Goal: Information Seeking & Learning: Learn about a topic

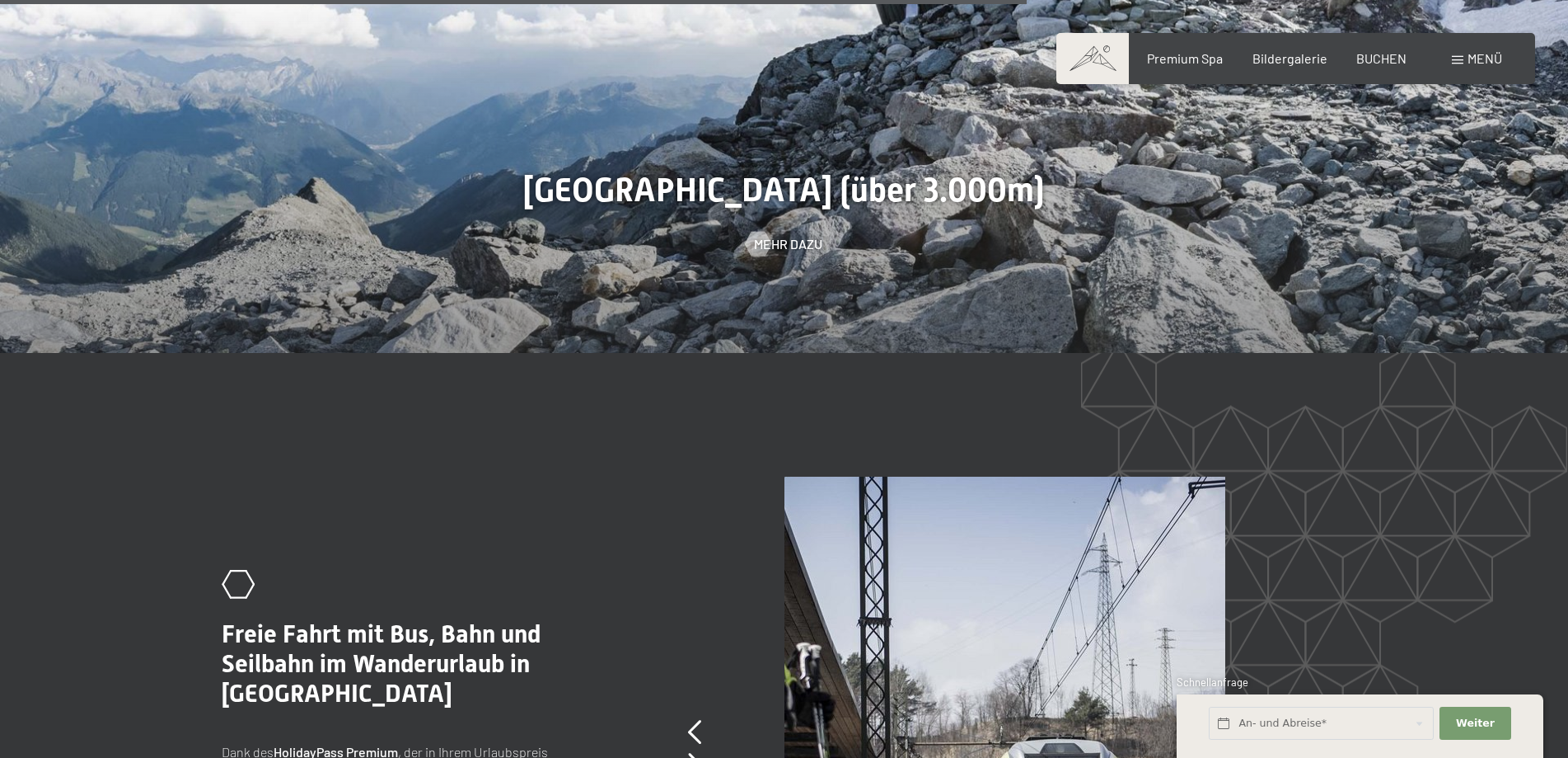
scroll to position [4384, 0]
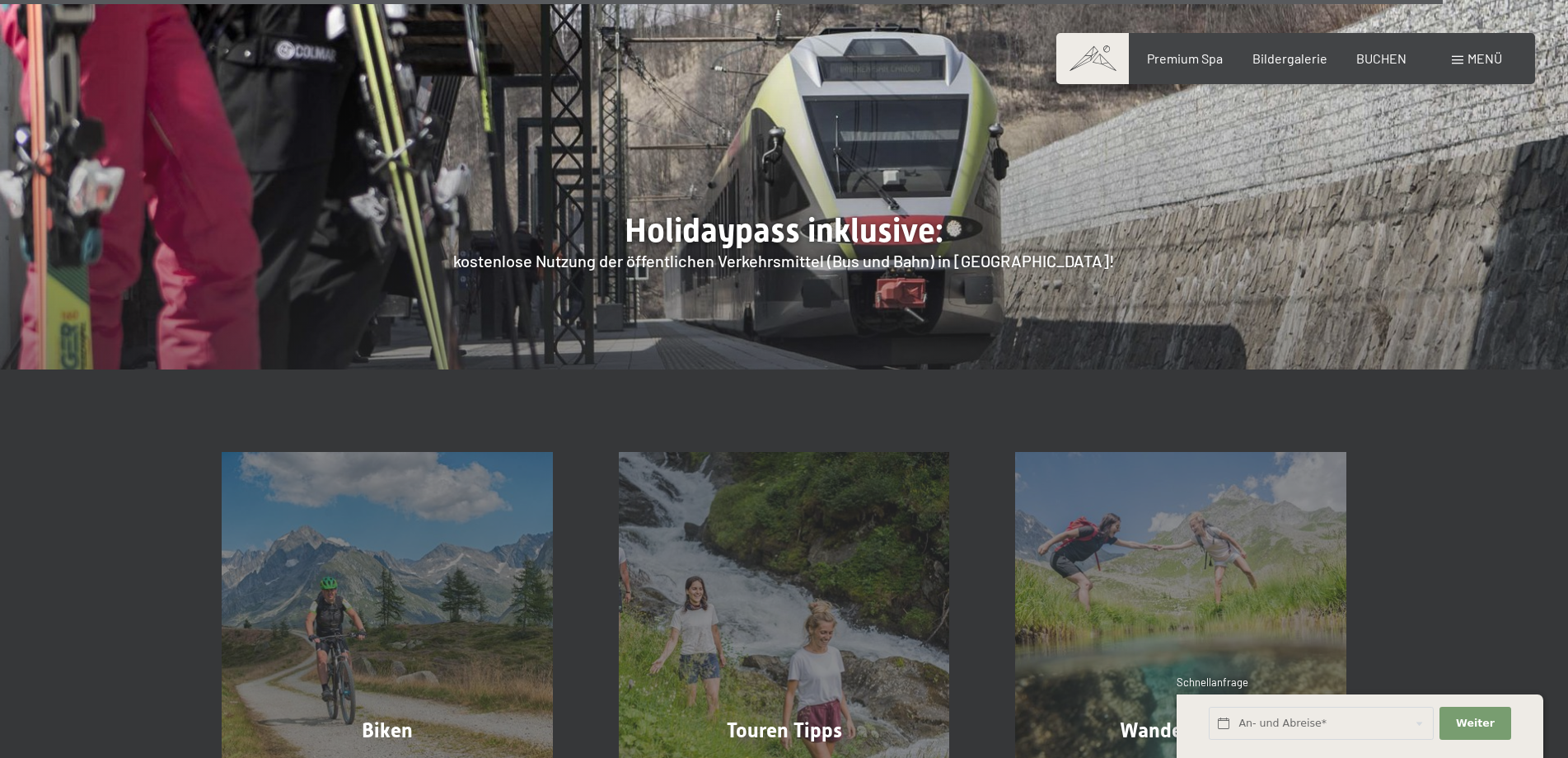
scroll to position [6229, 0]
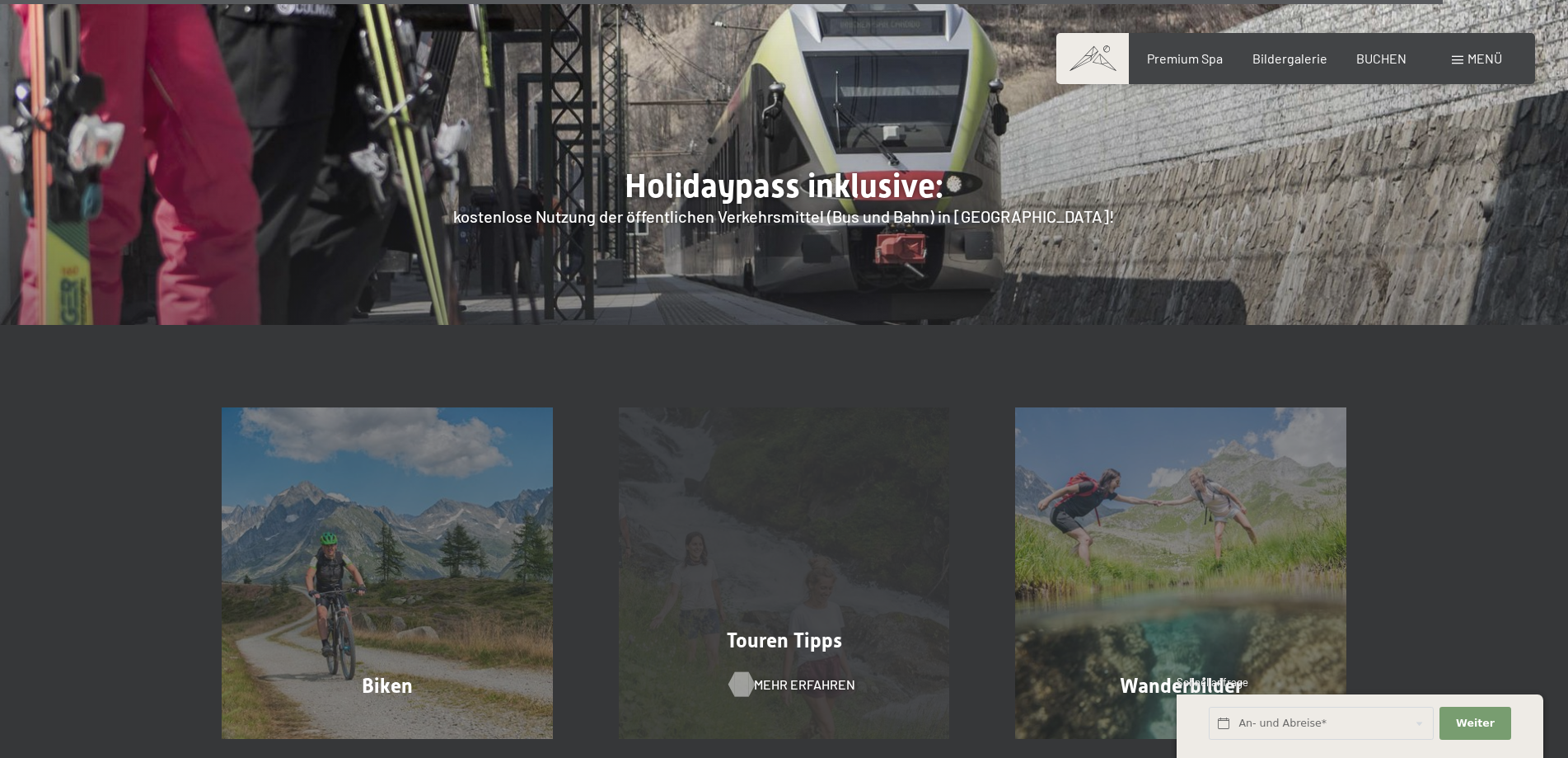
click at [787, 675] on span "Mehr erfahren" at bounding box center [805, 684] width 101 height 18
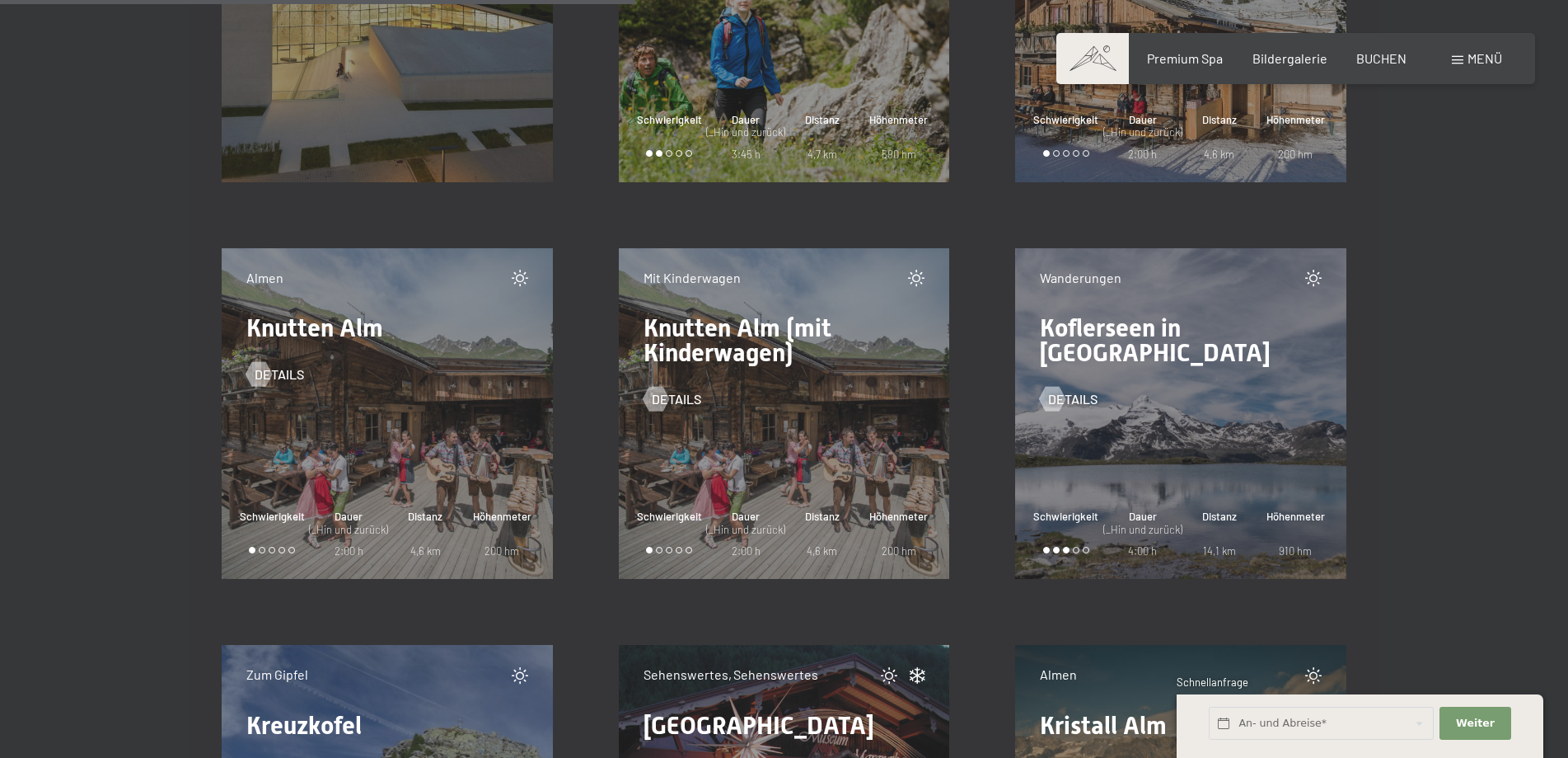
scroll to position [11590, 0]
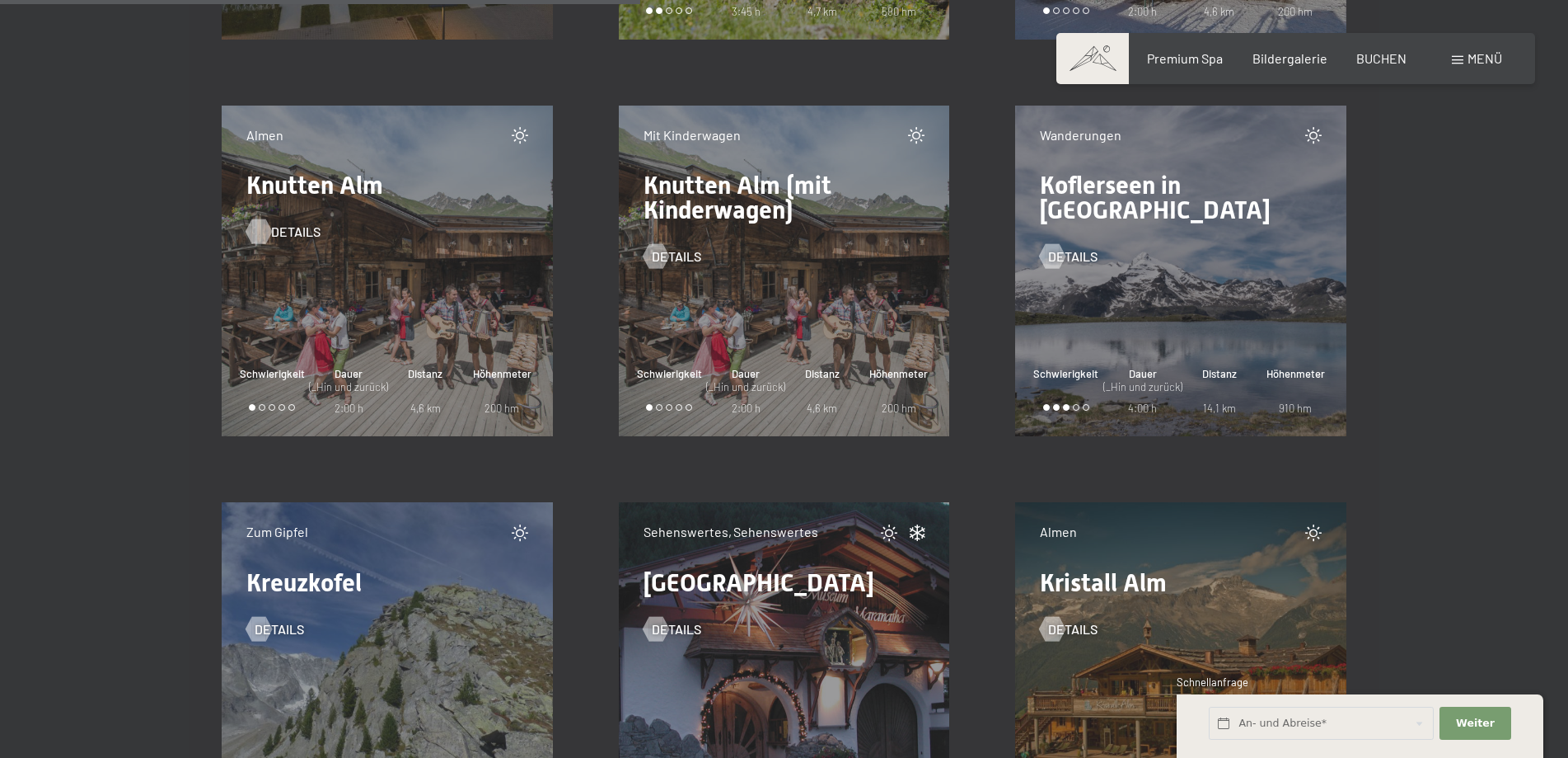
click at [262, 226] on div at bounding box center [258, 232] width 14 height 25
click at [259, 230] on div at bounding box center [258, 232] width 14 height 25
click at [258, 232] on div at bounding box center [258, 232] width 14 height 25
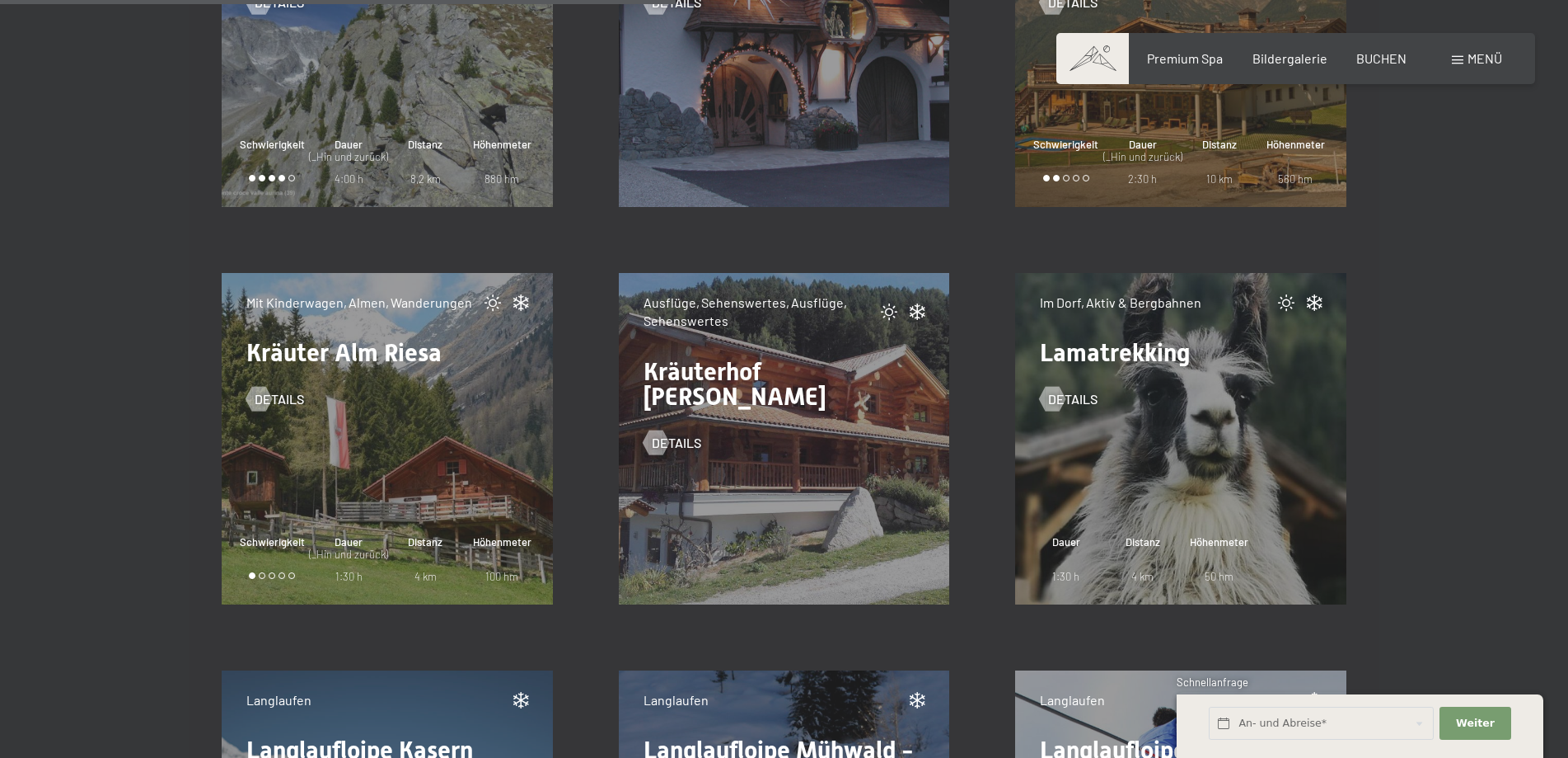
scroll to position [12249, 0]
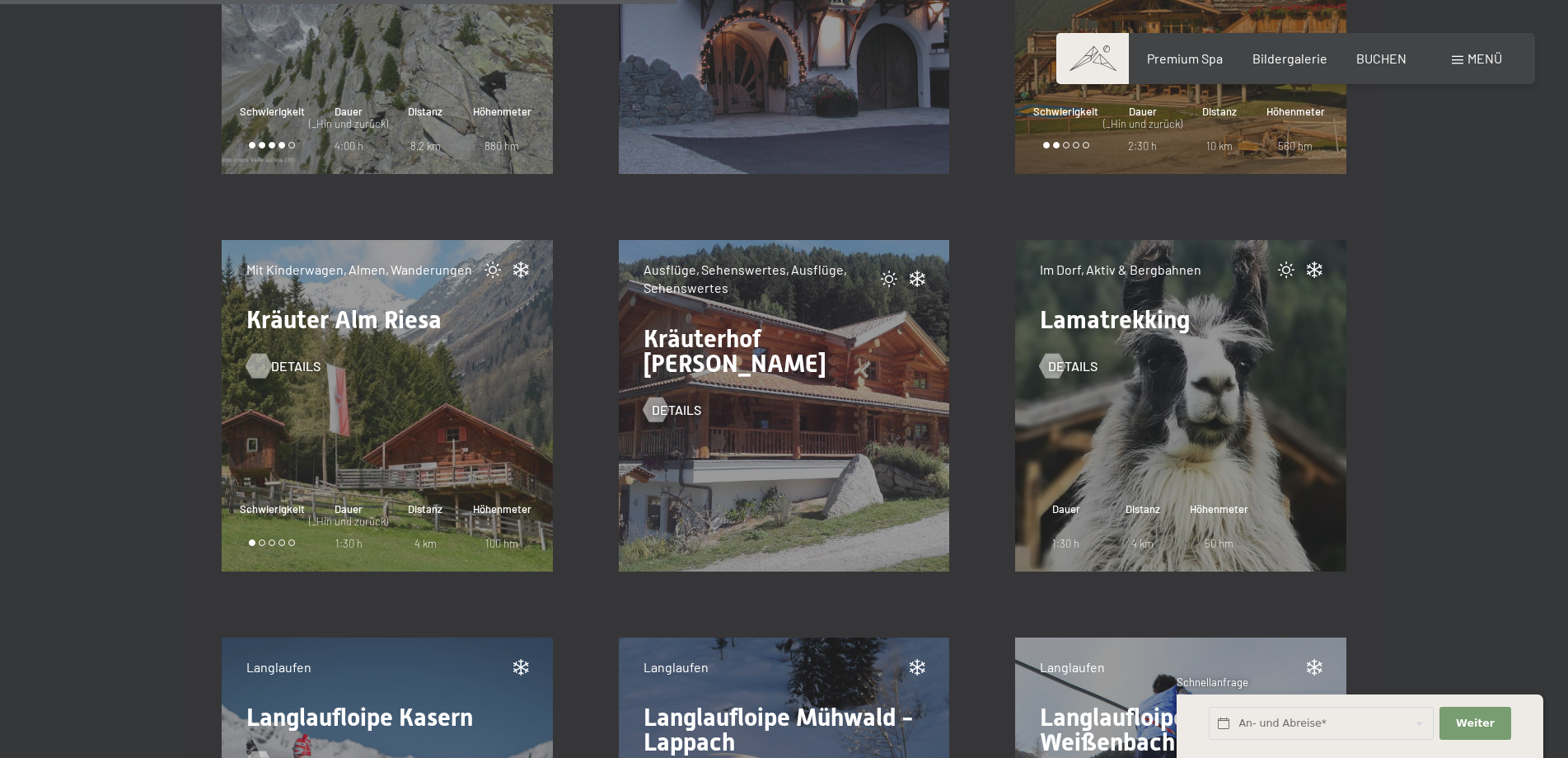
click at [259, 364] on div at bounding box center [258, 366] width 14 height 25
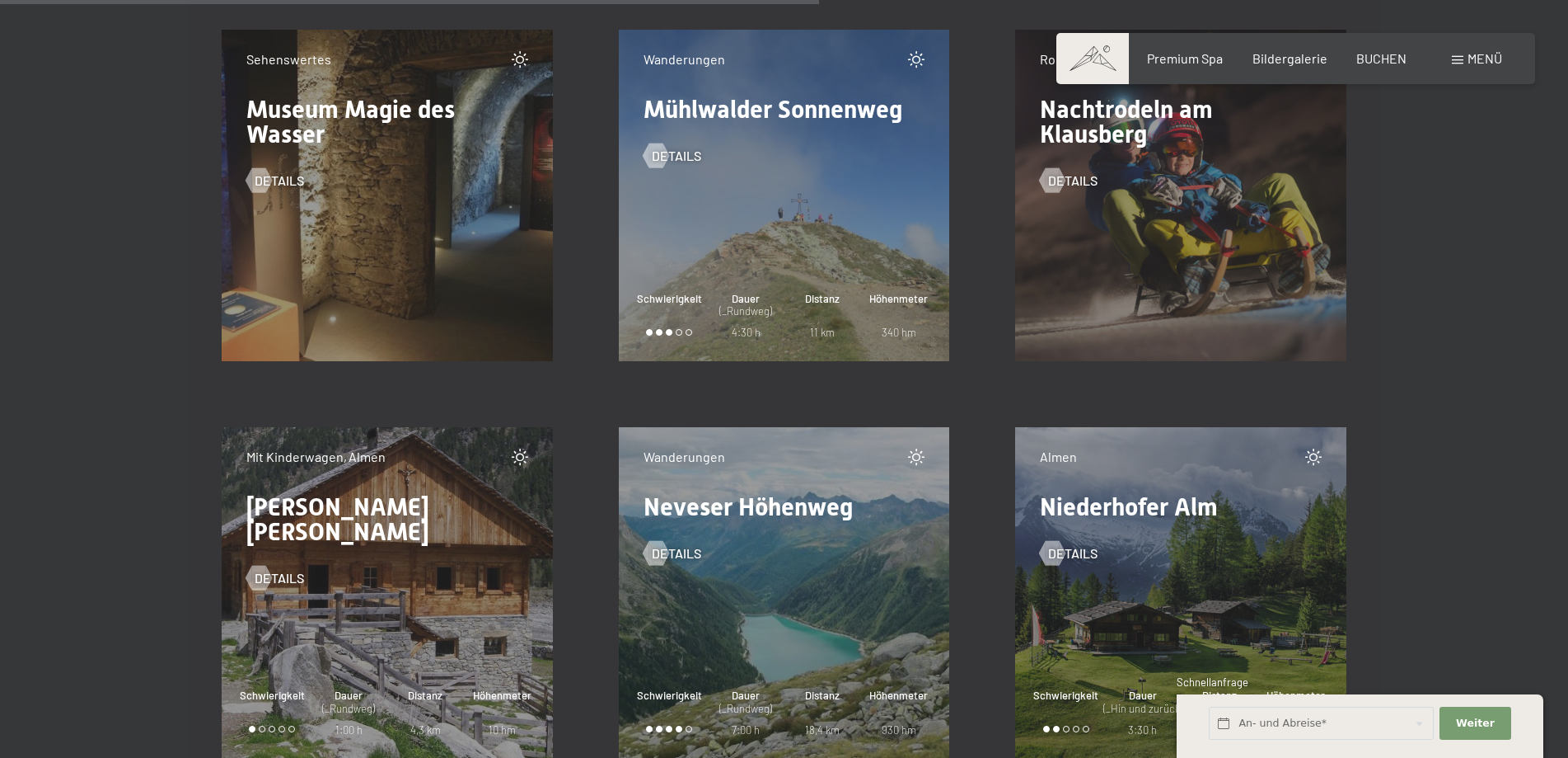
scroll to position [14929, 0]
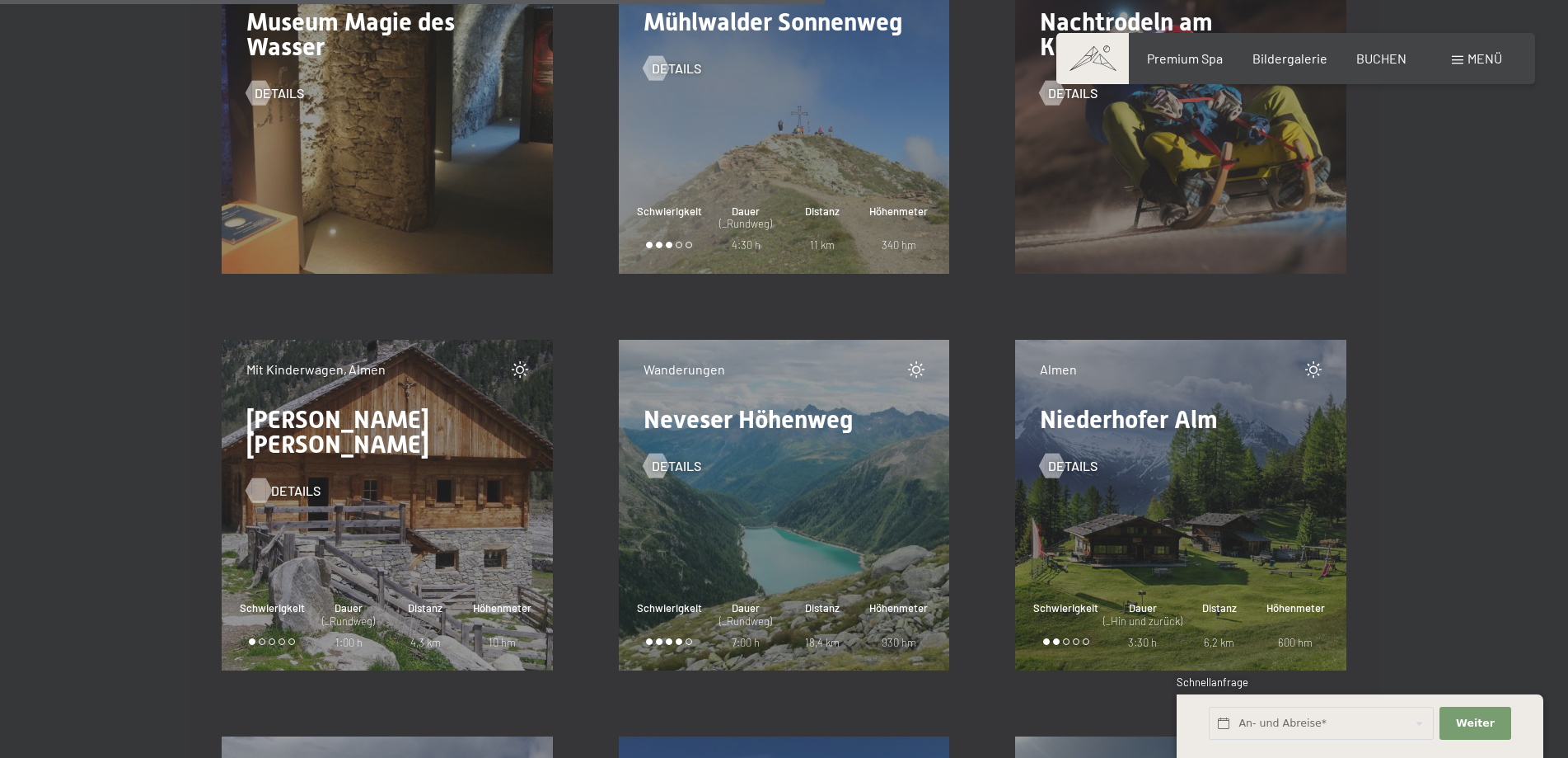
click at [262, 478] on div at bounding box center [258, 491] width 14 height 25
click at [1052, 463] on div at bounding box center [1053, 466] width 14 height 25
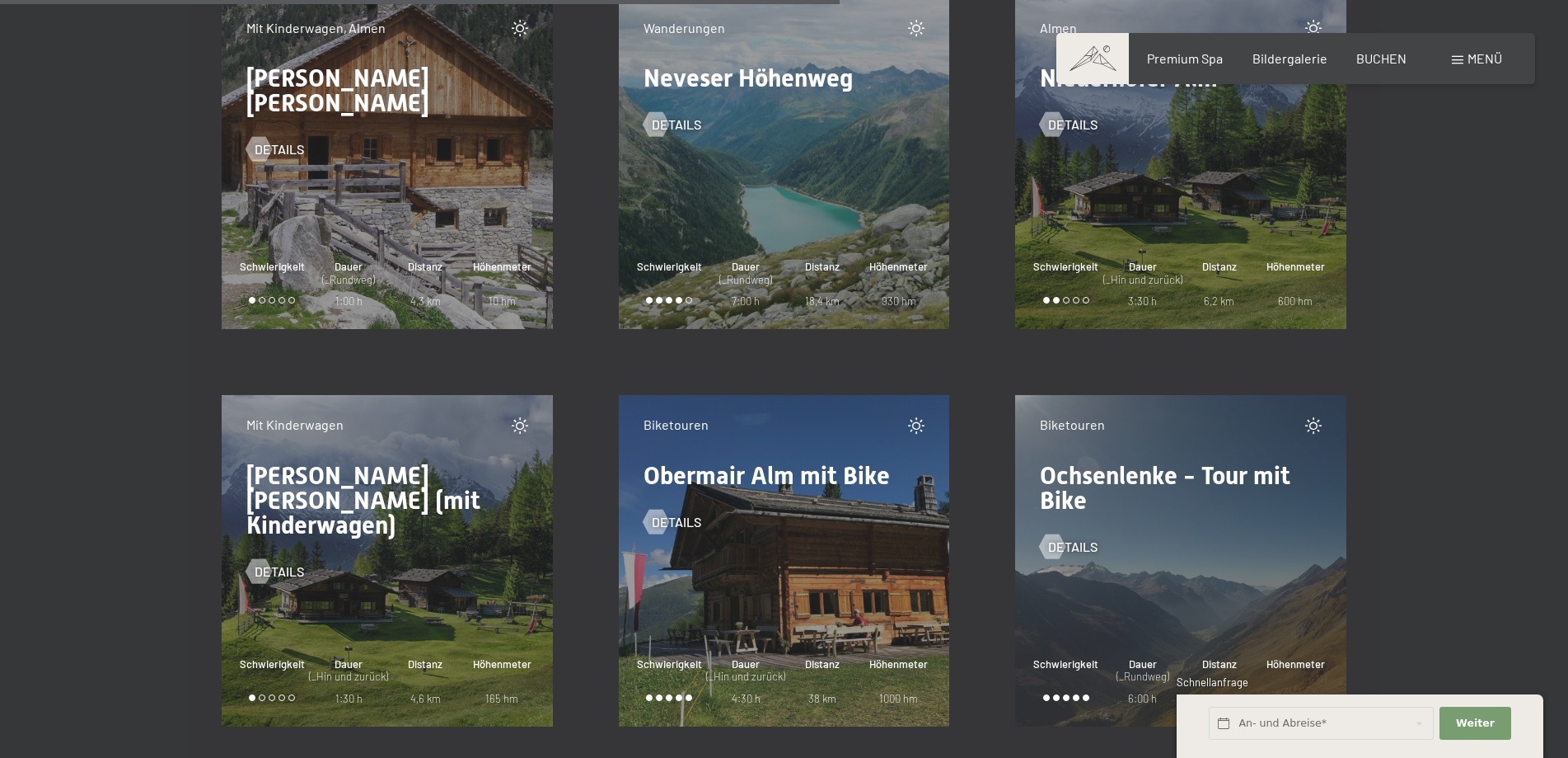
scroll to position [15281, 0]
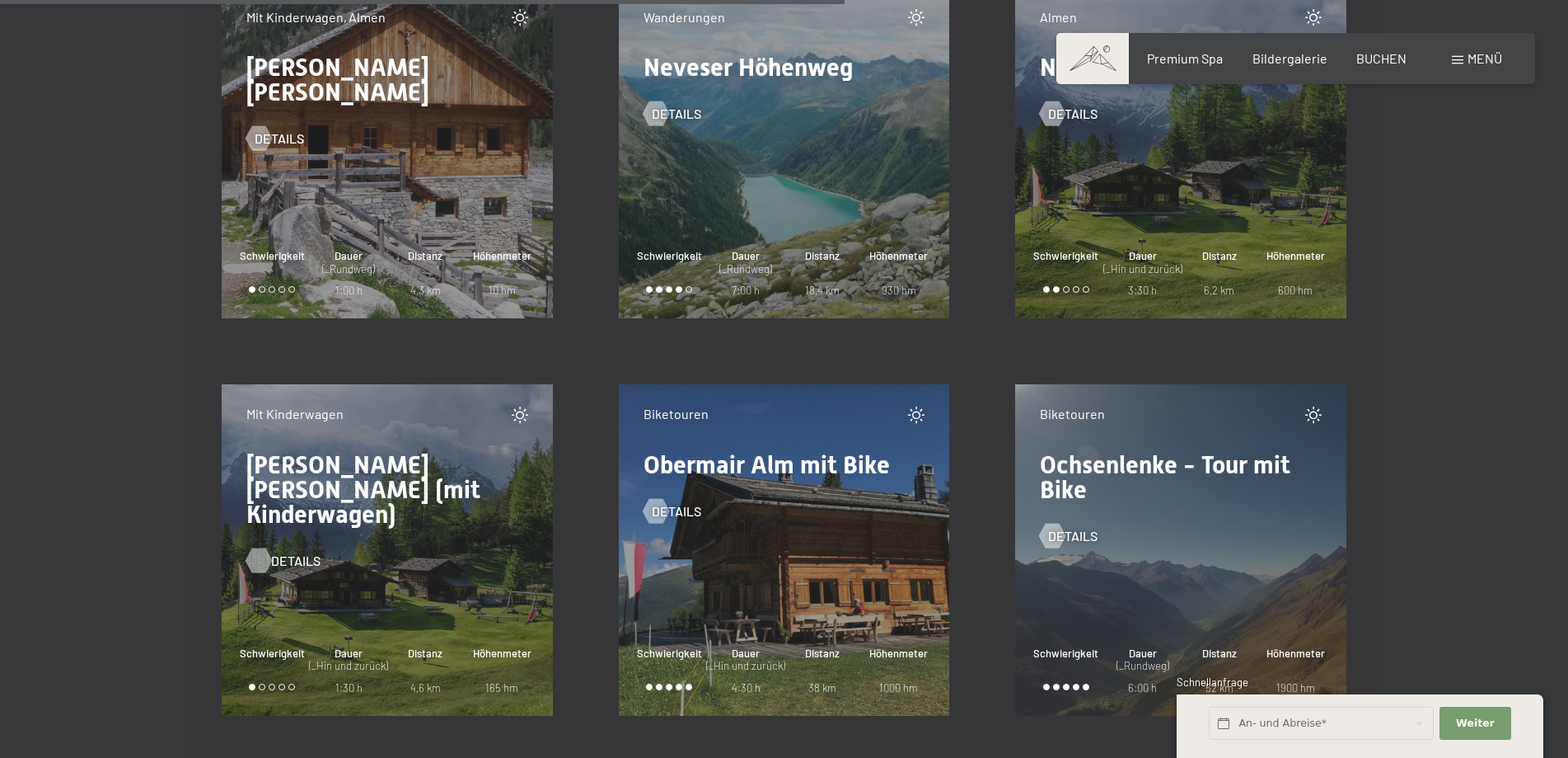
click at [252, 547] on div at bounding box center [258, 559] width 14 height 25
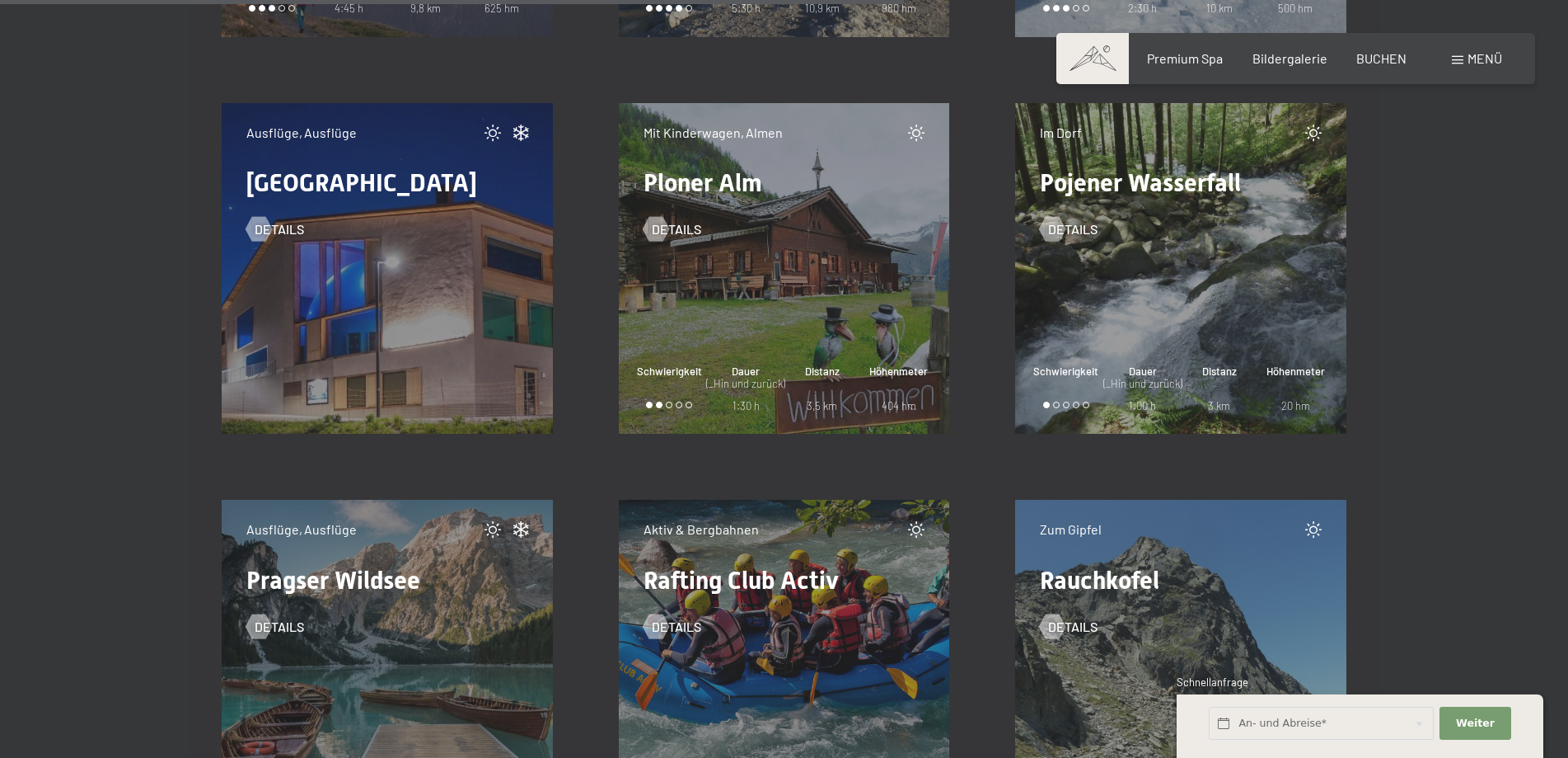
scroll to position [16369, 0]
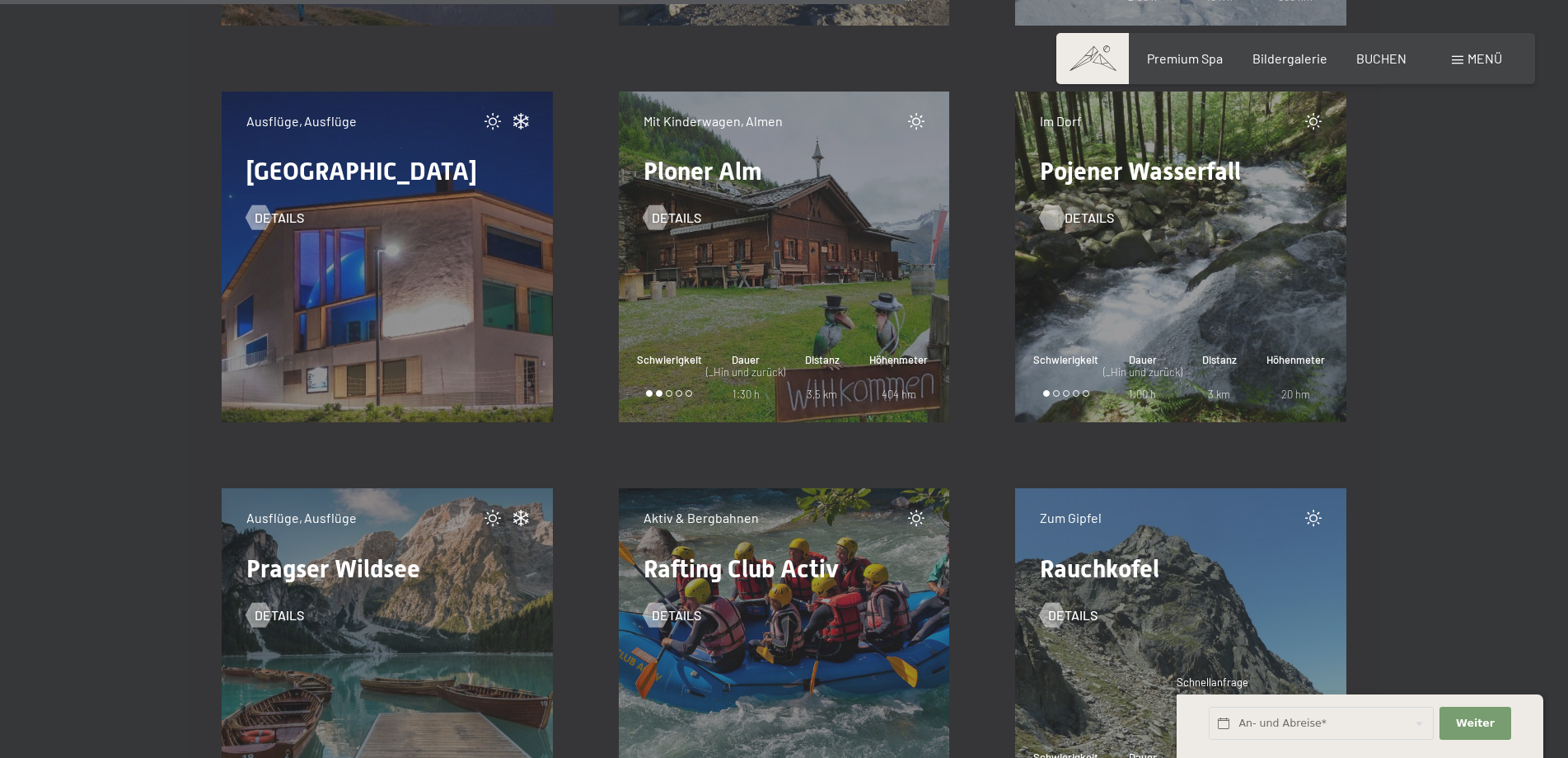
click at [1058, 219] on div at bounding box center [1053, 218] width 14 height 25
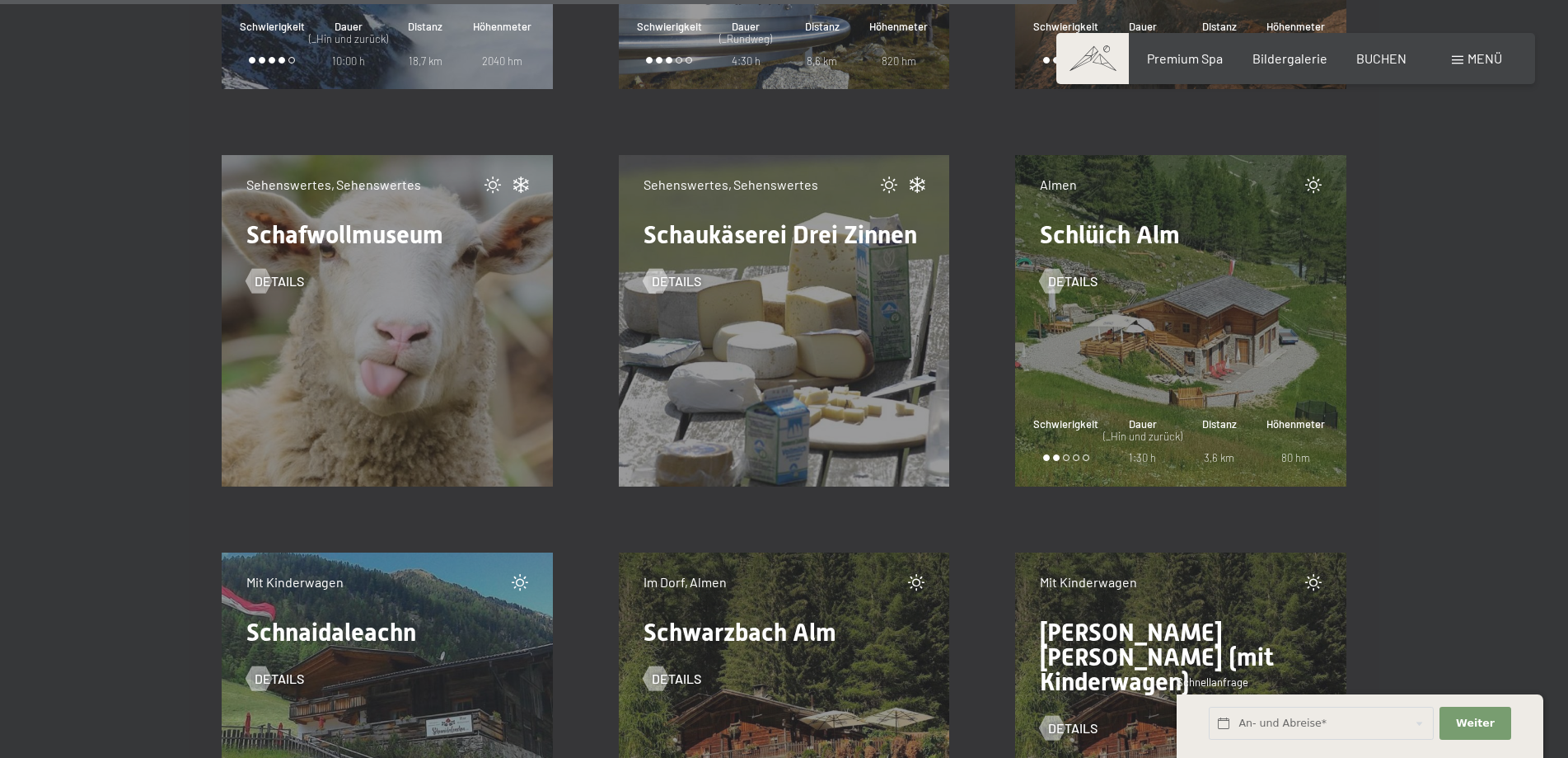
scroll to position [19488, 0]
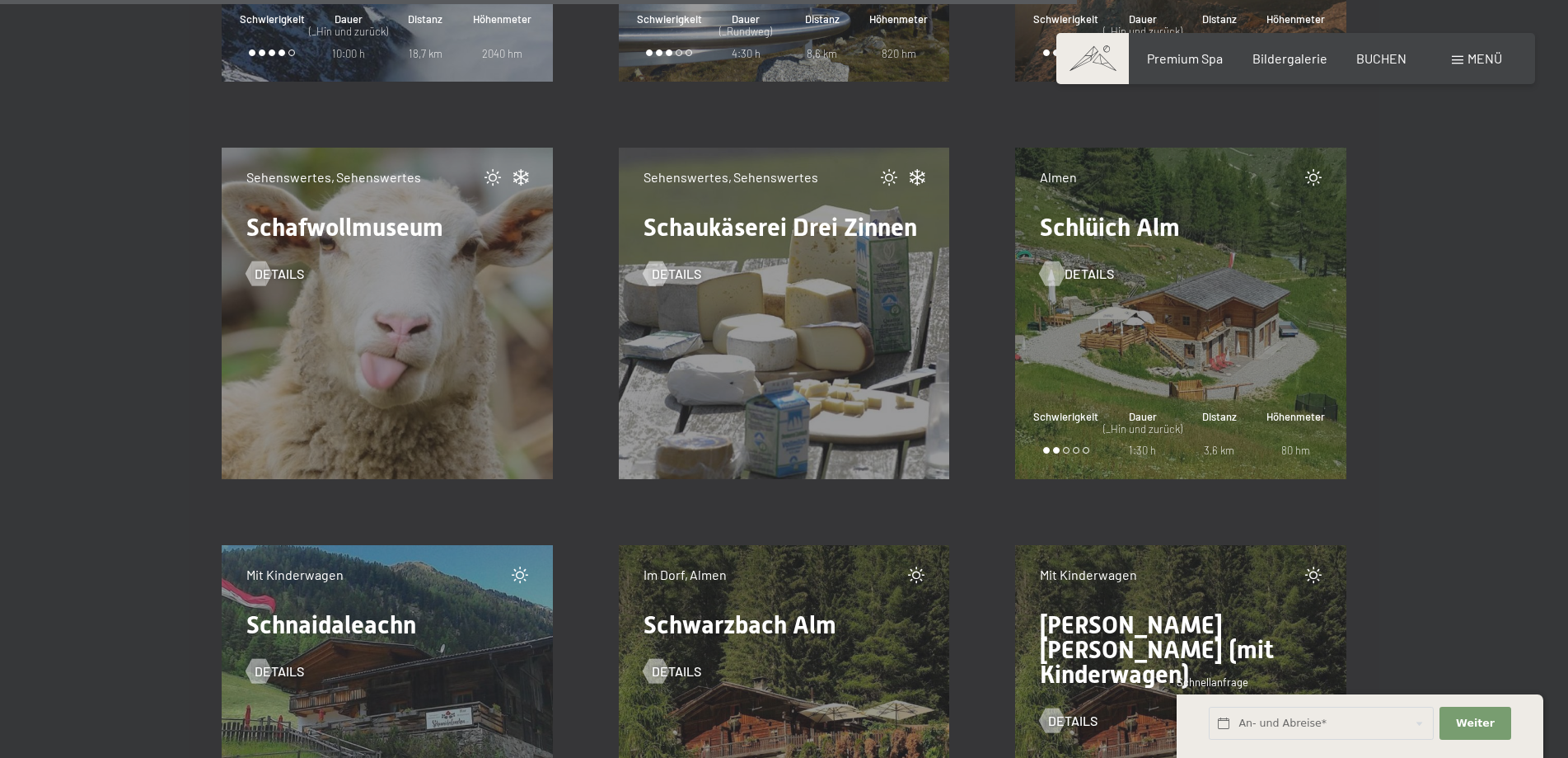
click at [1058, 271] on div at bounding box center [1053, 274] width 14 height 25
click at [1051, 269] on div at bounding box center [1053, 274] width 14 height 25
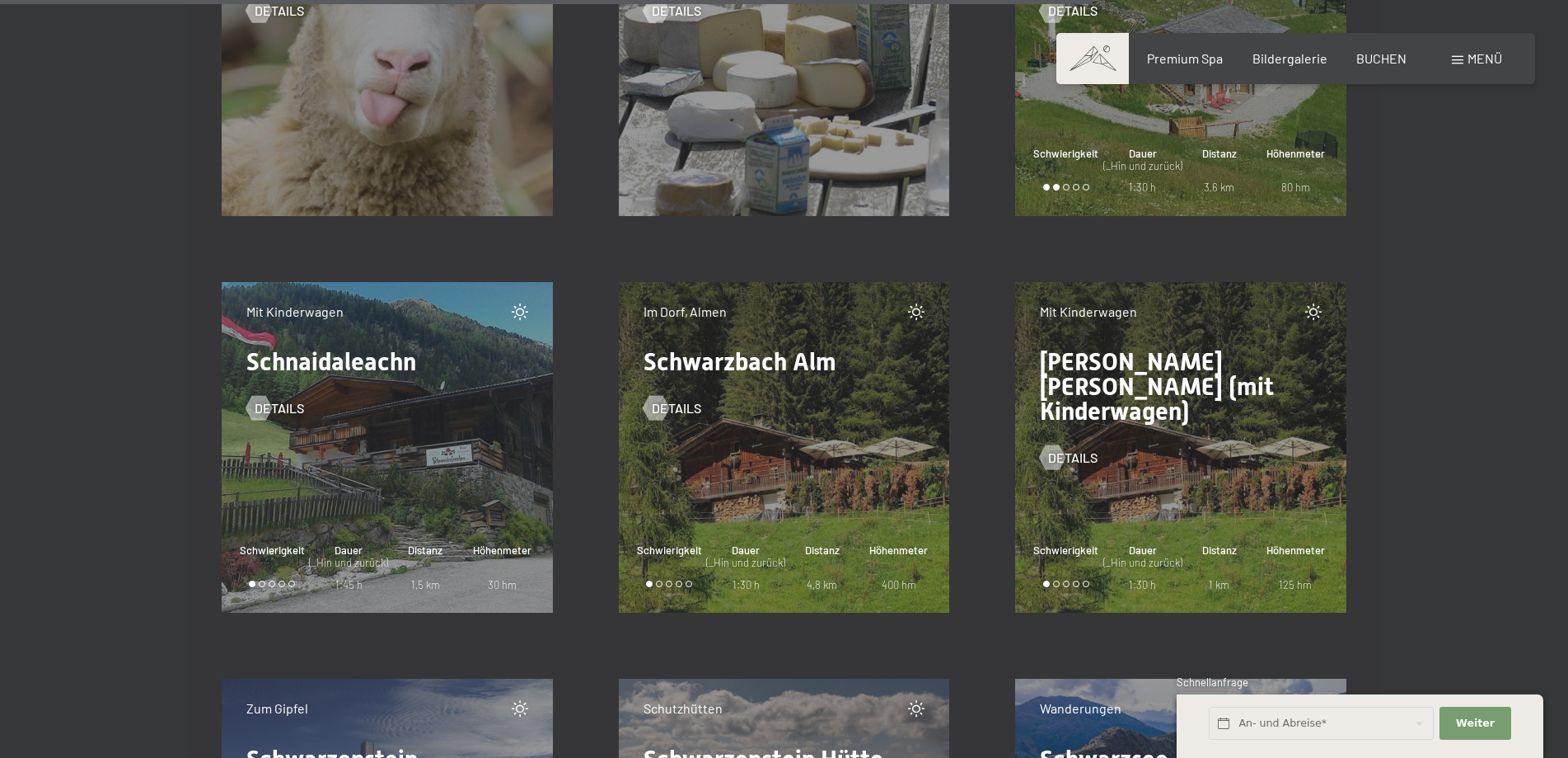
scroll to position [19762, 0]
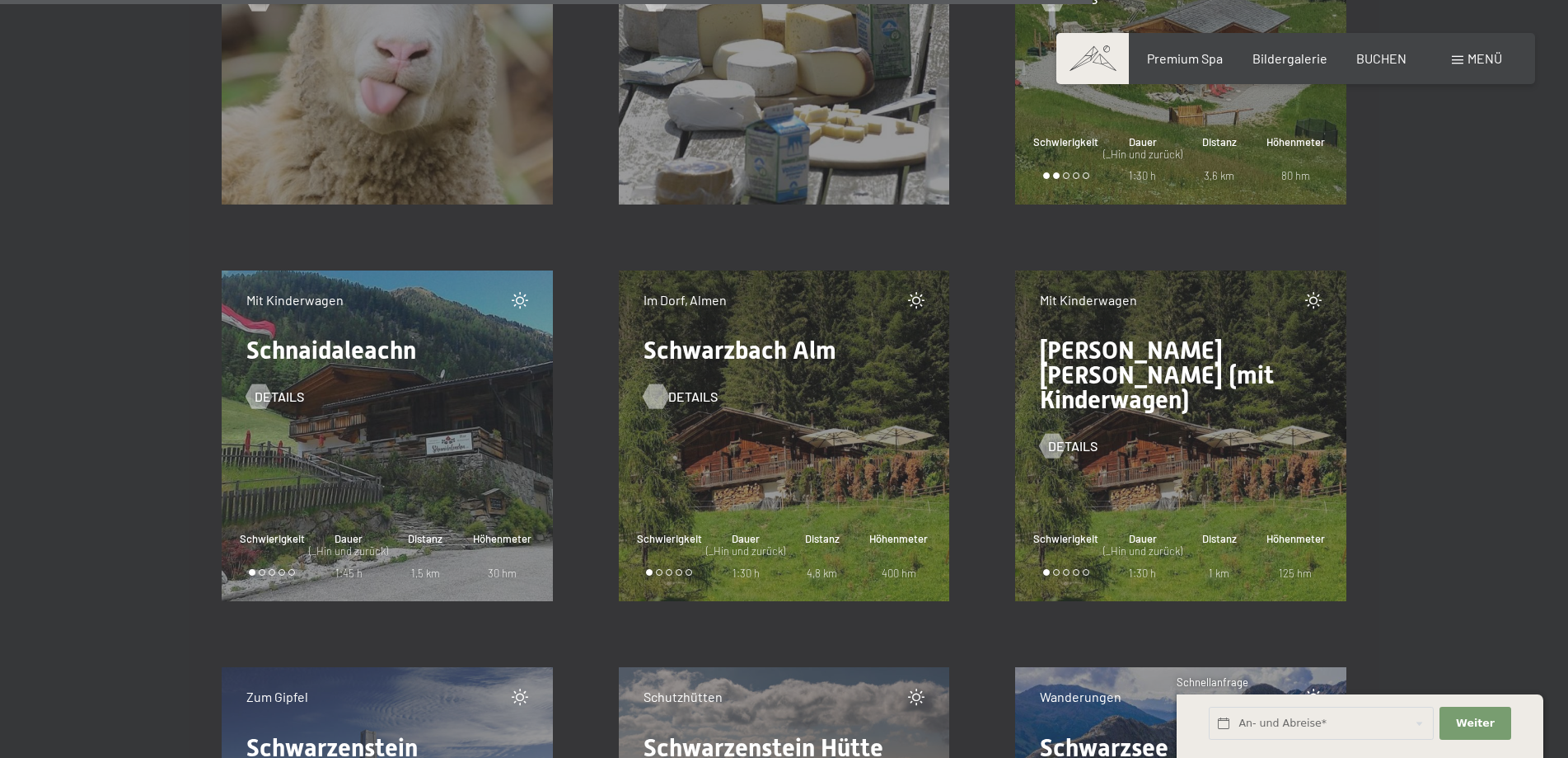
click at [657, 395] on div at bounding box center [656, 396] width 14 height 25
click at [1047, 433] on div at bounding box center [1053, 446] width 14 height 25
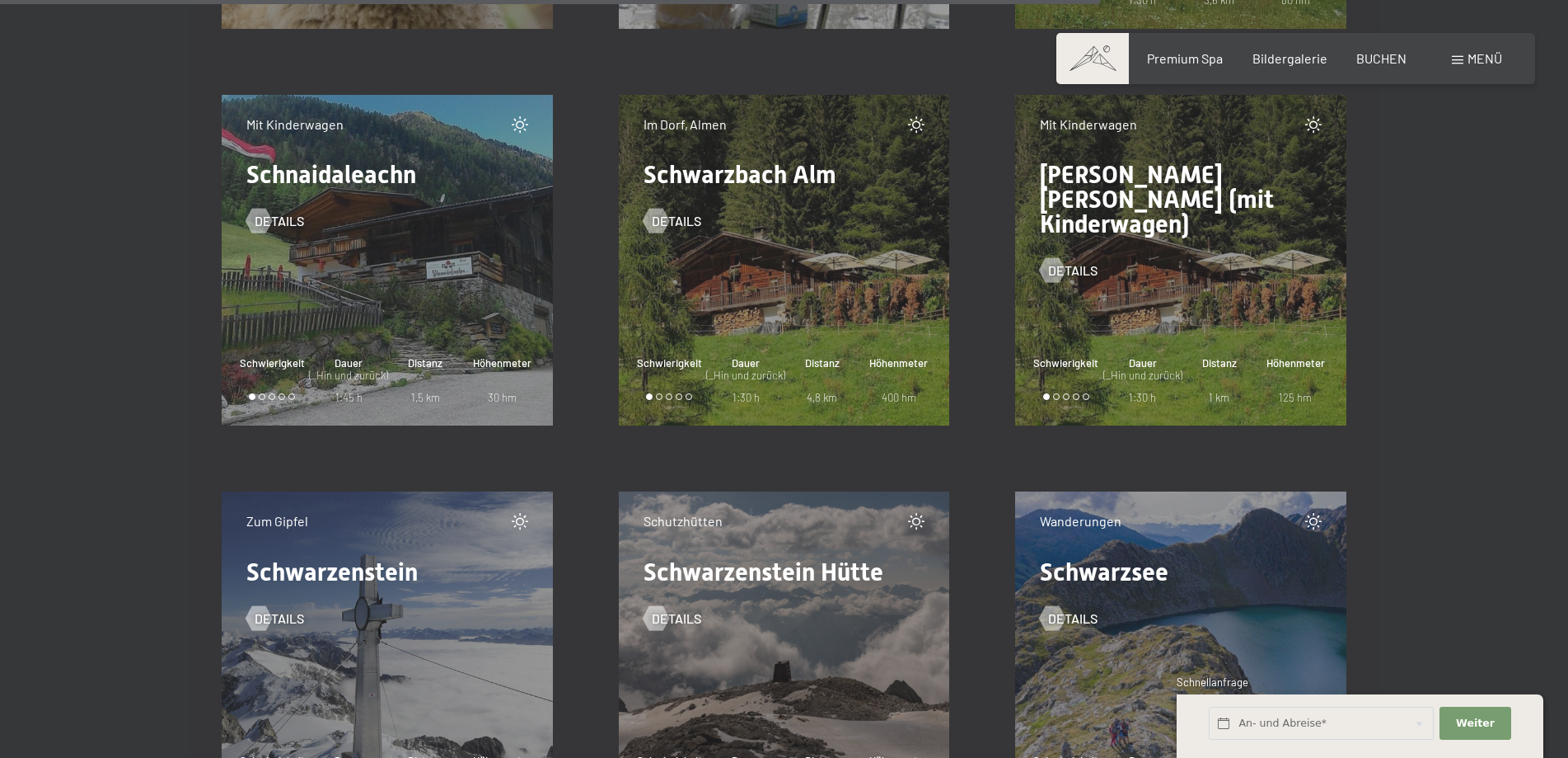
scroll to position [19993, 0]
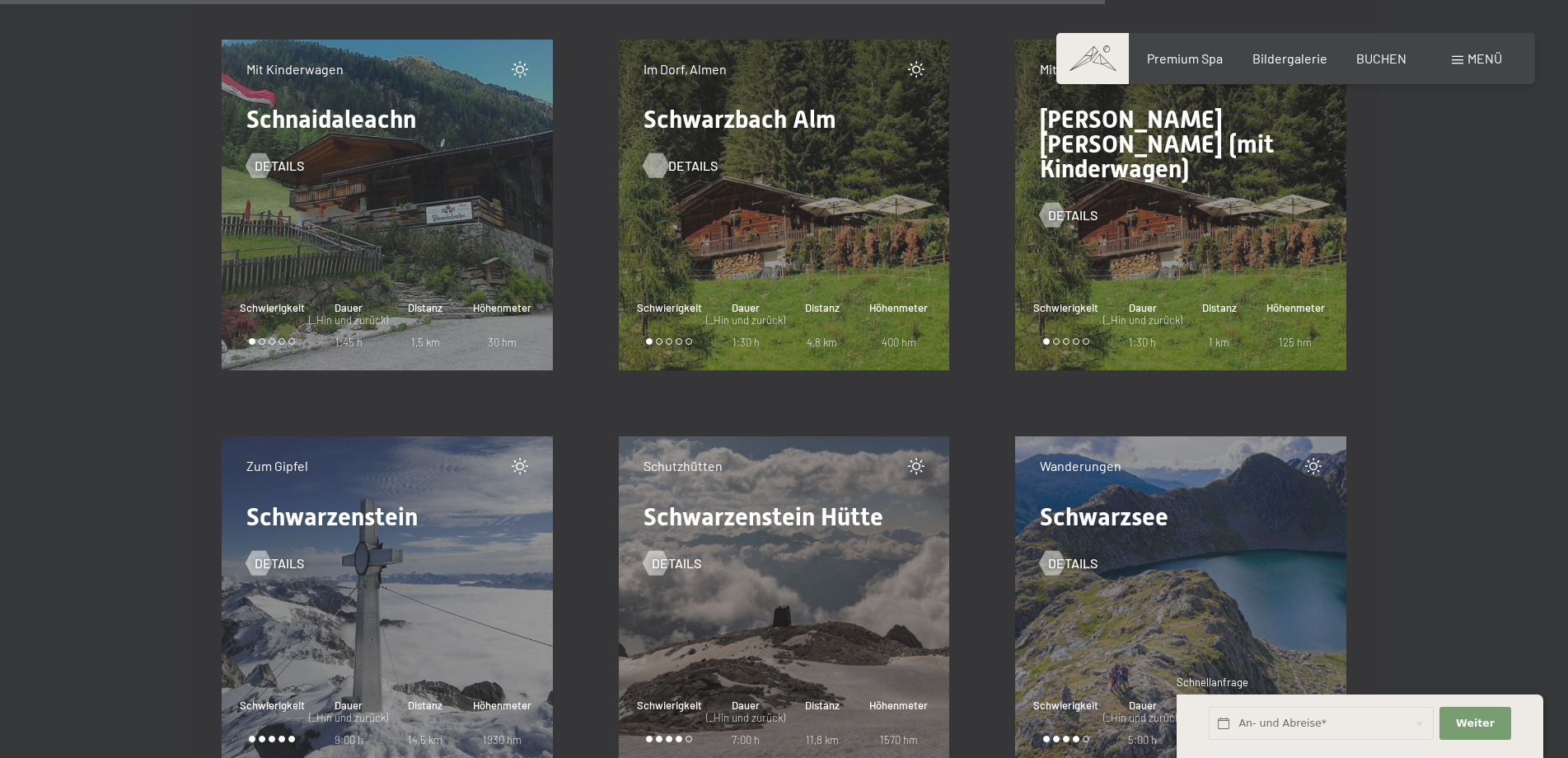
click at [656, 166] on div at bounding box center [656, 166] width 14 height 25
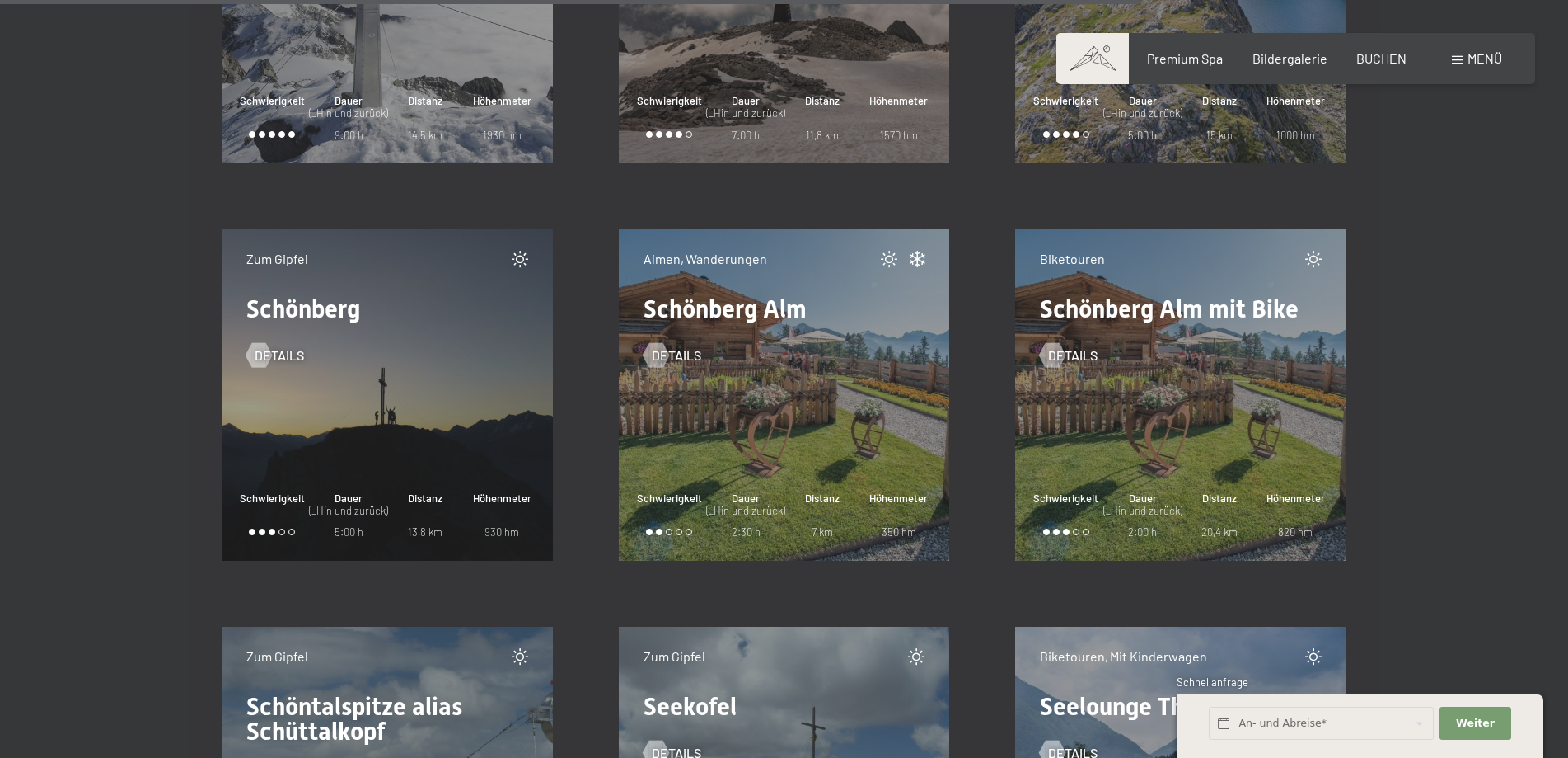
scroll to position [20620, 0]
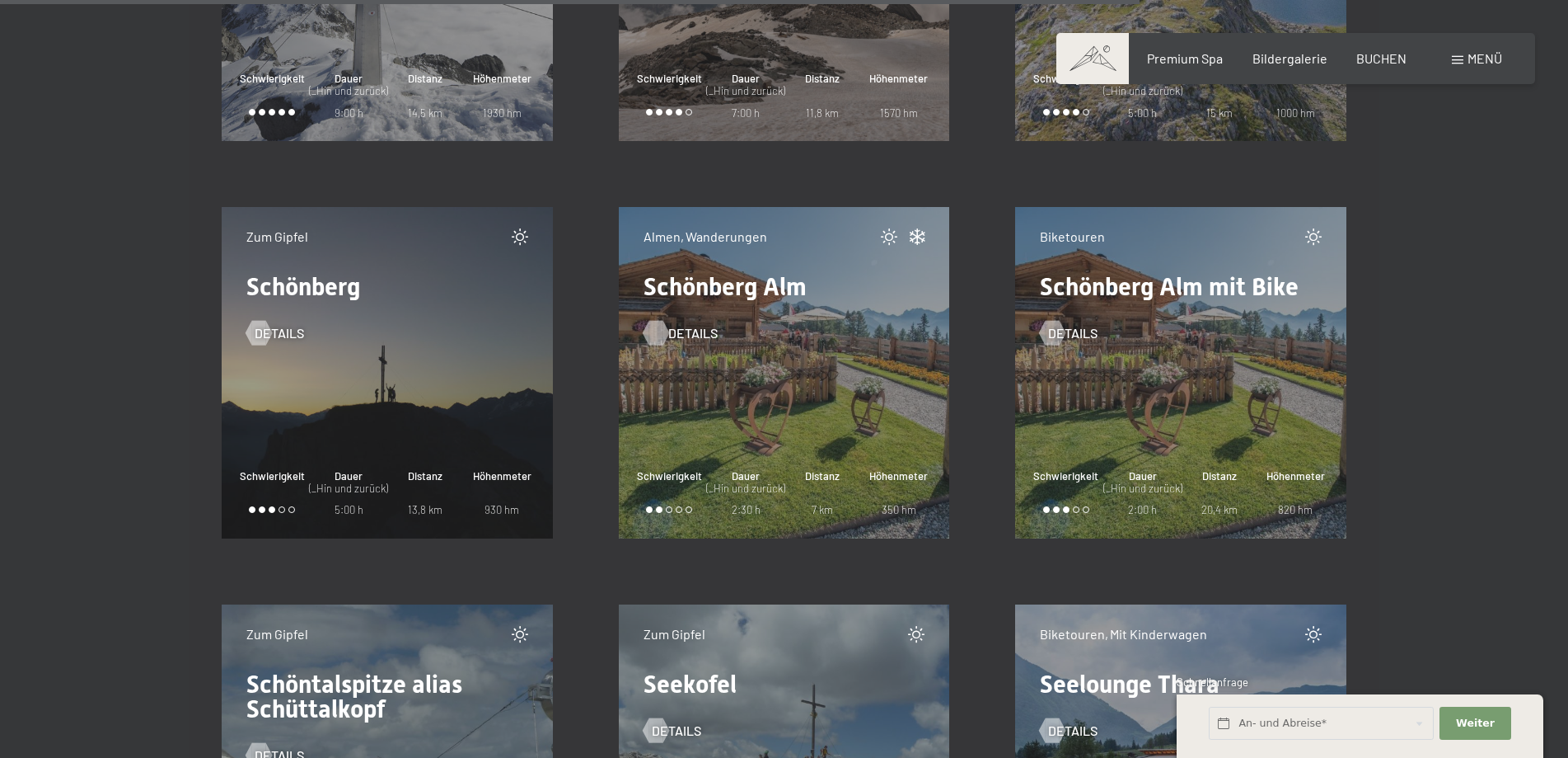
click at [658, 331] on div at bounding box center [656, 333] width 14 height 25
click at [655, 333] on div at bounding box center [656, 333] width 14 height 25
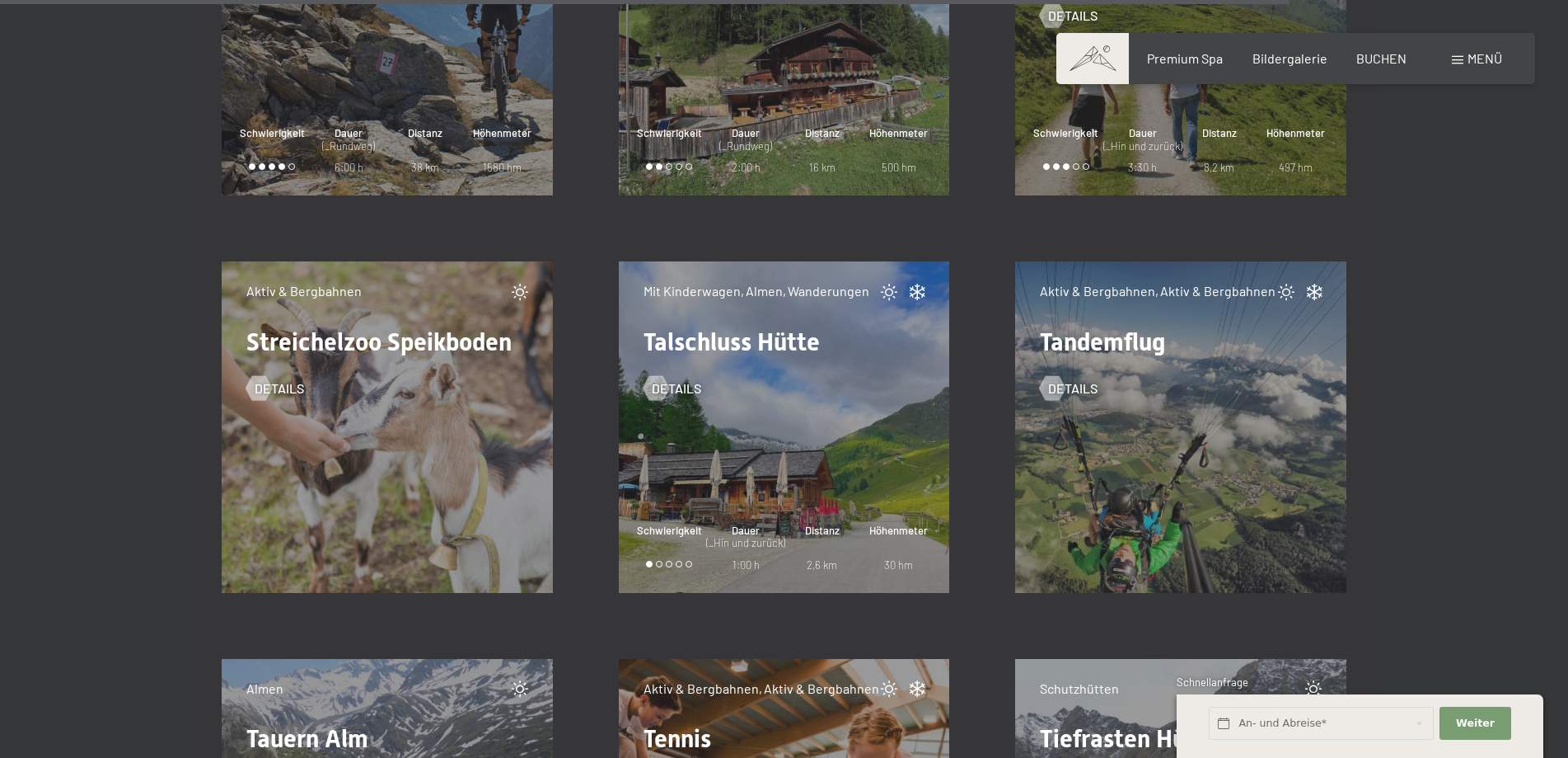
scroll to position [23378, 0]
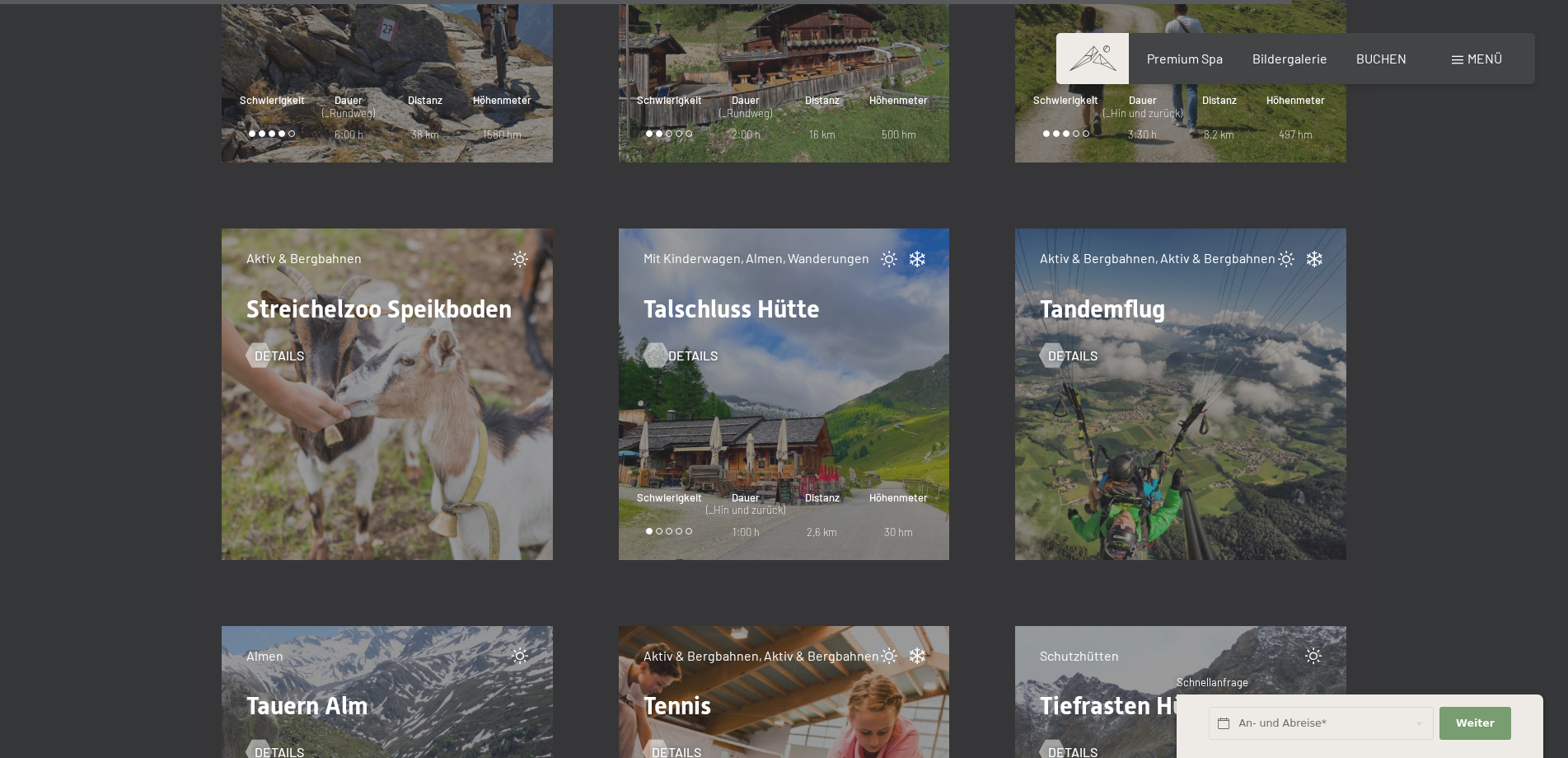
click at [659, 358] on div at bounding box center [656, 354] width 14 height 25
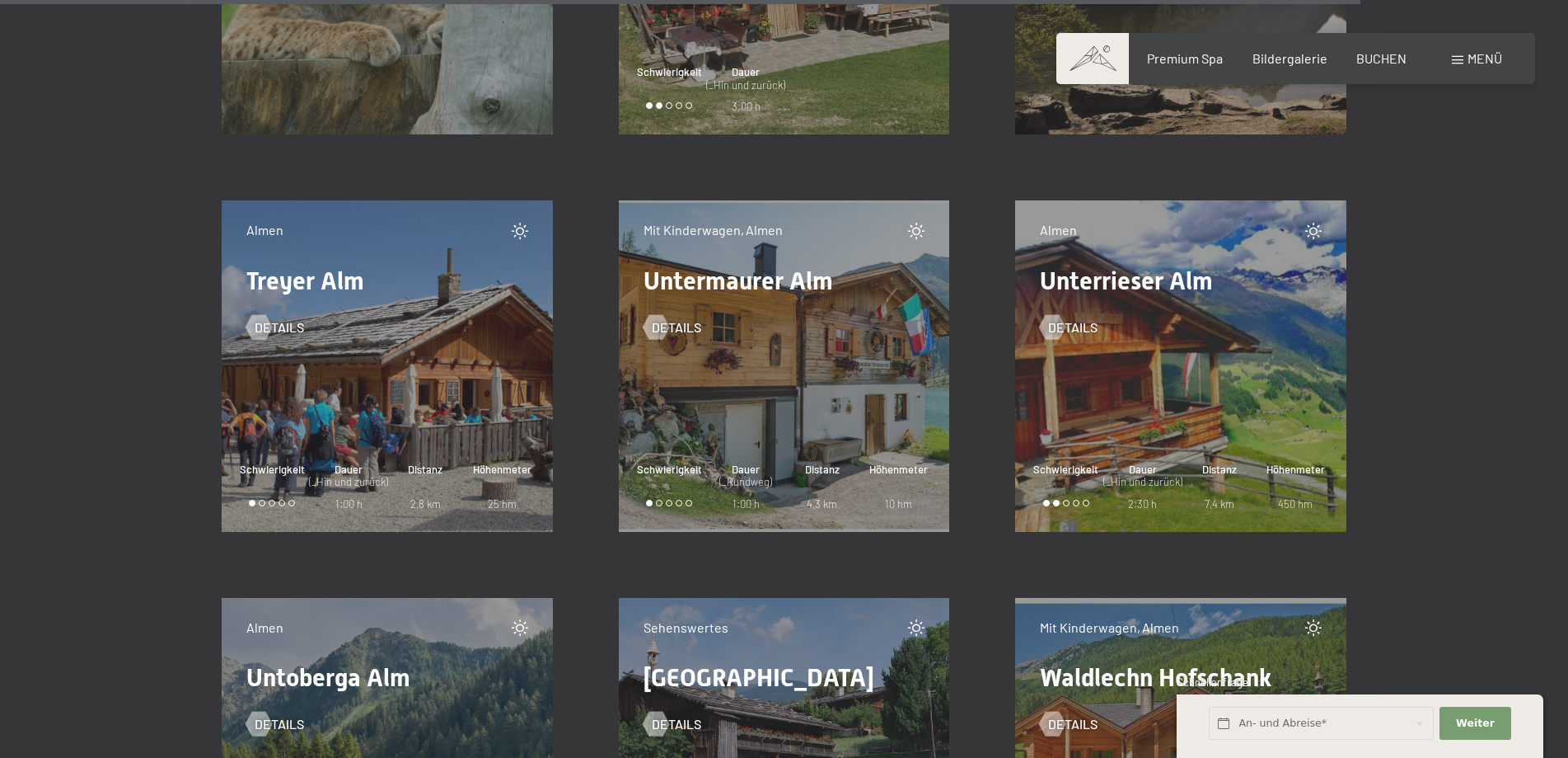
scroll to position [24640, 0]
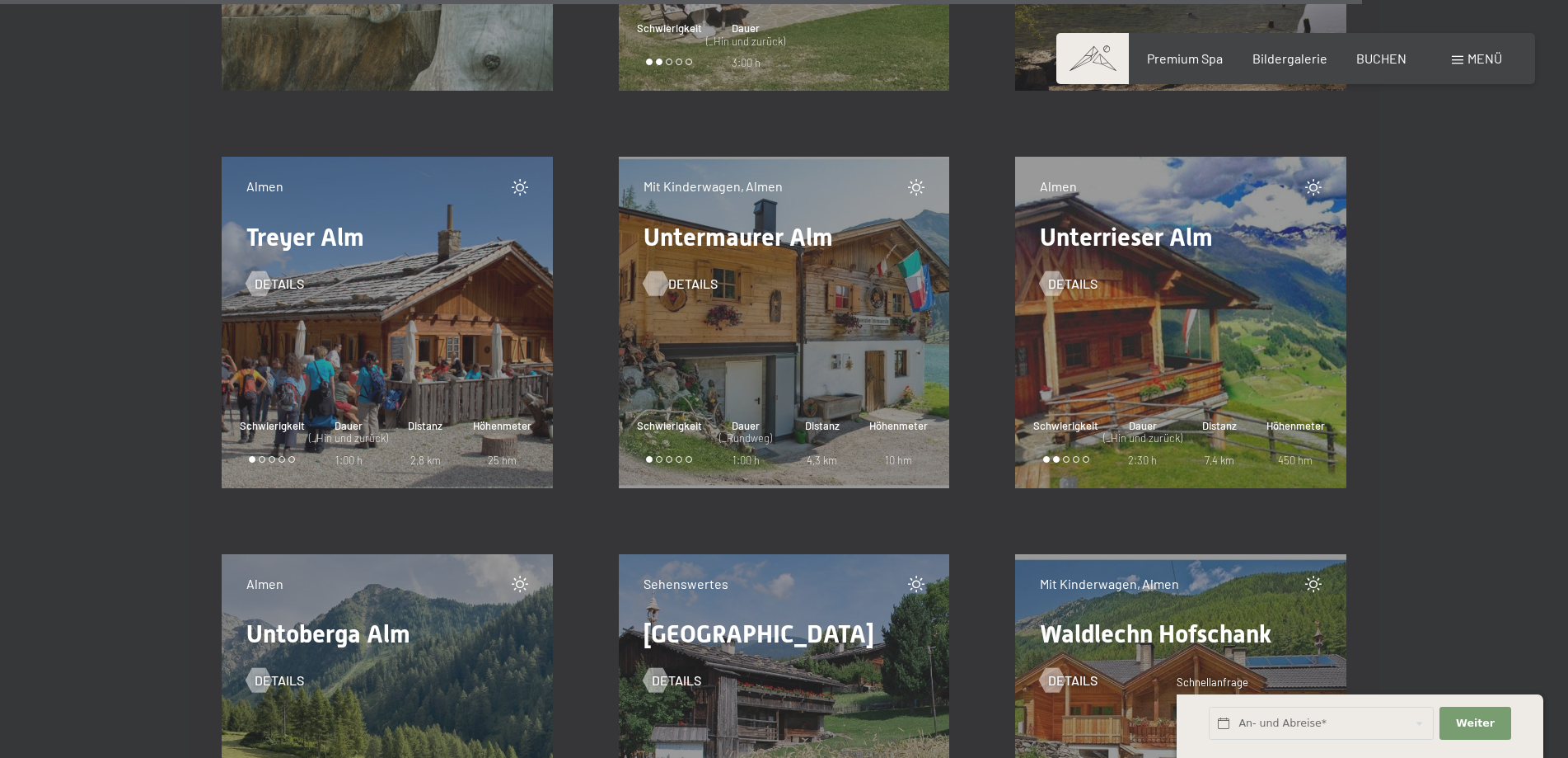
click at [657, 281] on div at bounding box center [656, 283] width 14 height 25
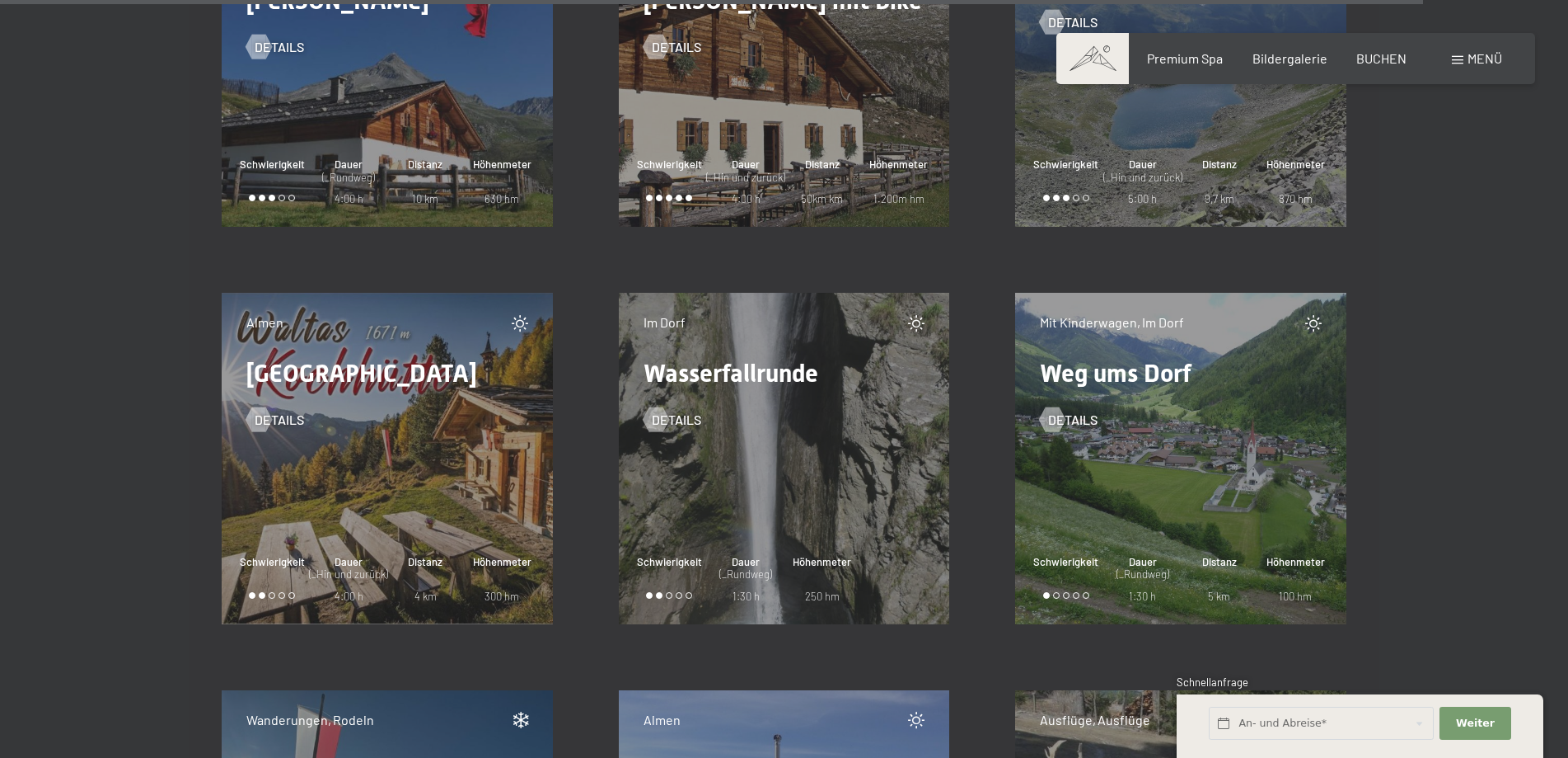
scroll to position [25750, 0]
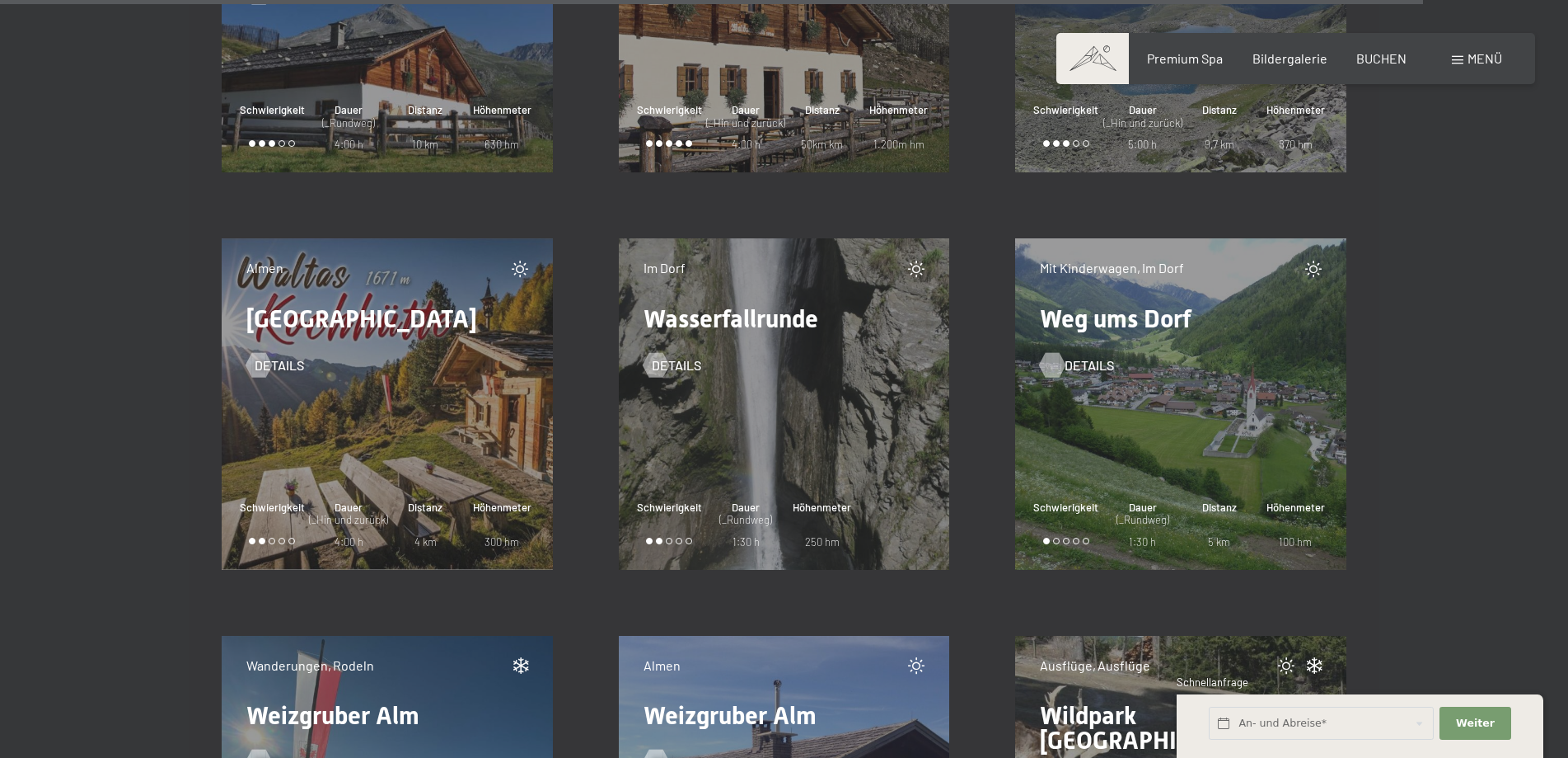
click at [1054, 366] on div at bounding box center [1053, 365] width 14 height 25
click at [1052, 366] on div at bounding box center [1053, 365] width 14 height 25
click at [1057, 363] on div at bounding box center [1053, 365] width 14 height 25
click at [1053, 359] on div at bounding box center [1053, 365] width 14 height 25
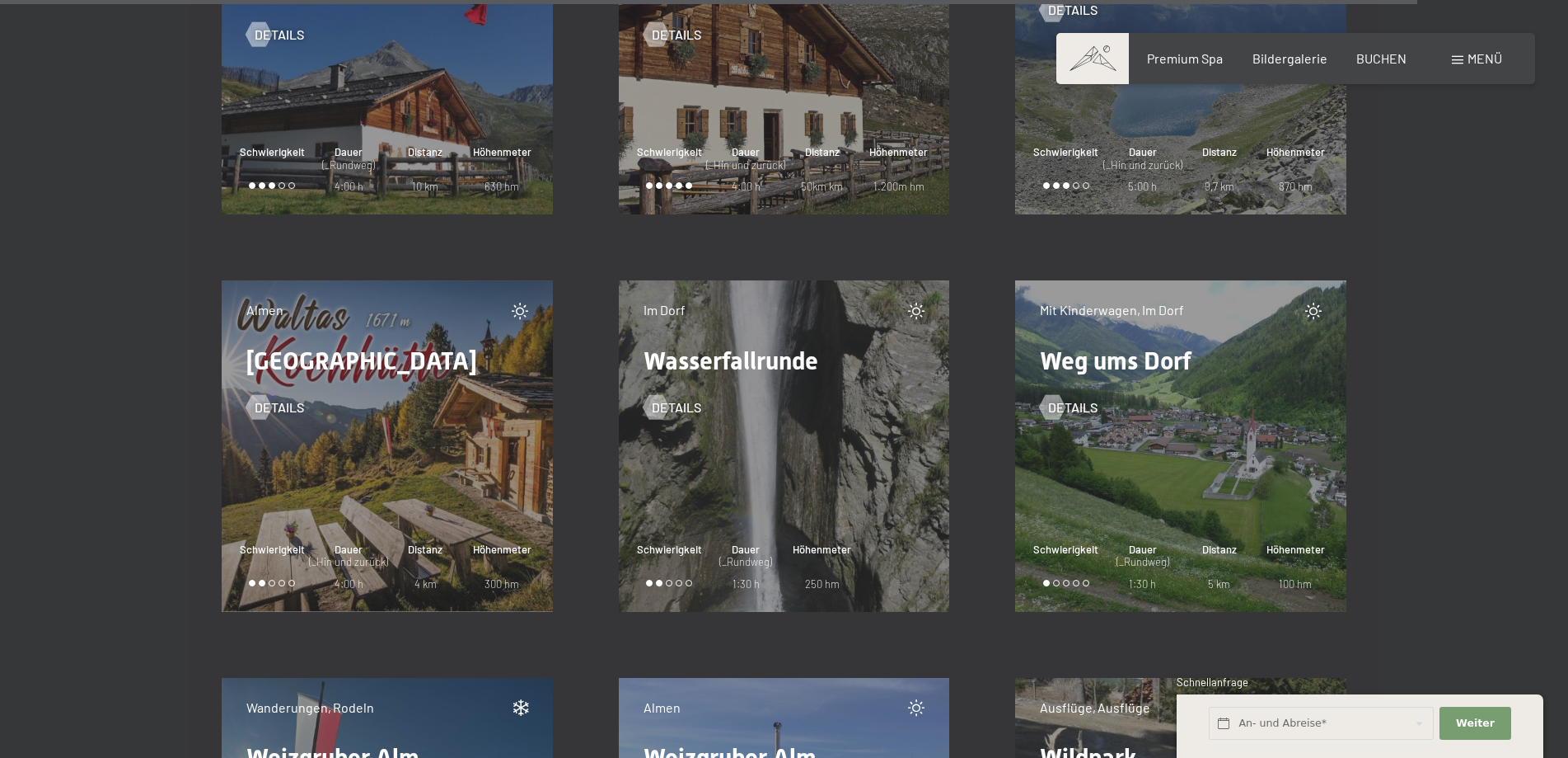
scroll to position [25630, 0]
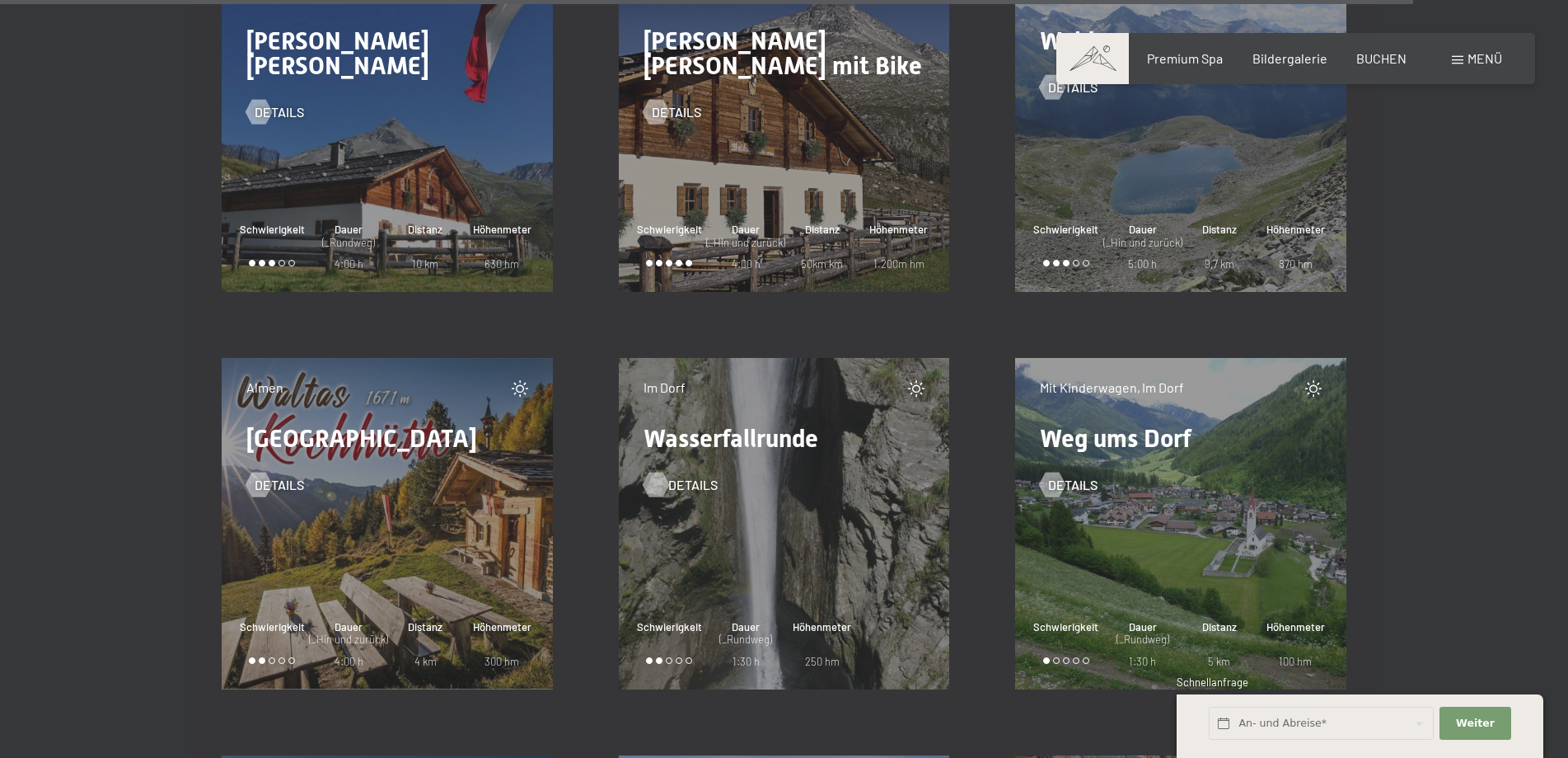
click at [660, 484] on div at bounding box center [656, 484] width 14 height 25
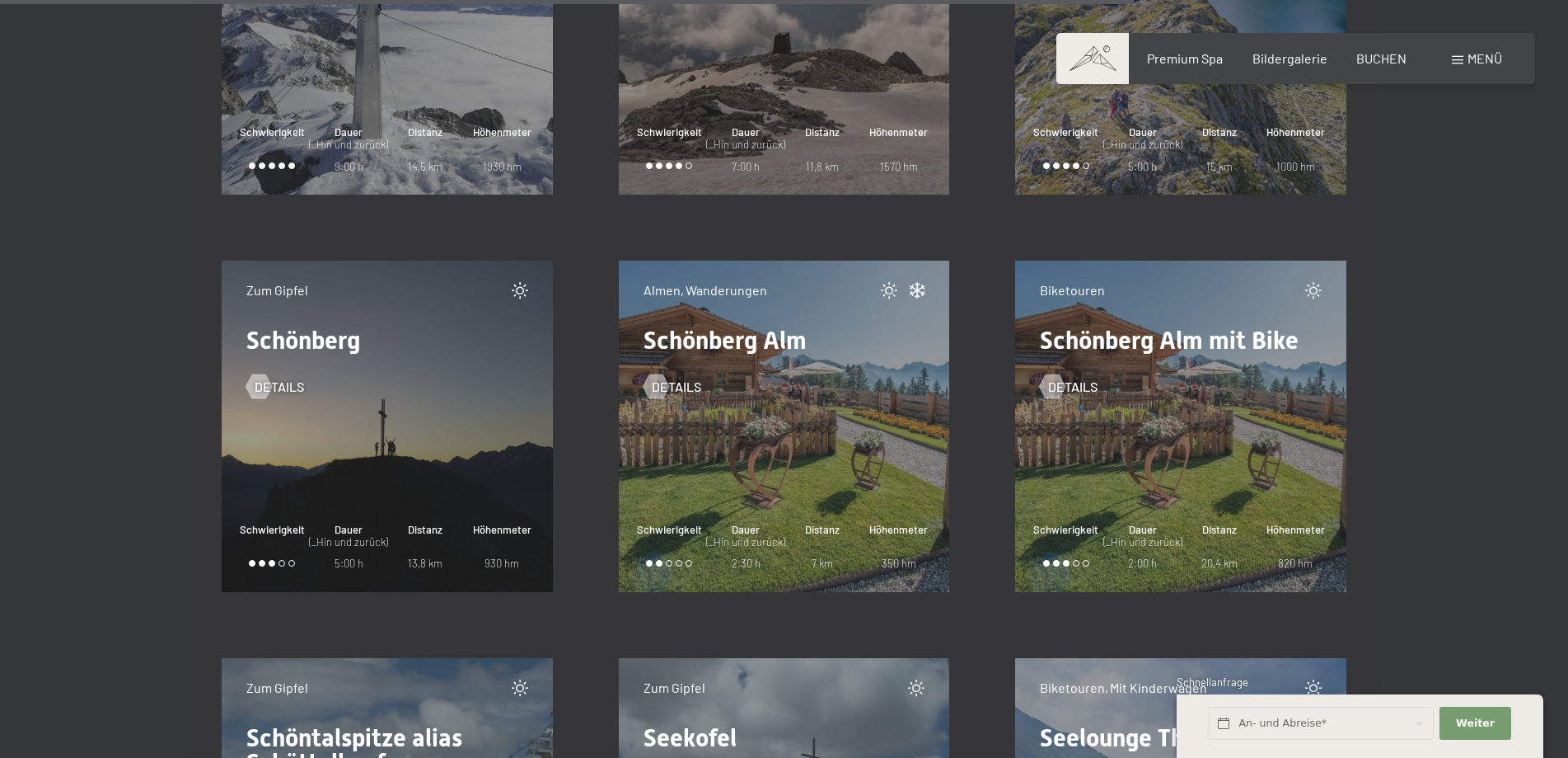
scroll to position [20544, 0]
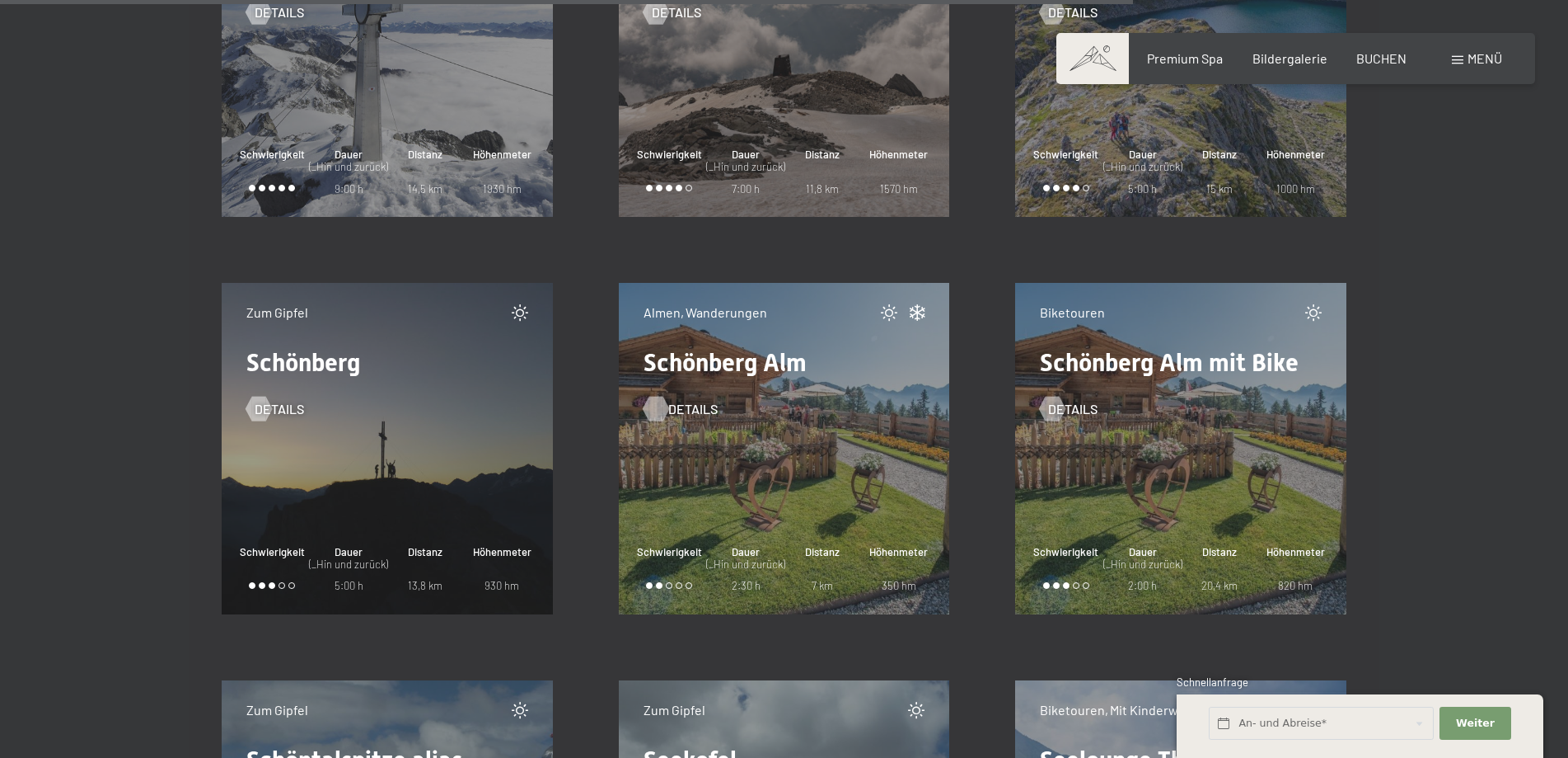
click at [652, 405] on div at bounding box center [656, 409] width 14 height 25
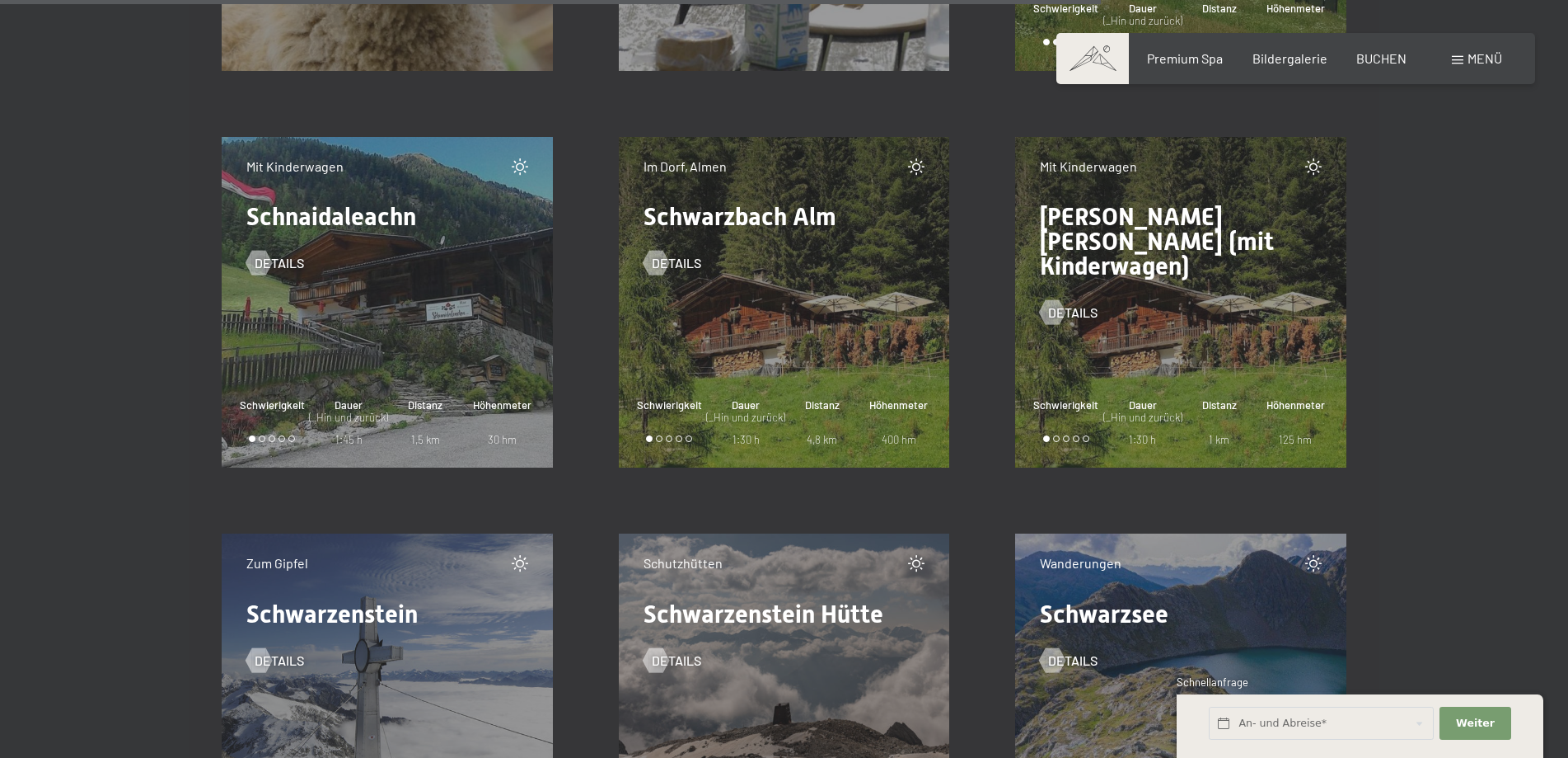
scroll to position [19852, 0]
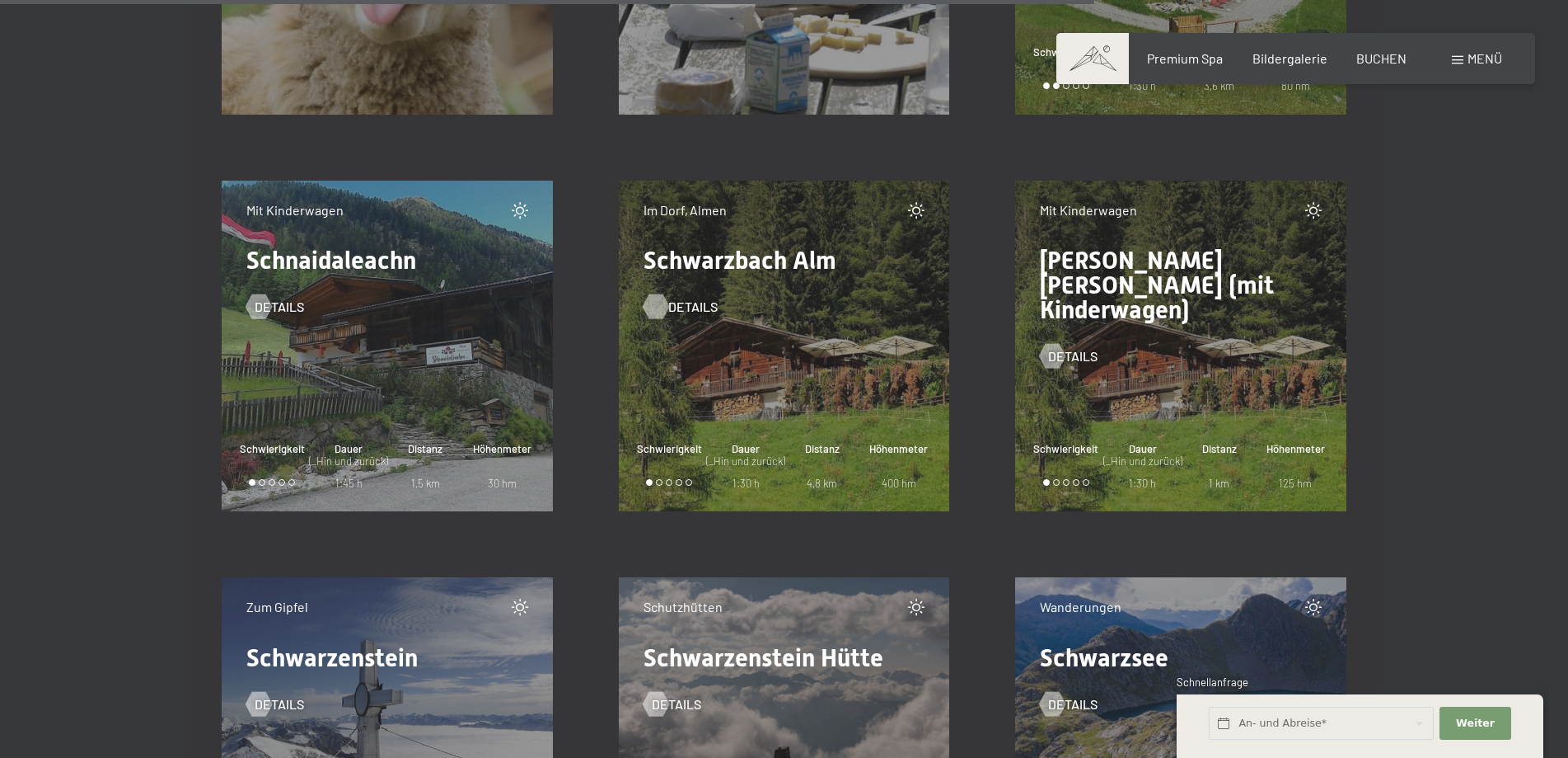
click at [650, 305] on div at bounding box center [656, 306] width 14 height 25
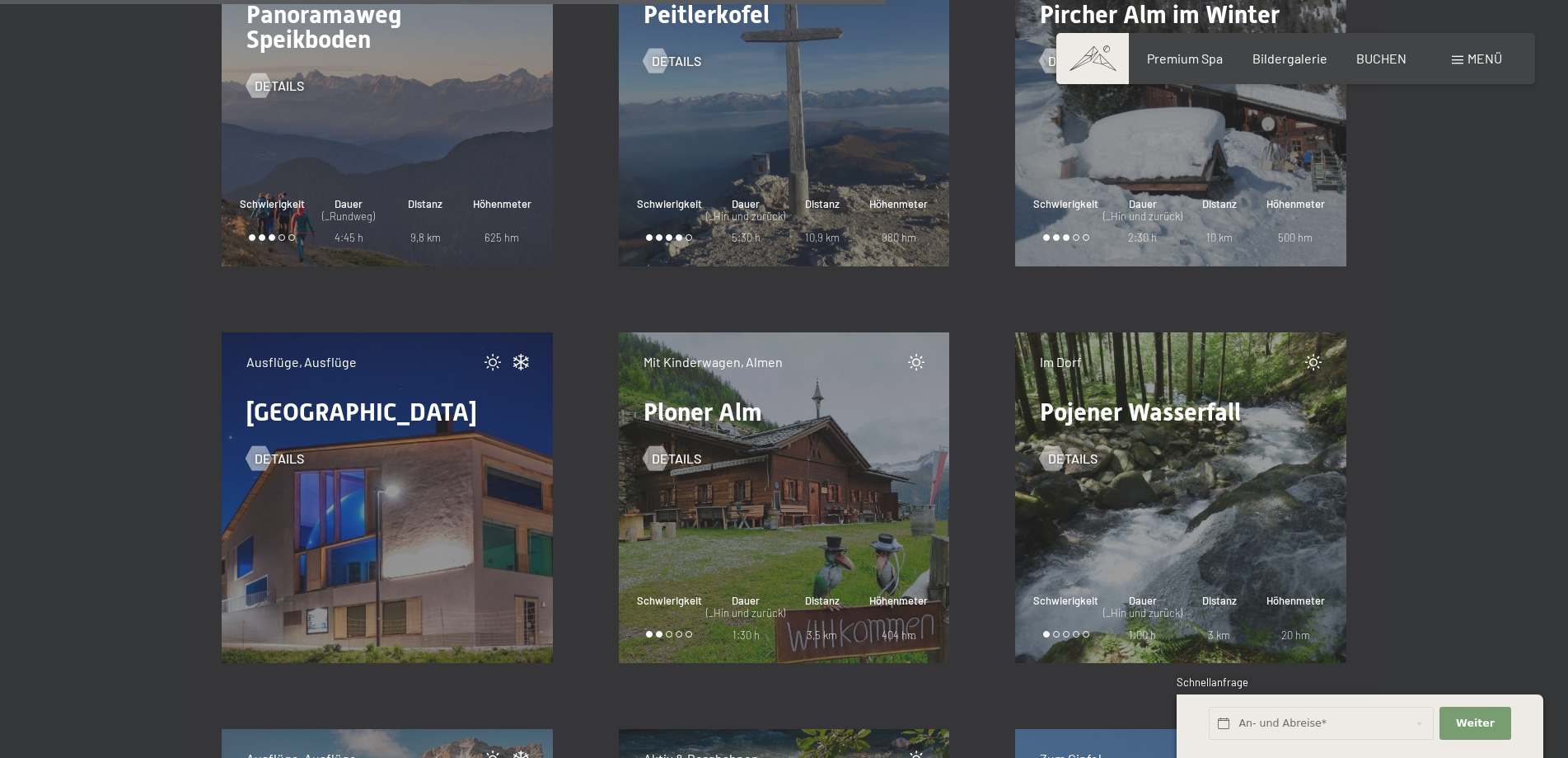
scroll to position [16051, 0]
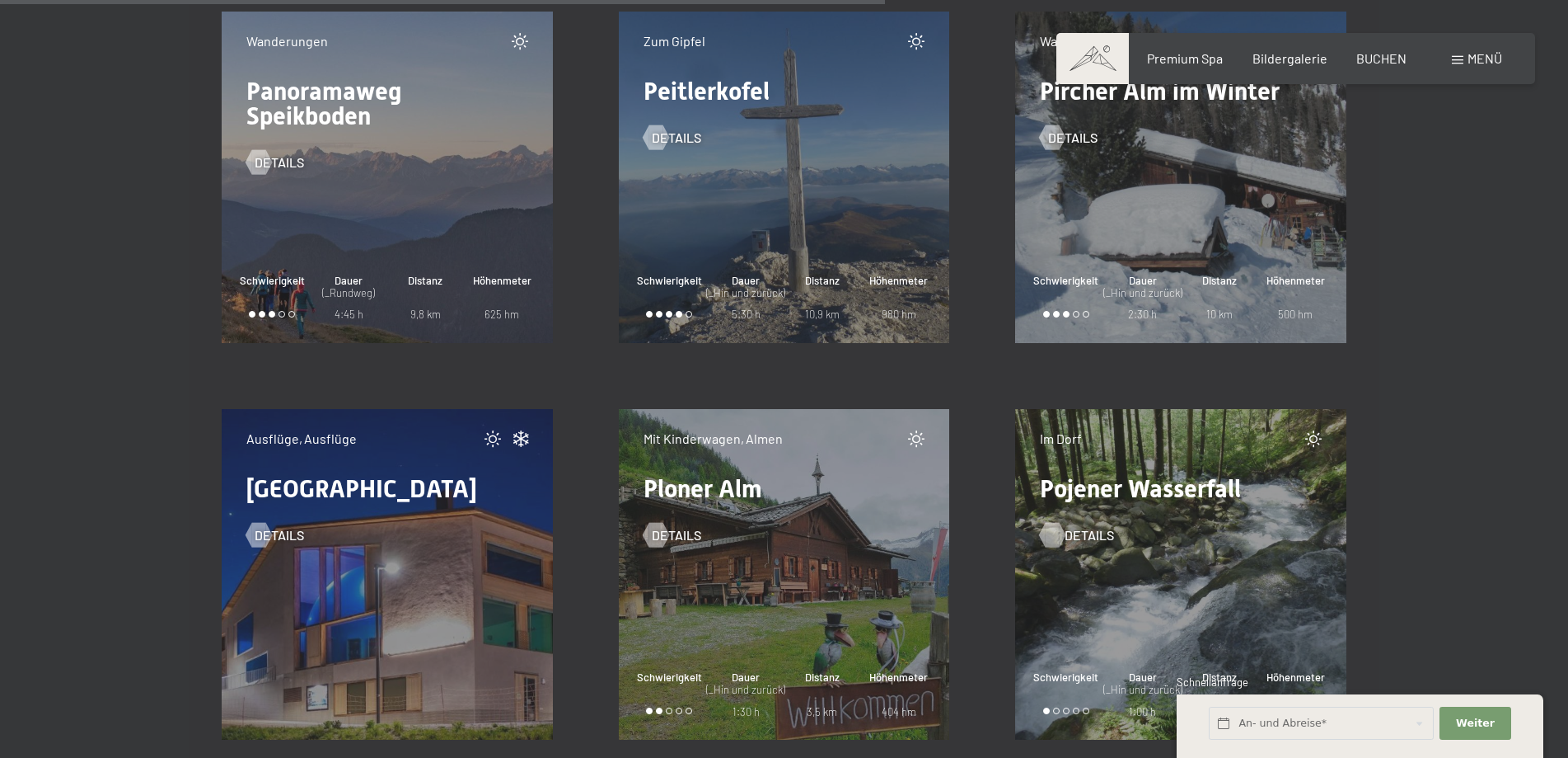
click at [1048, 531] on div at bounding box center [1053, 535] width 14 height 25
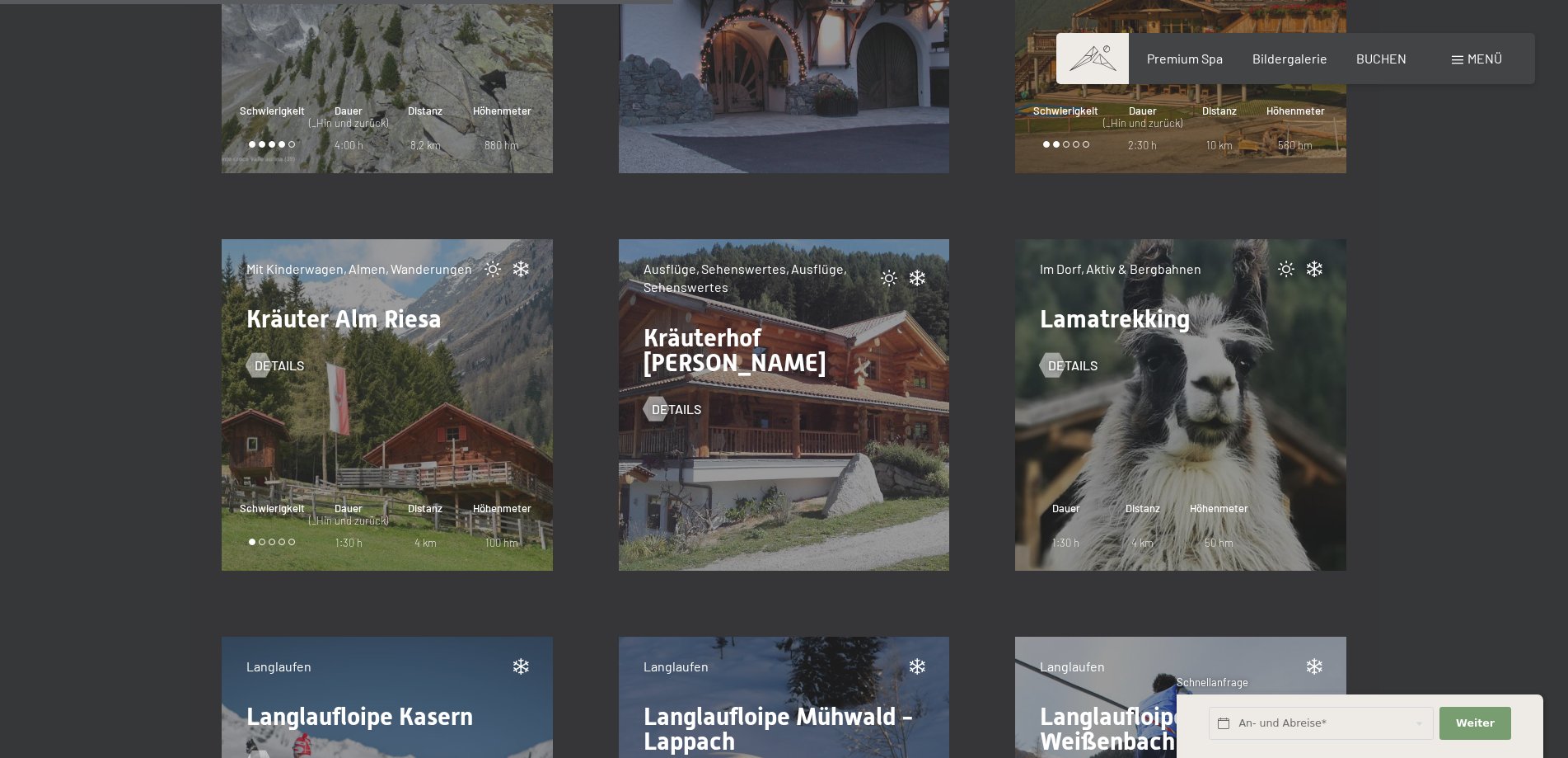
scroll to position [12195, 0]
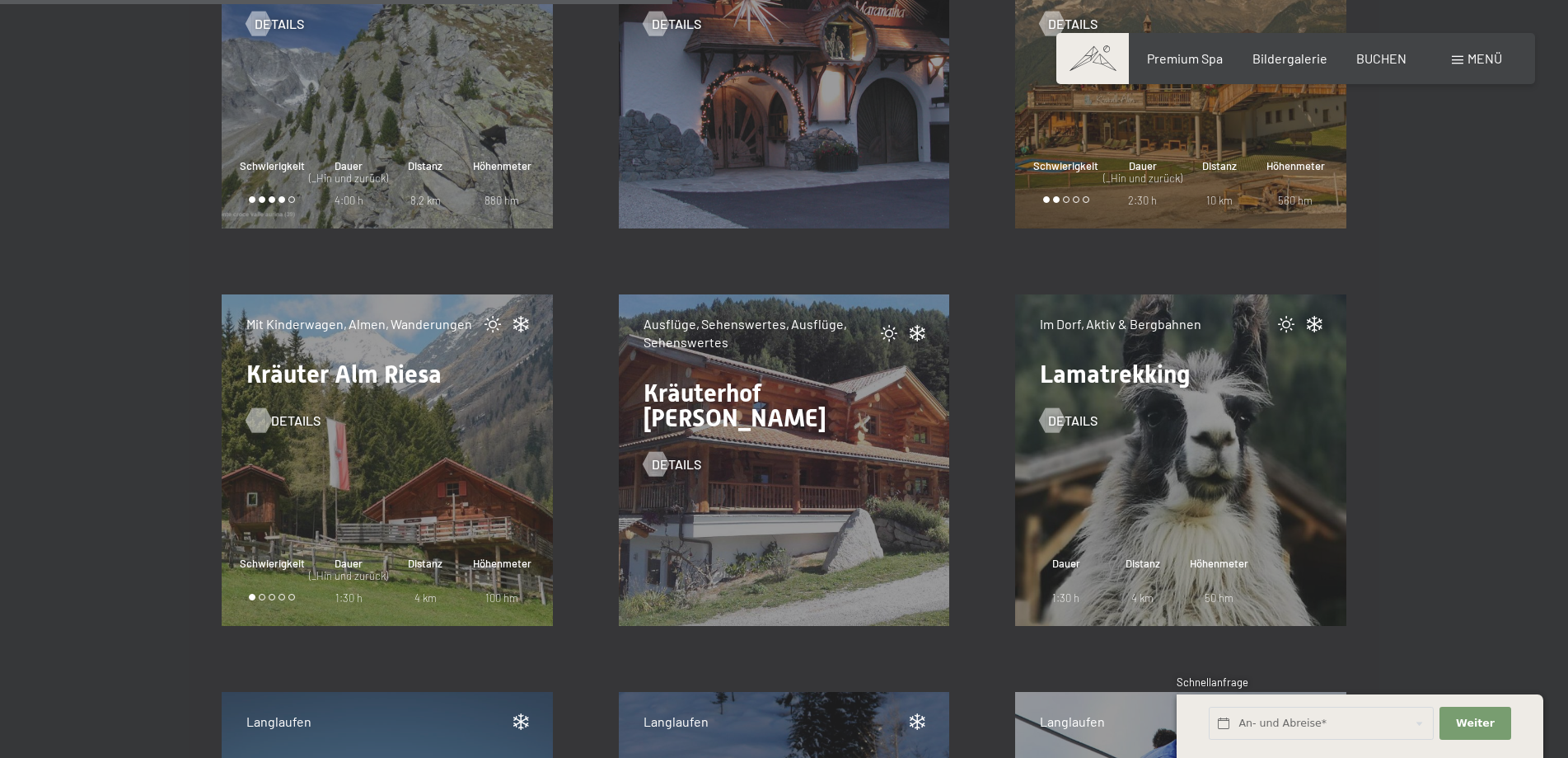
click at [256, 419] on div at bounding box center [258, 420] width 14 height 25
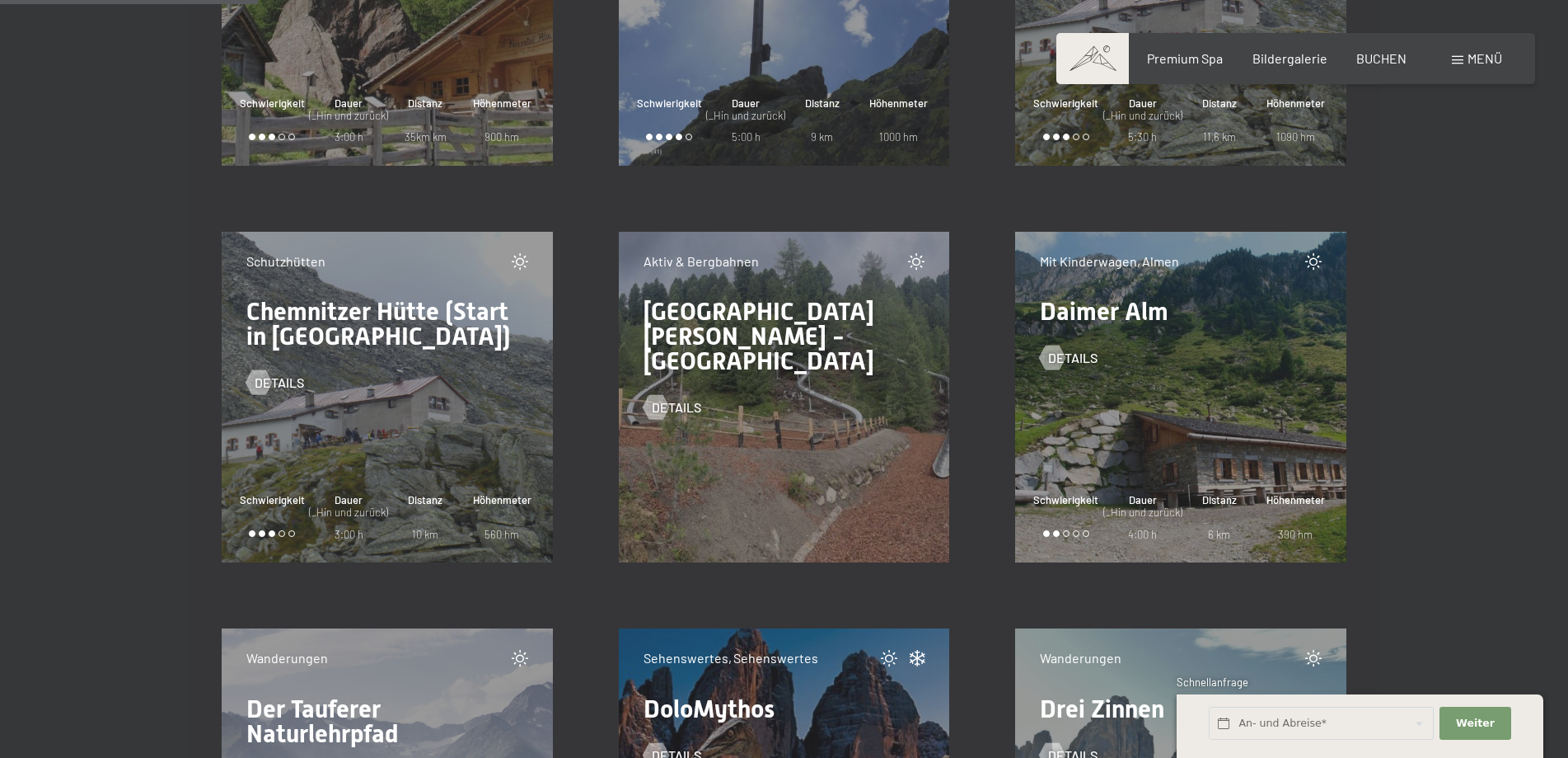
scroll to position [4682, 0]
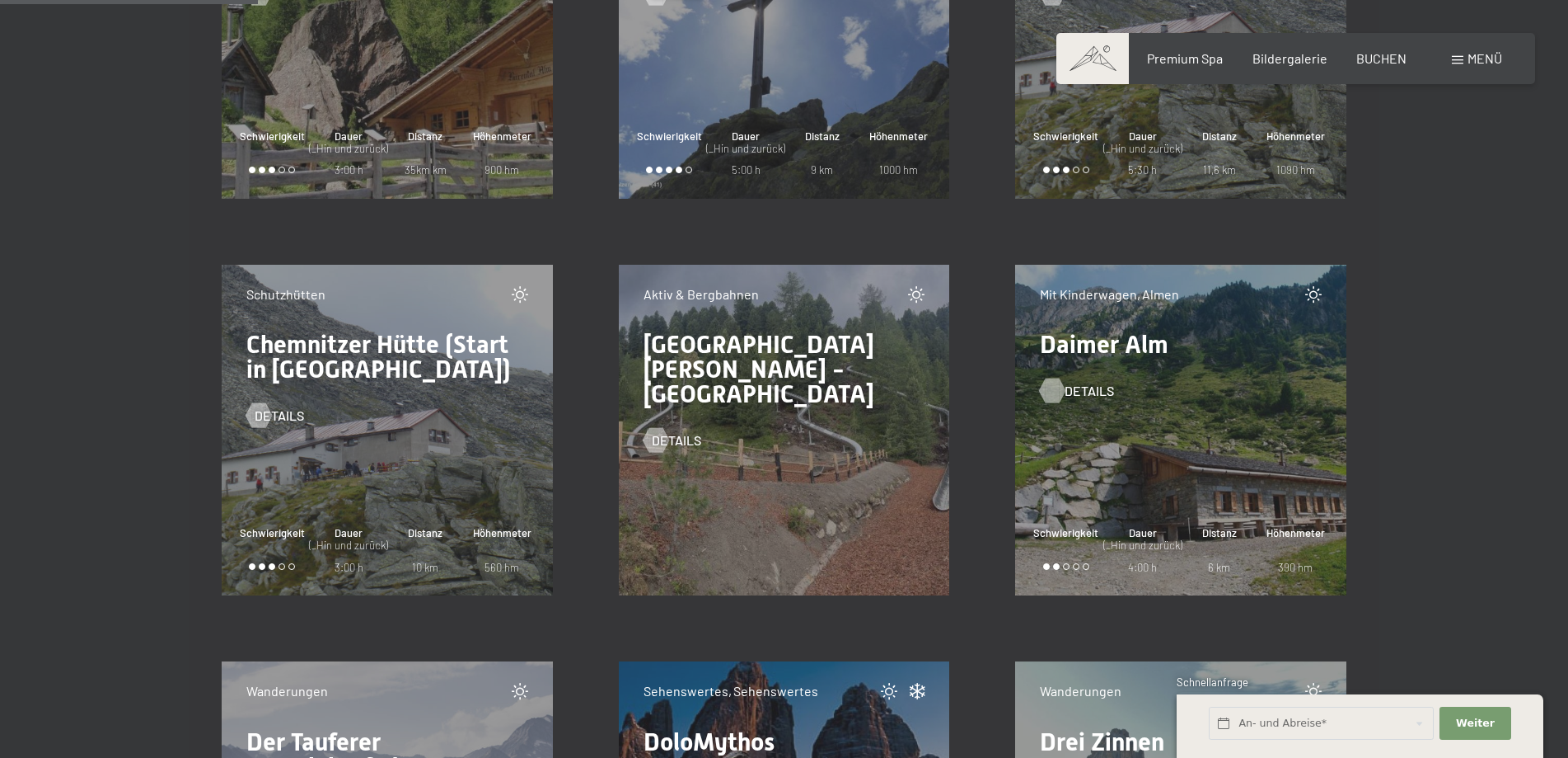
click at [1052, 395] on div at bounding box center [1053, 390] width 14 height 25
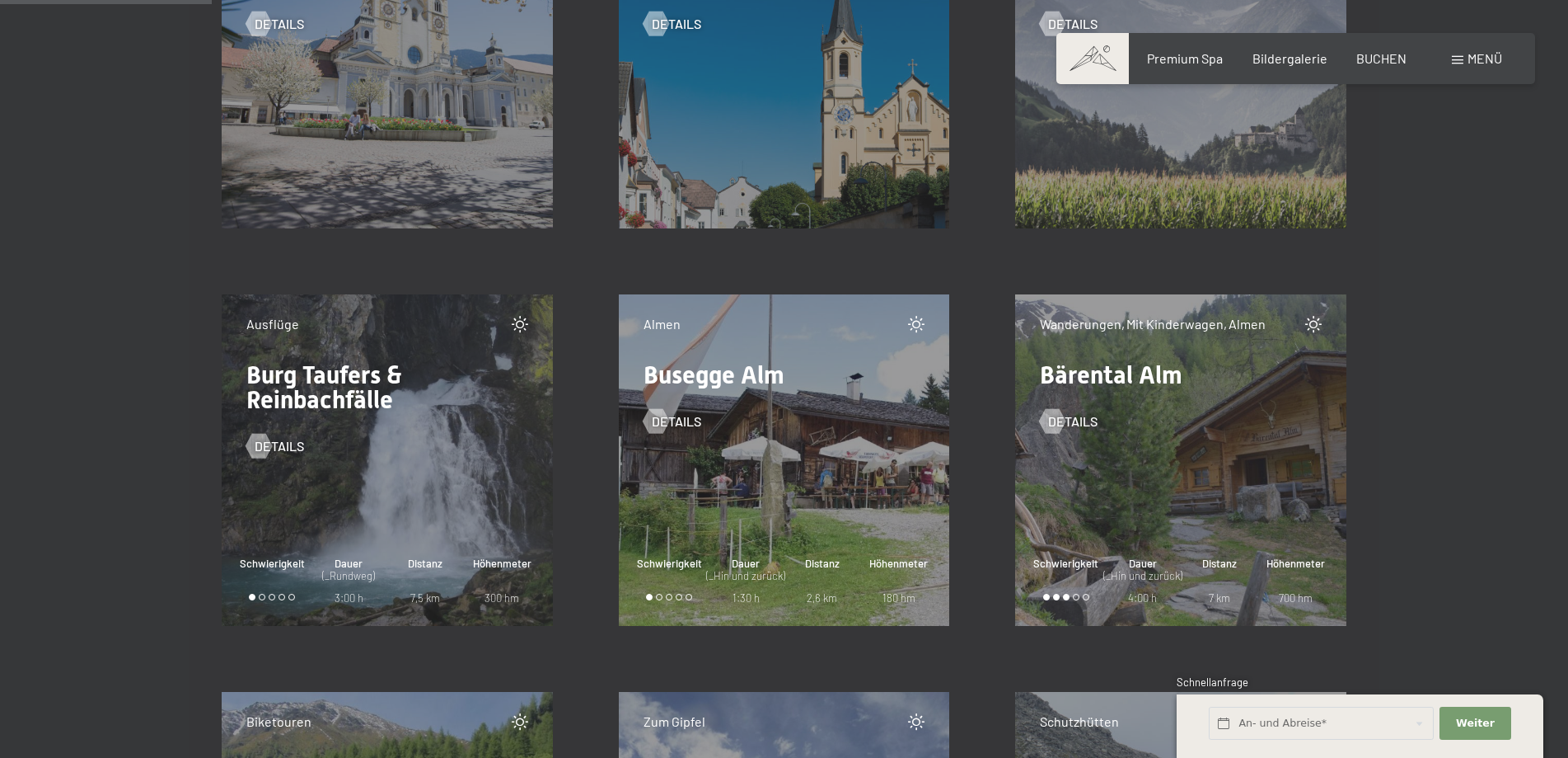
scroll to position [3836, 0]
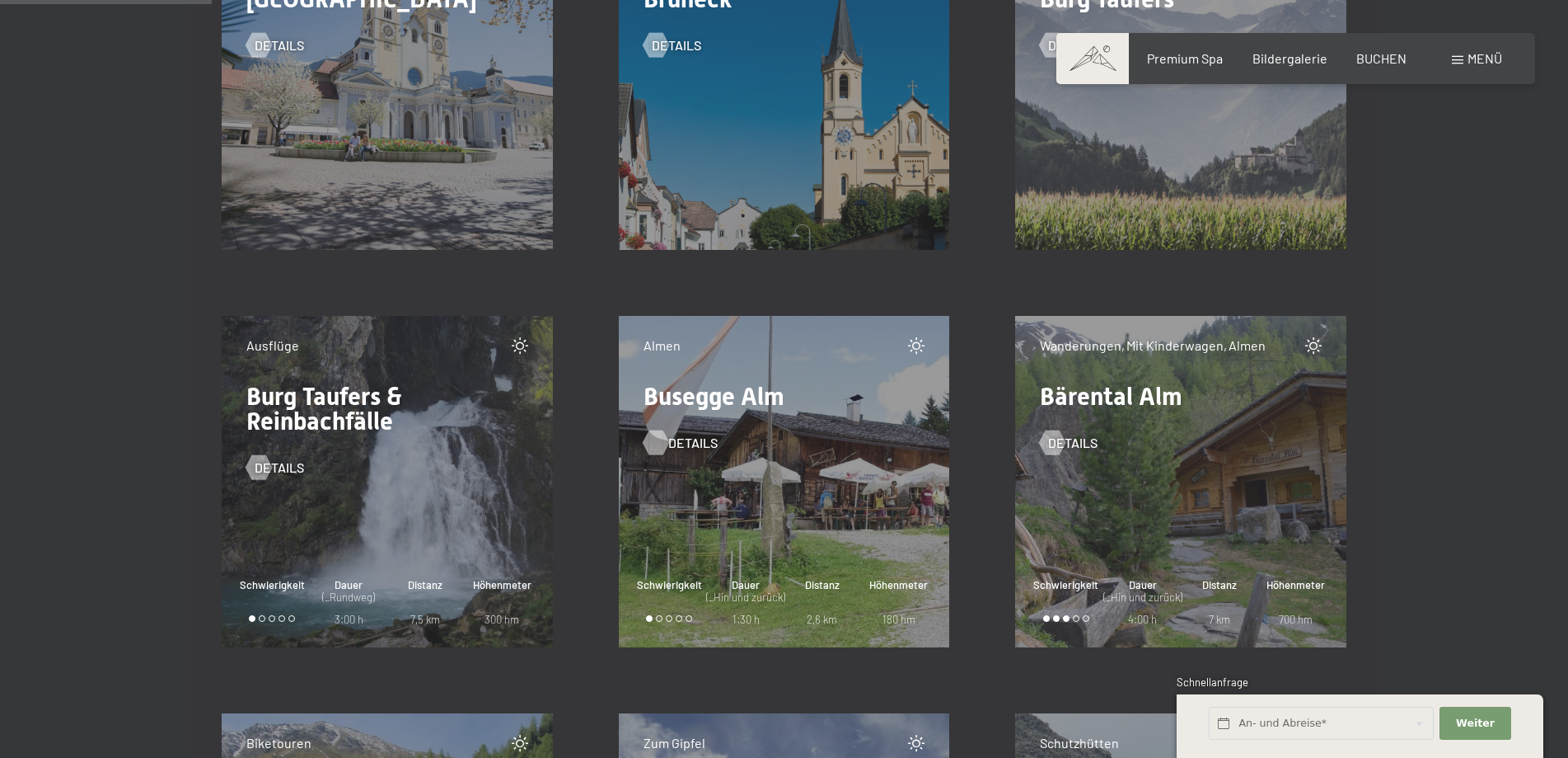
click at [652, 441] on div at bounding box center [656, 442] width 14 height 25
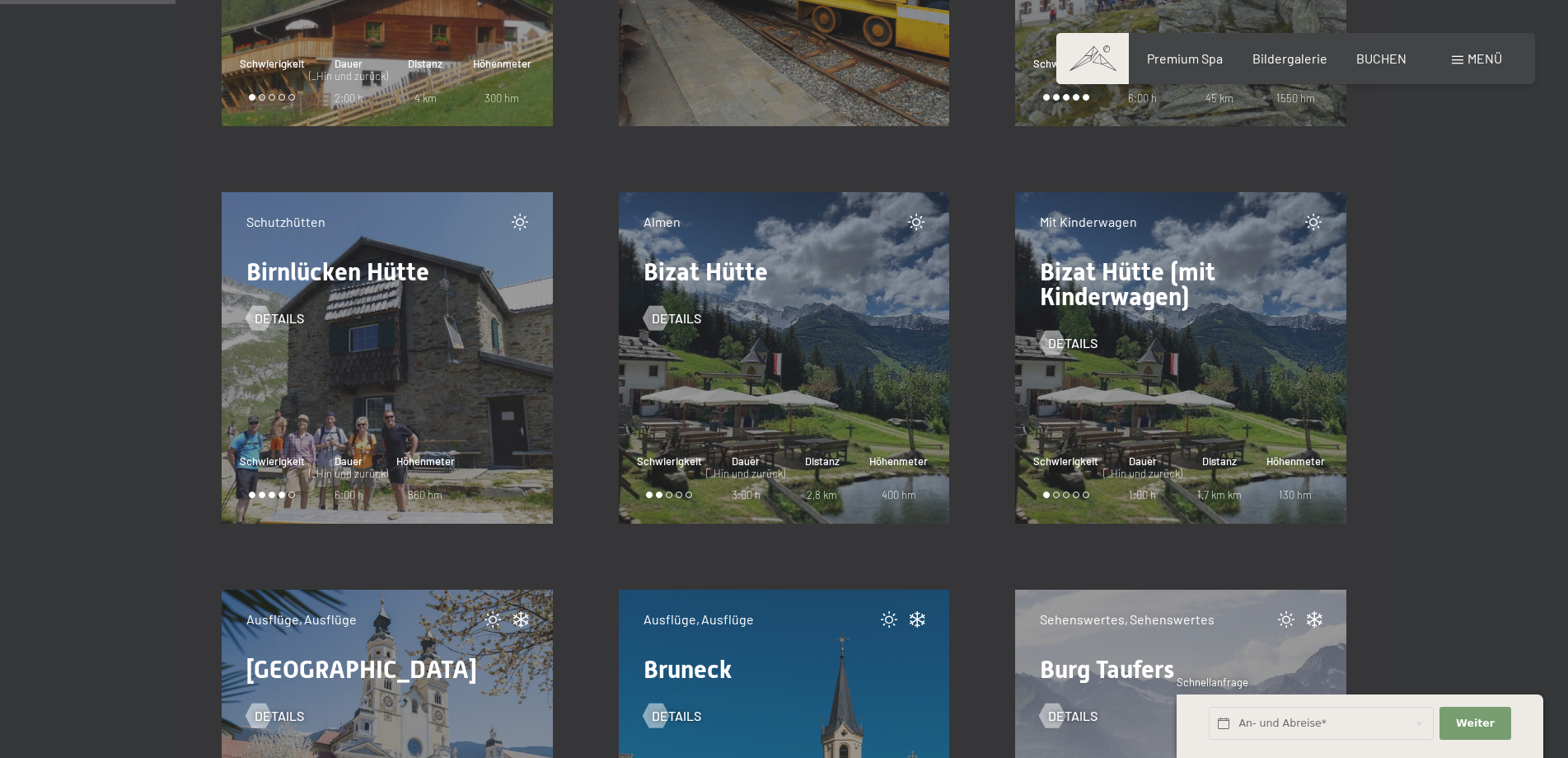
scroll to position [3088, 0]
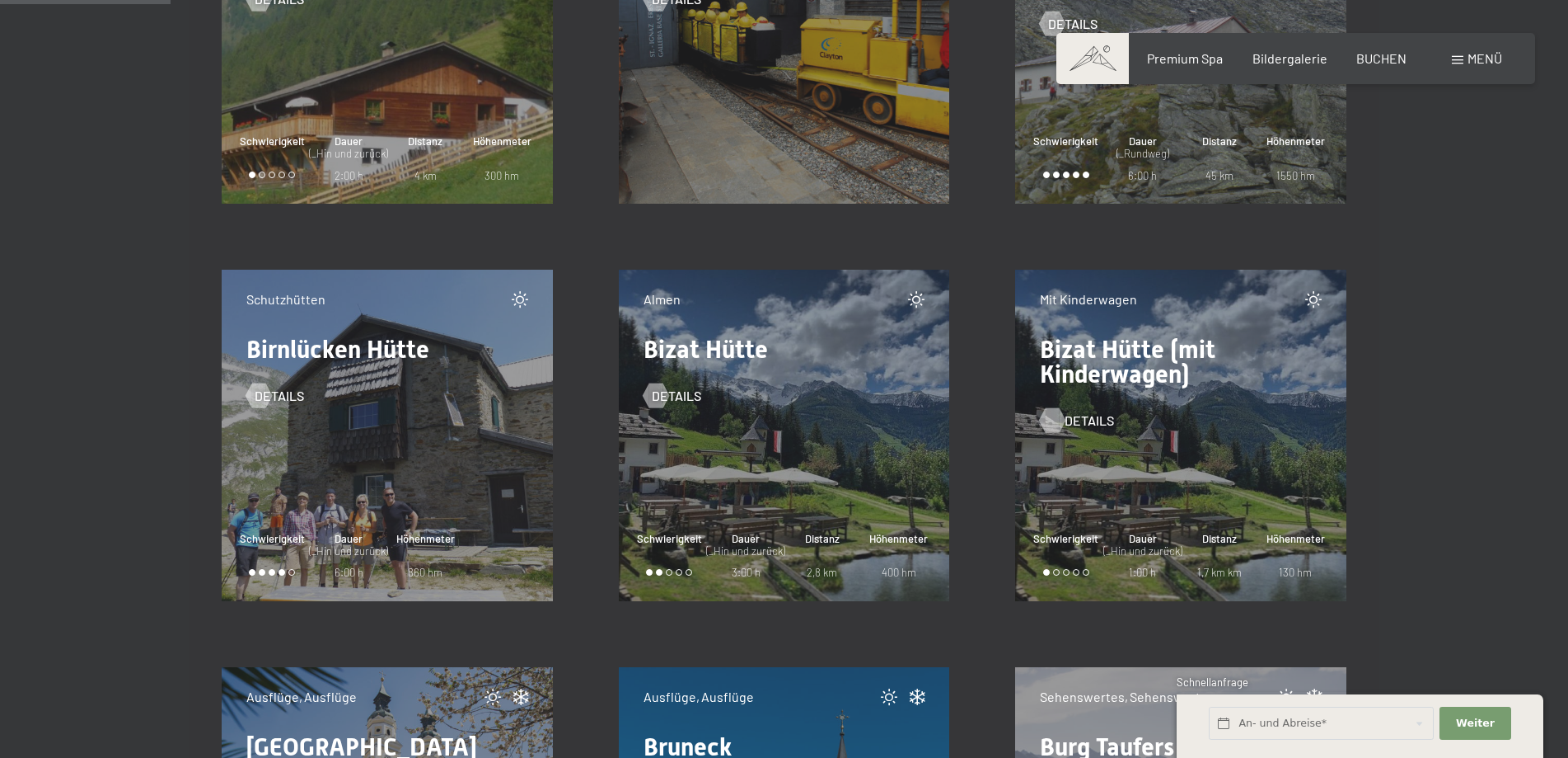
click at [1051, 421] on div at bounding box center [1053, 420] width 14 height 25
click at [1051, 422] on div at bounding box center [1053, 420] width 14 height 25
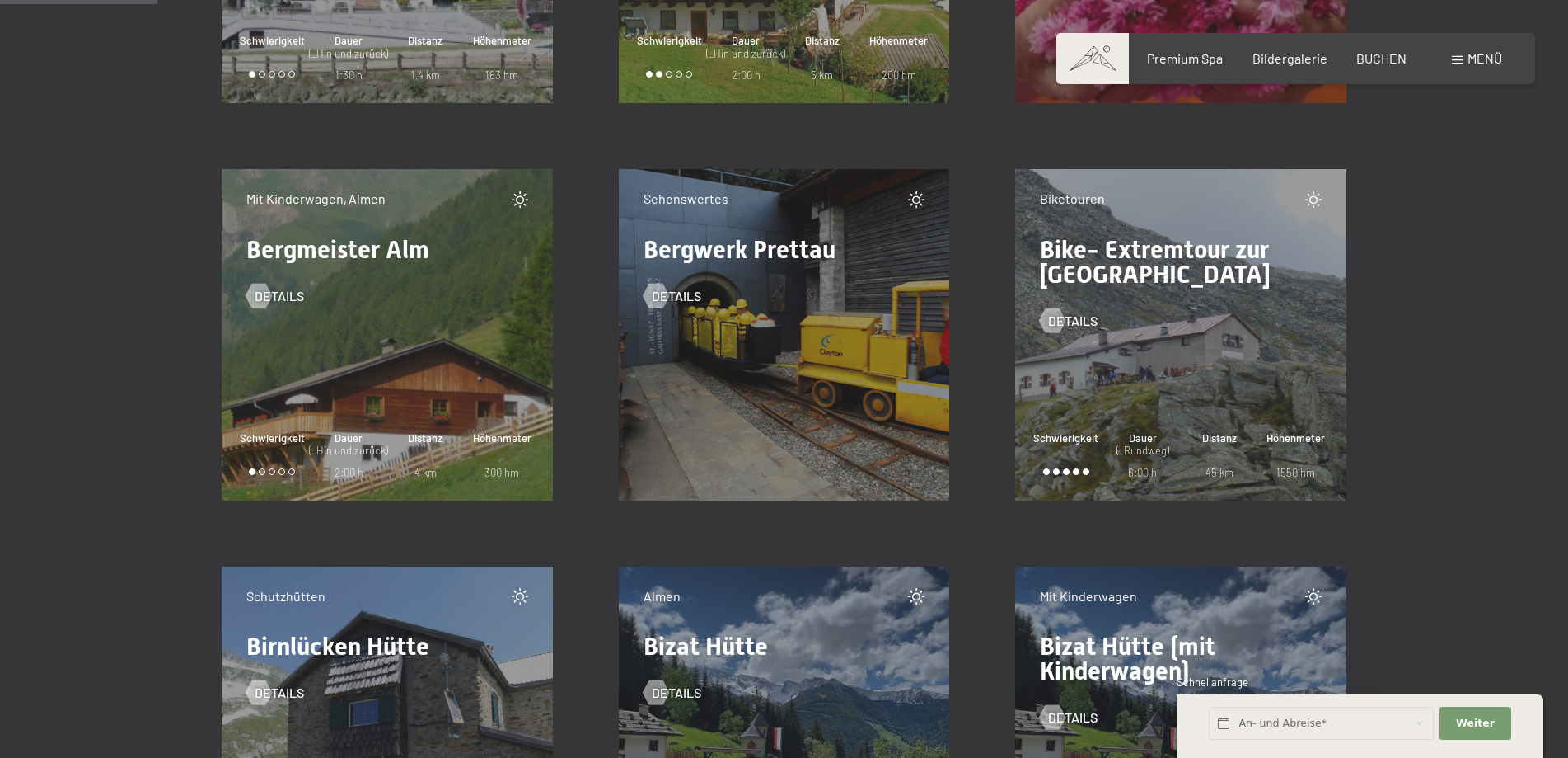
scroll to position [2758, 0]
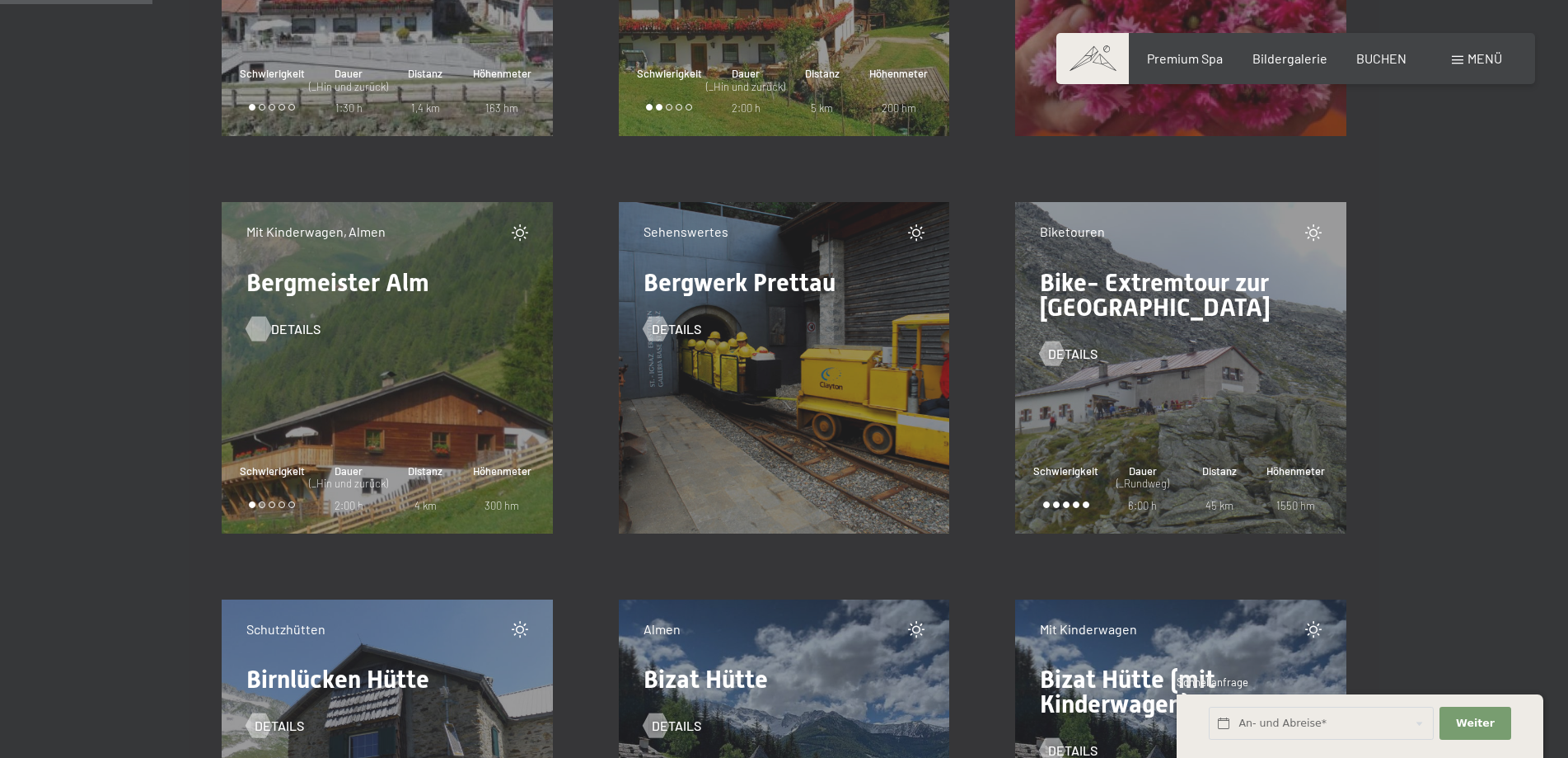
click at [261, 329] on div at bounding box center [258, 328] width 14 height 25
click at [260, 323] on div at bounding box center [258, 328] width 14 height 25
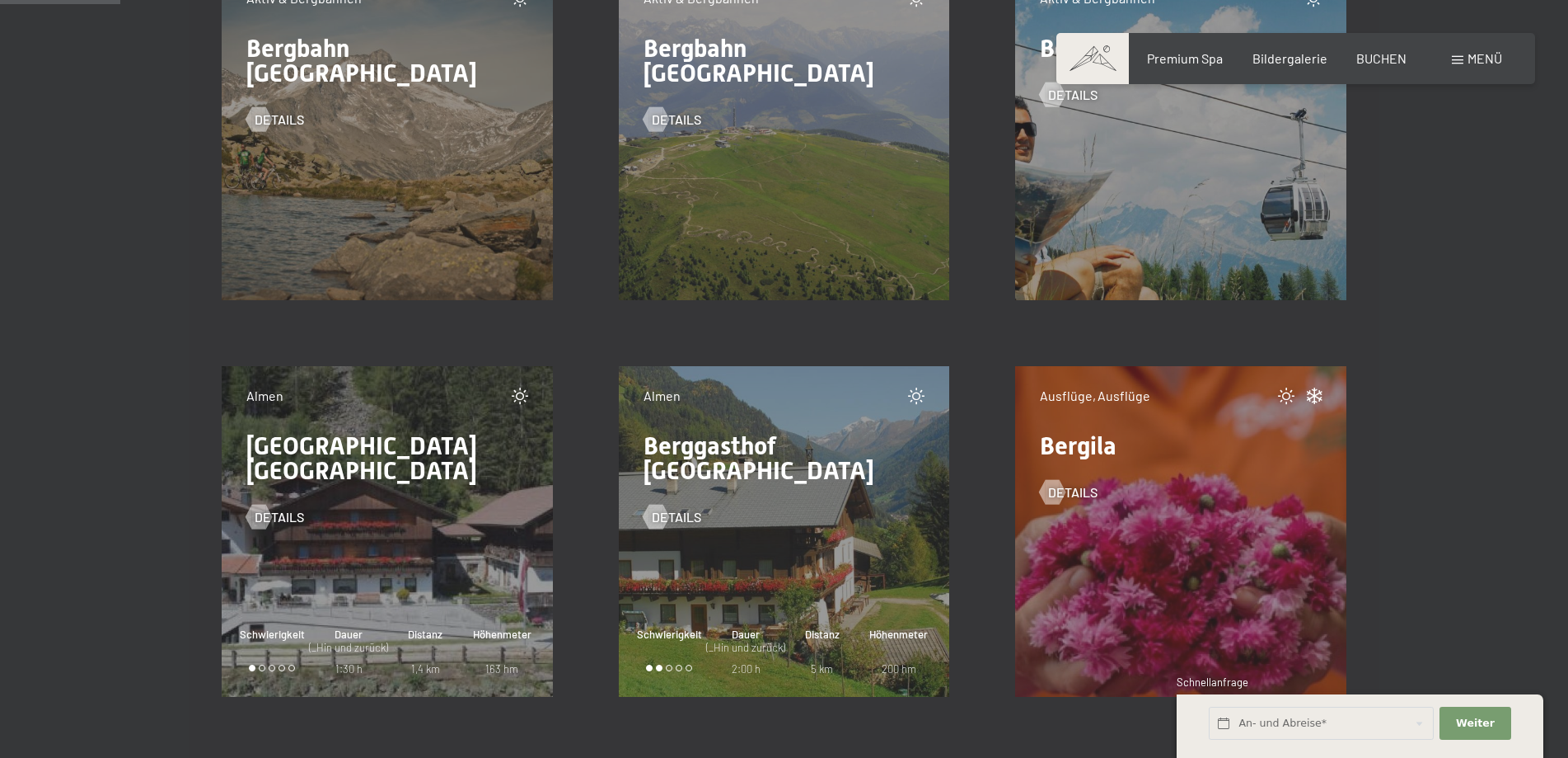
scroll to position [2177, 0]
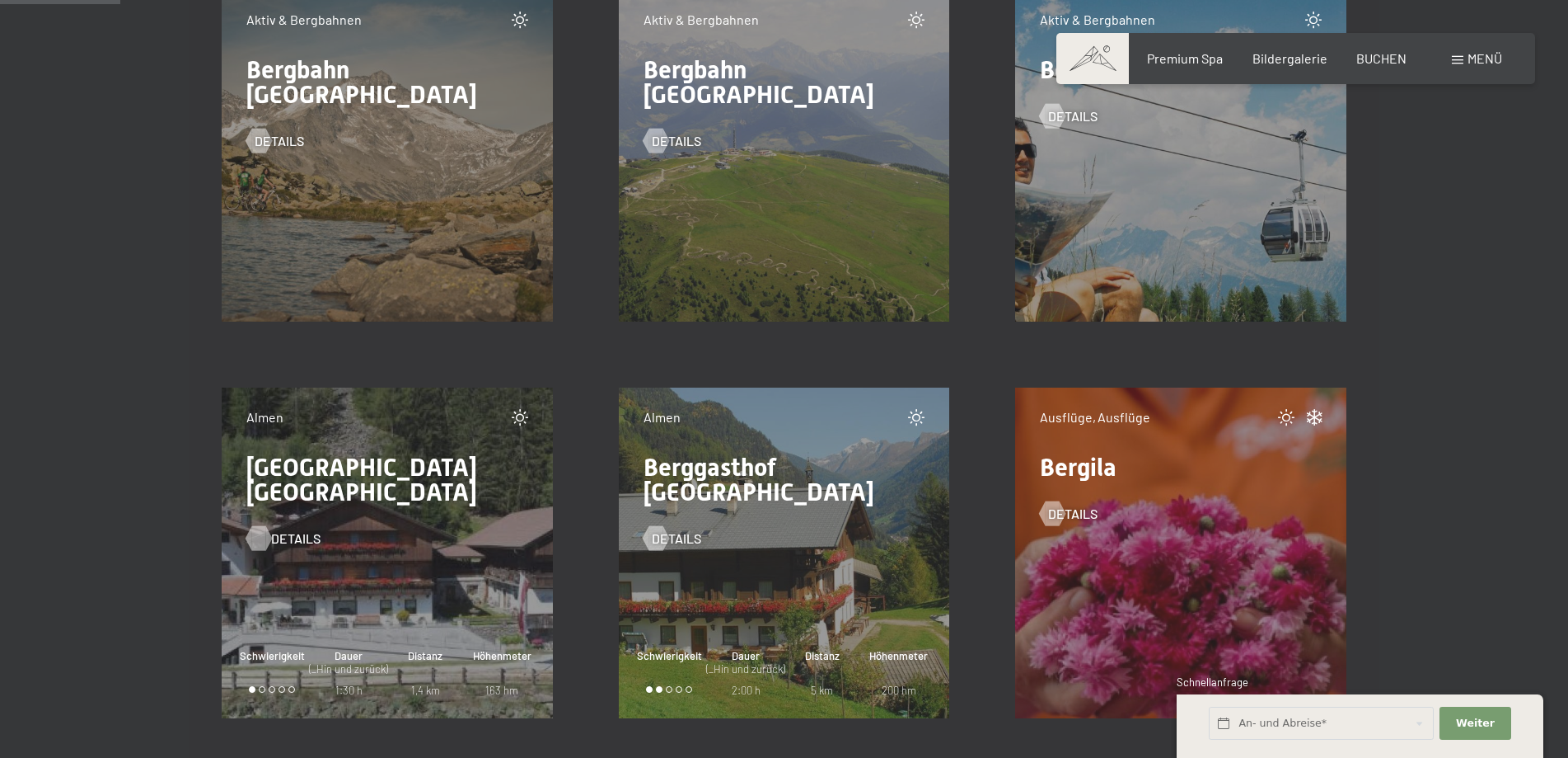
click at [261, 526] on div at bounding box center [258, 538] width 14 height 25
click at [251, 526] on div at bounding box center [258, 538] width 14 height 25
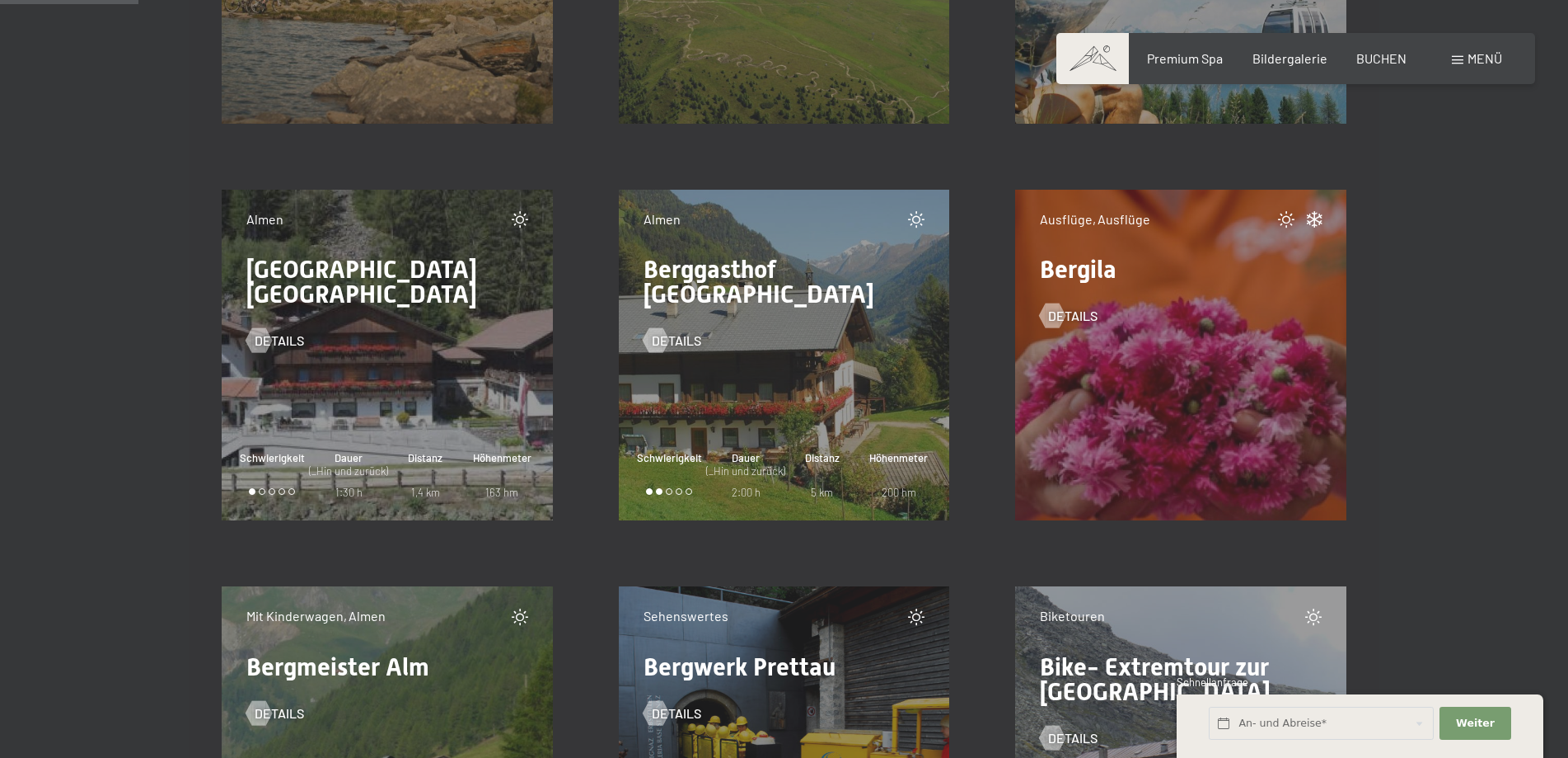
scroll to position [2572, 0]
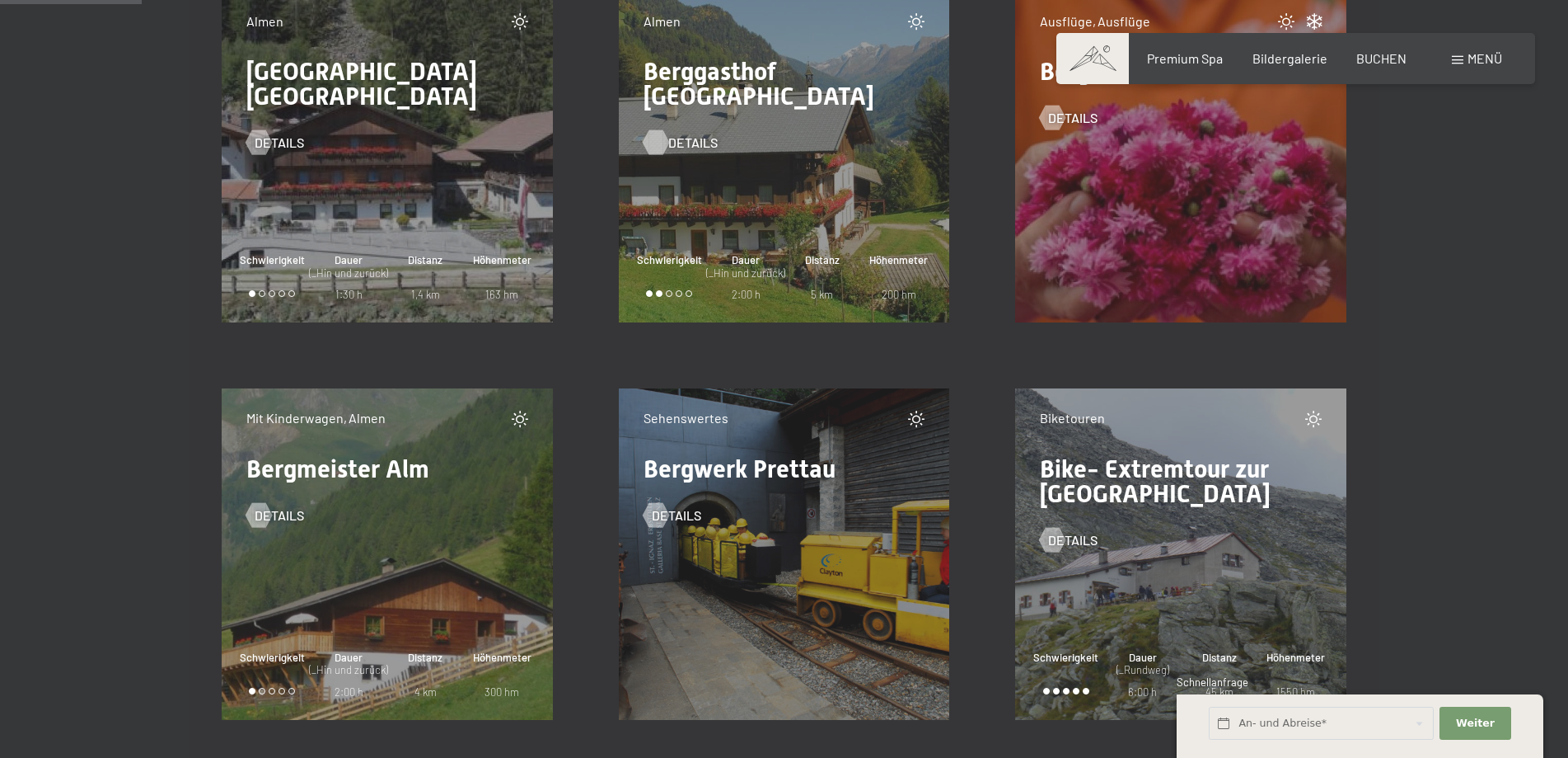
click at [659, 130] on div at bounding box center [656, 142] width 14 height 25
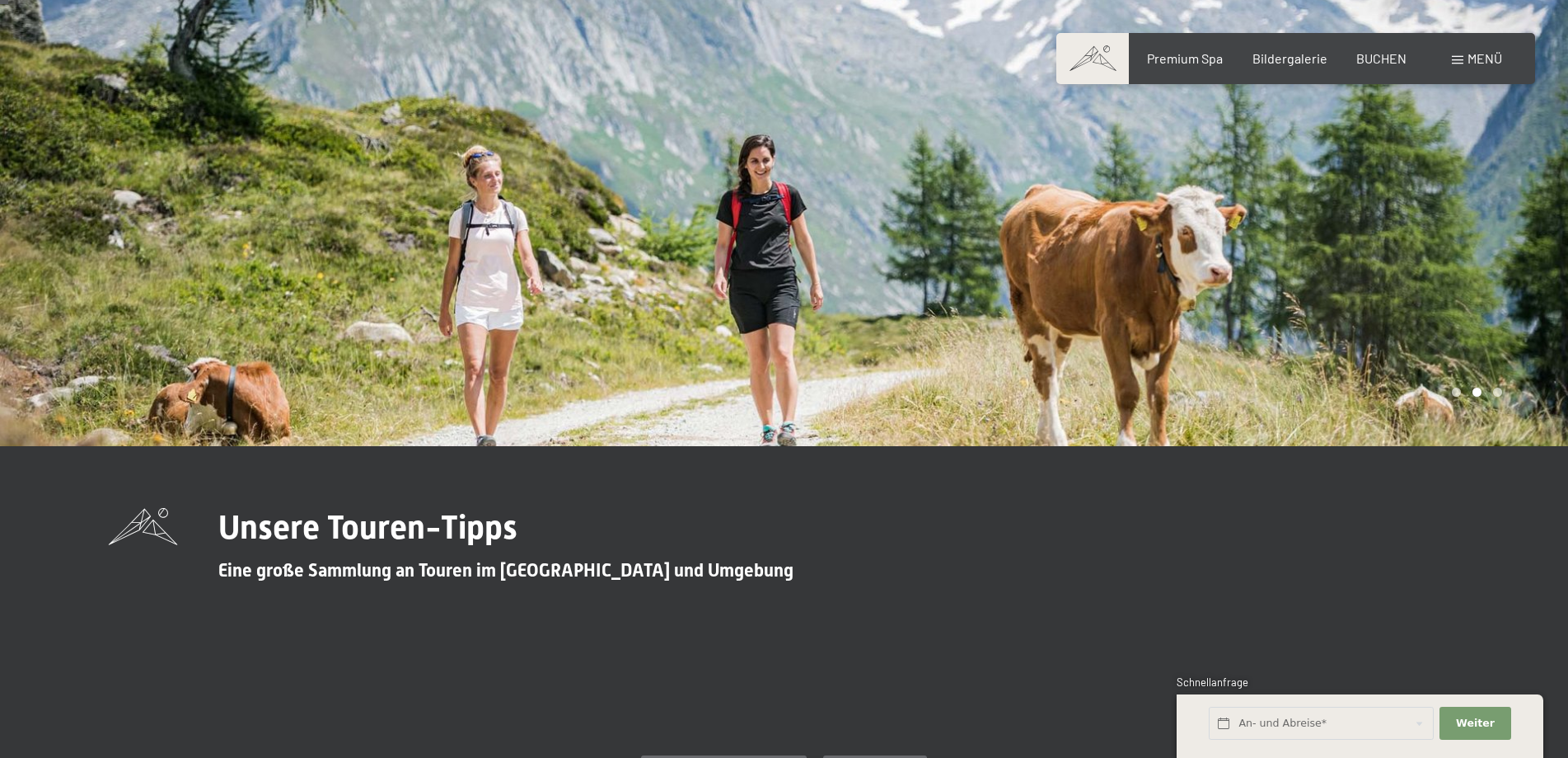
scroll to position [0, 0]
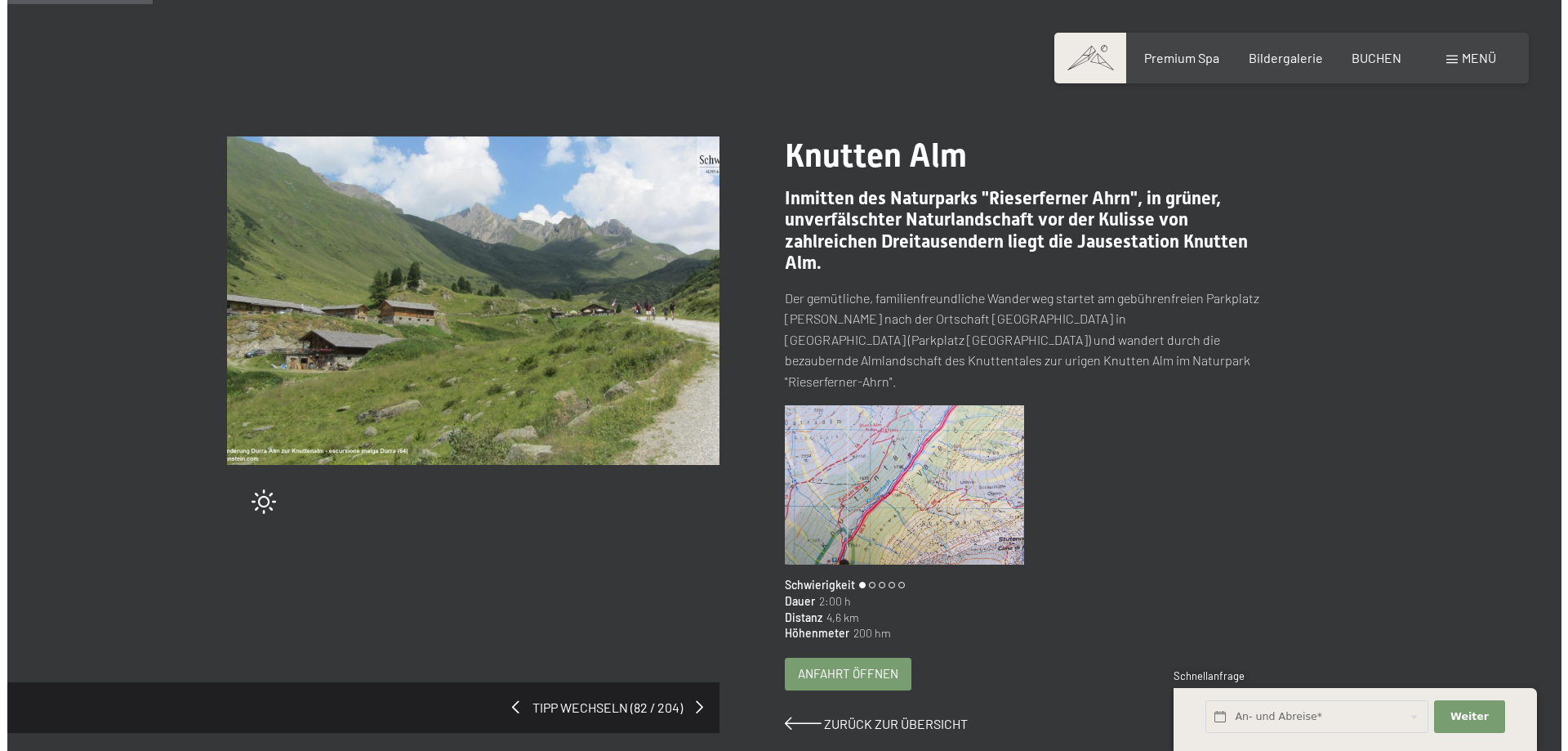
scroll to position [184, 0]
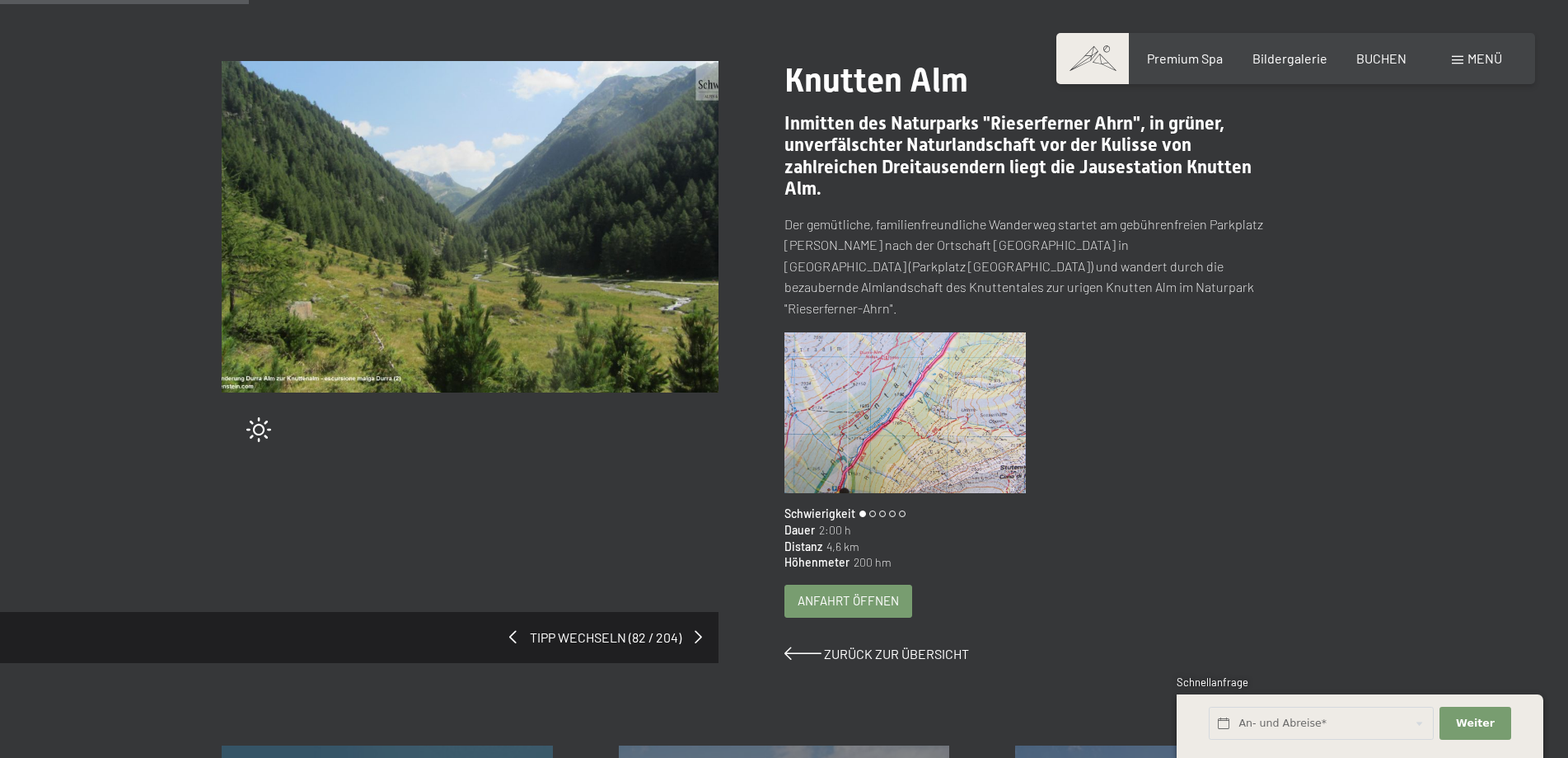
click at [833, 592] on span "Anfahrt öffnen" at bounding box center [848, 600] width 101 height 17
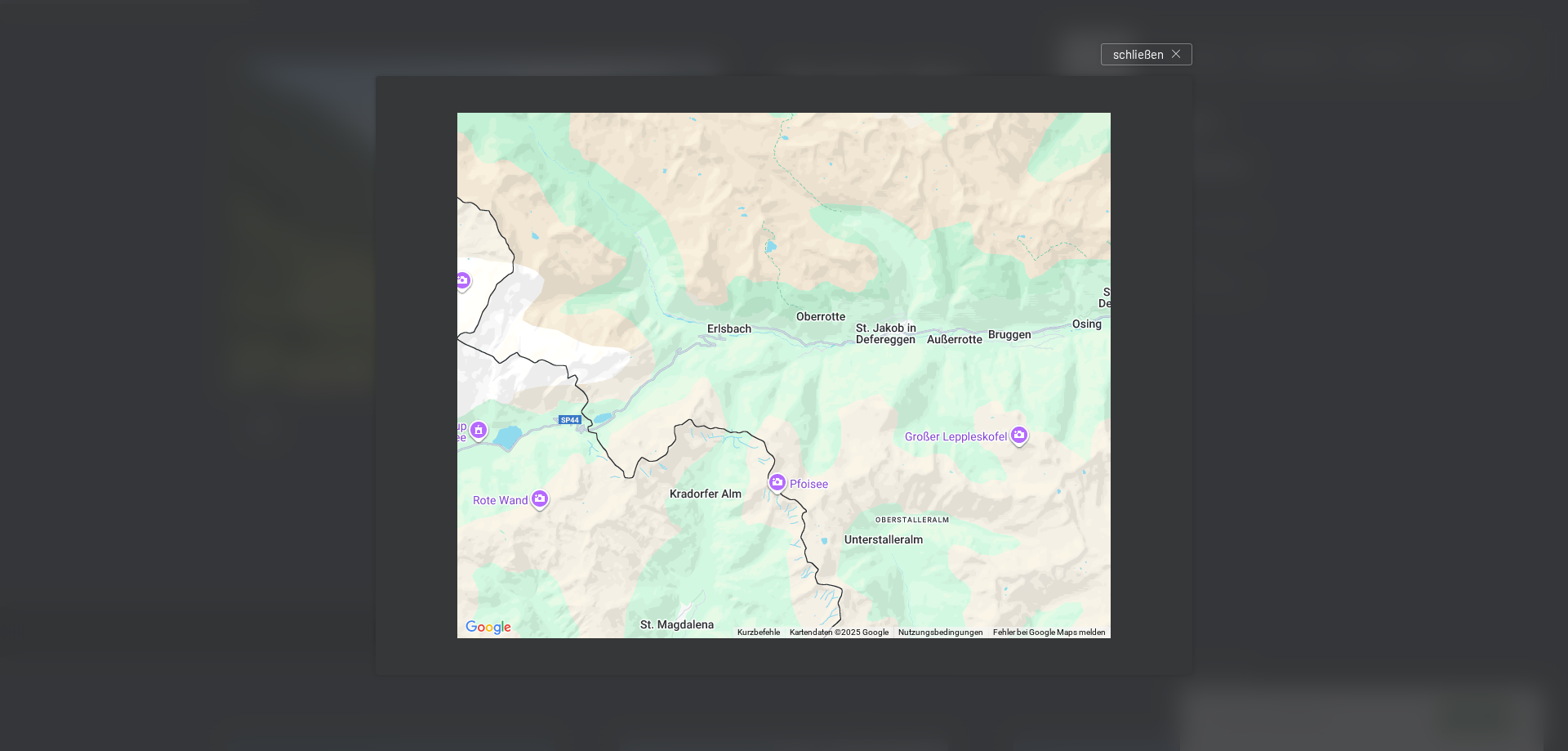
drag, startPoint x: 906, startPoint y: 291, endPoint x: 220, endPoint y: 175, distance: 695.7
click at [220, 175] on div "← Nach links → Nach rechts ↑ Nach oben ↓ Nach unten + Heranzoomen - Herauszoome…" at bounding box center [784, 376] width 1568 height 751
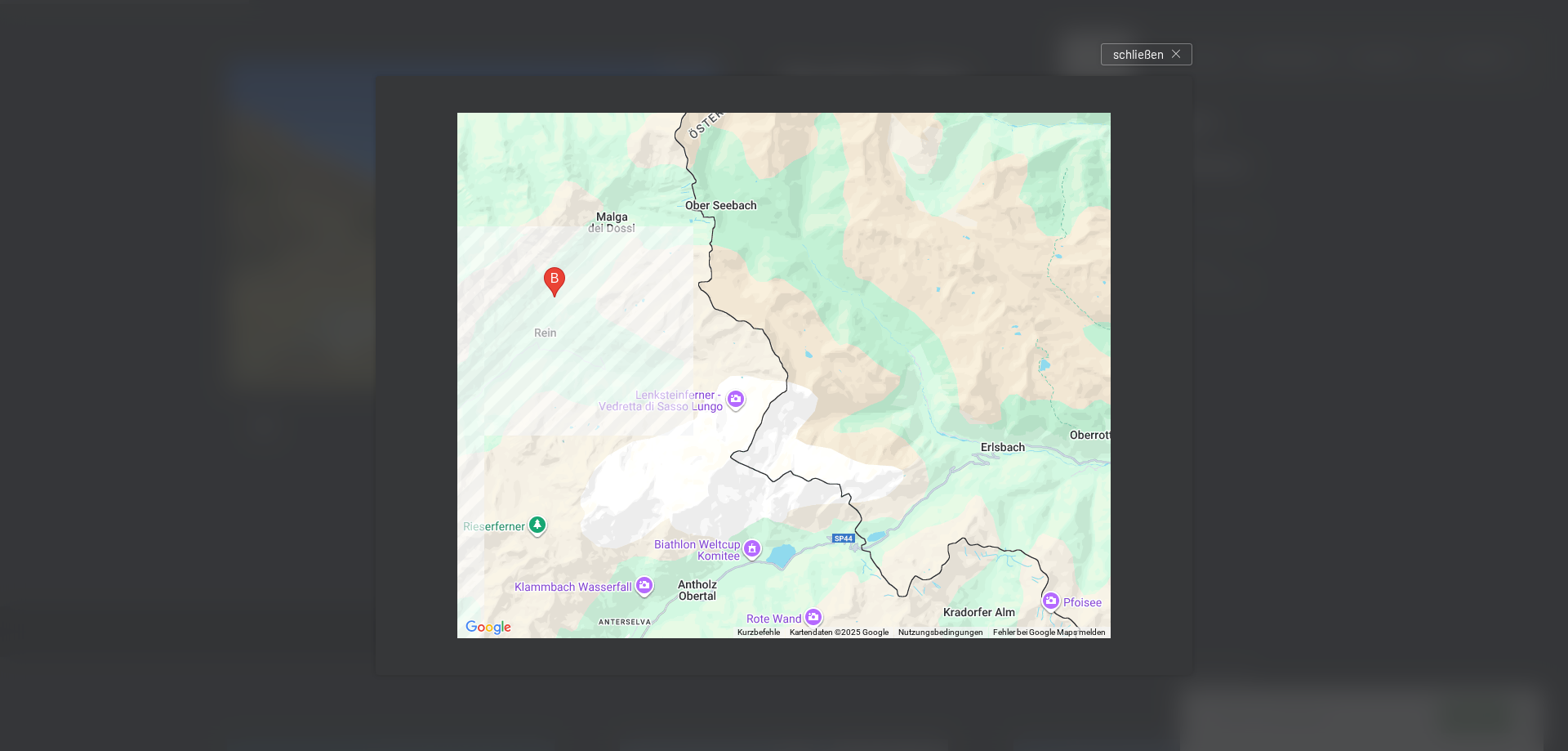
drag, startPoint x: 965, startPoint y: 279, endPoint x: 1235, endPoint y: 398, distance: 295.1
click at [1235, 398] on div "← Nach links → Nach rechts ↑ Nach oben ↓ Nach unten + Heranzoomen - Herauszoome…" at bounding box center [784, 376] width 1568 height 751
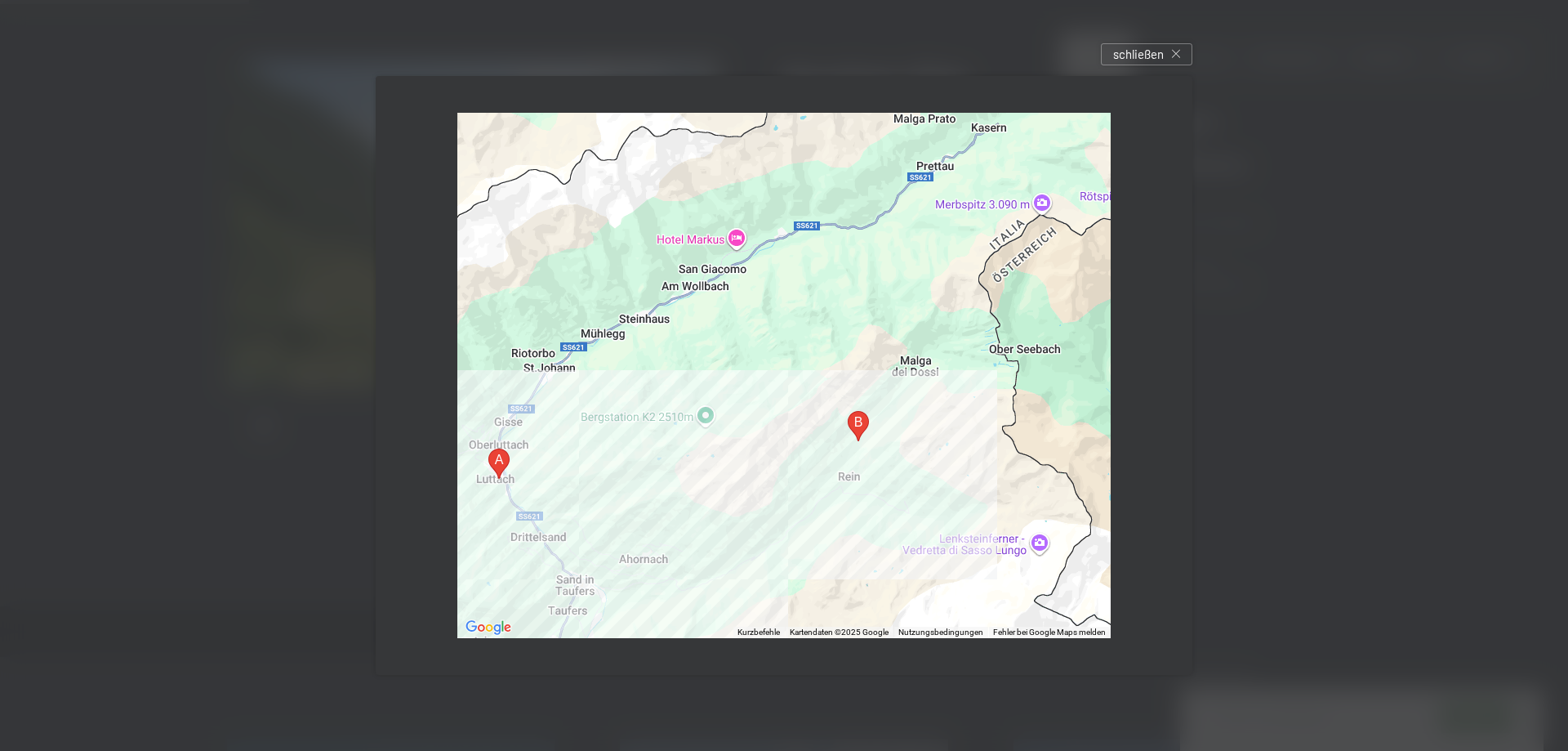
drag, startPoint x: 601, startPoint y: 302, endPoint x: 908, endPoint y: 445, distance: 338.7
click at [908, 445] on div at bounding box center [784, 375] width 653 height 525
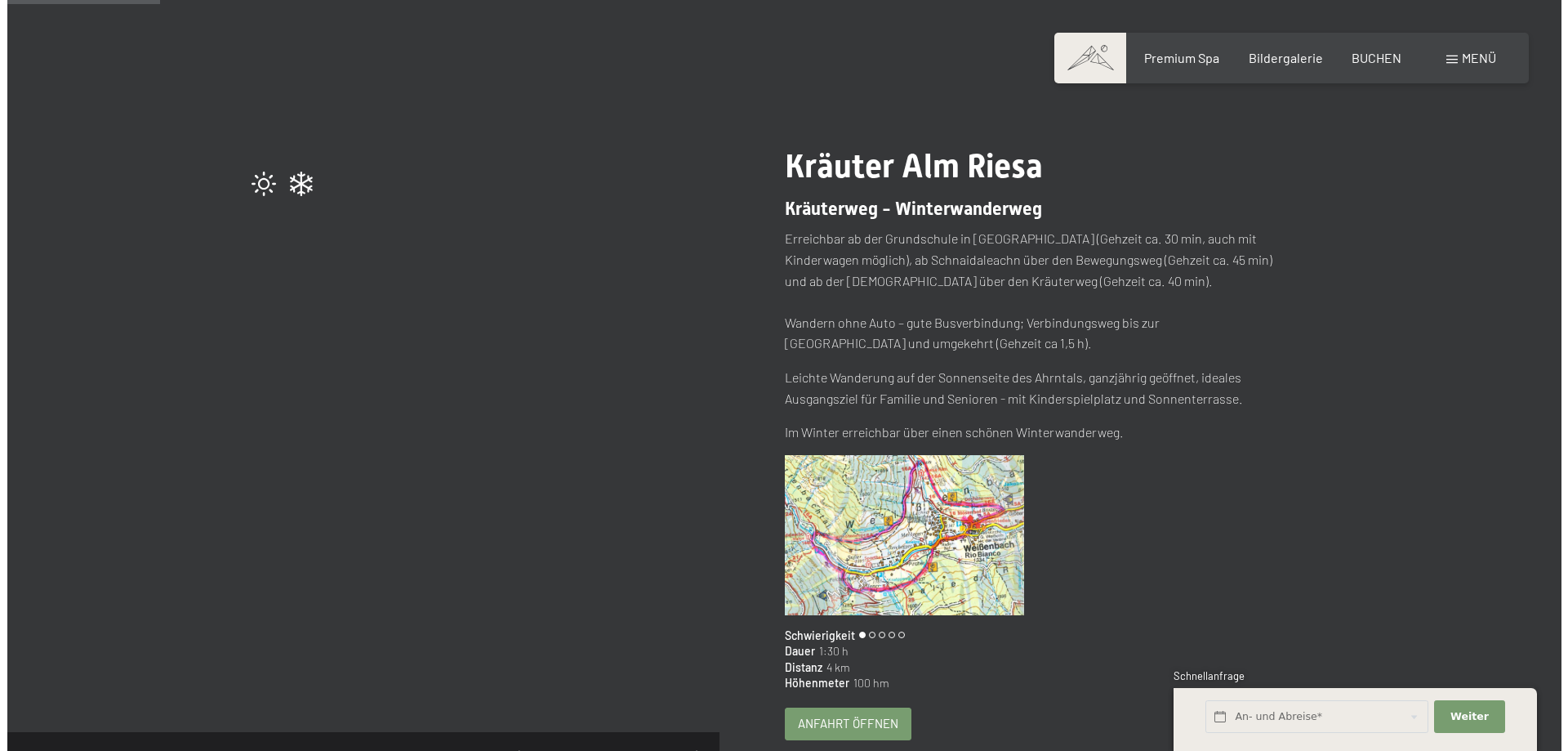
scroll to position [206, 0]
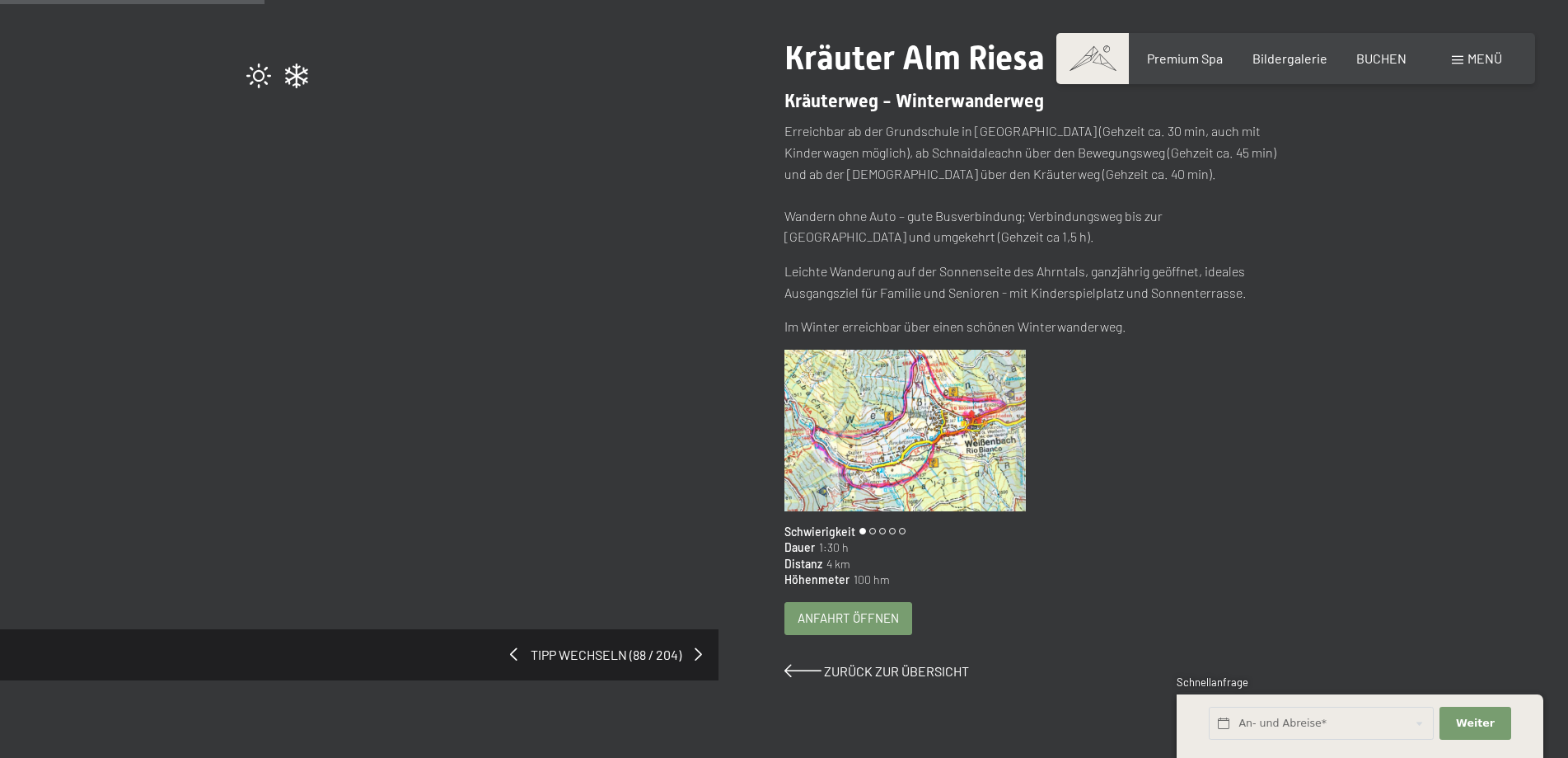
click at [830, 619] on span "Anfahrt öffnen" at bounding box center [848, 618] width 101 height 17
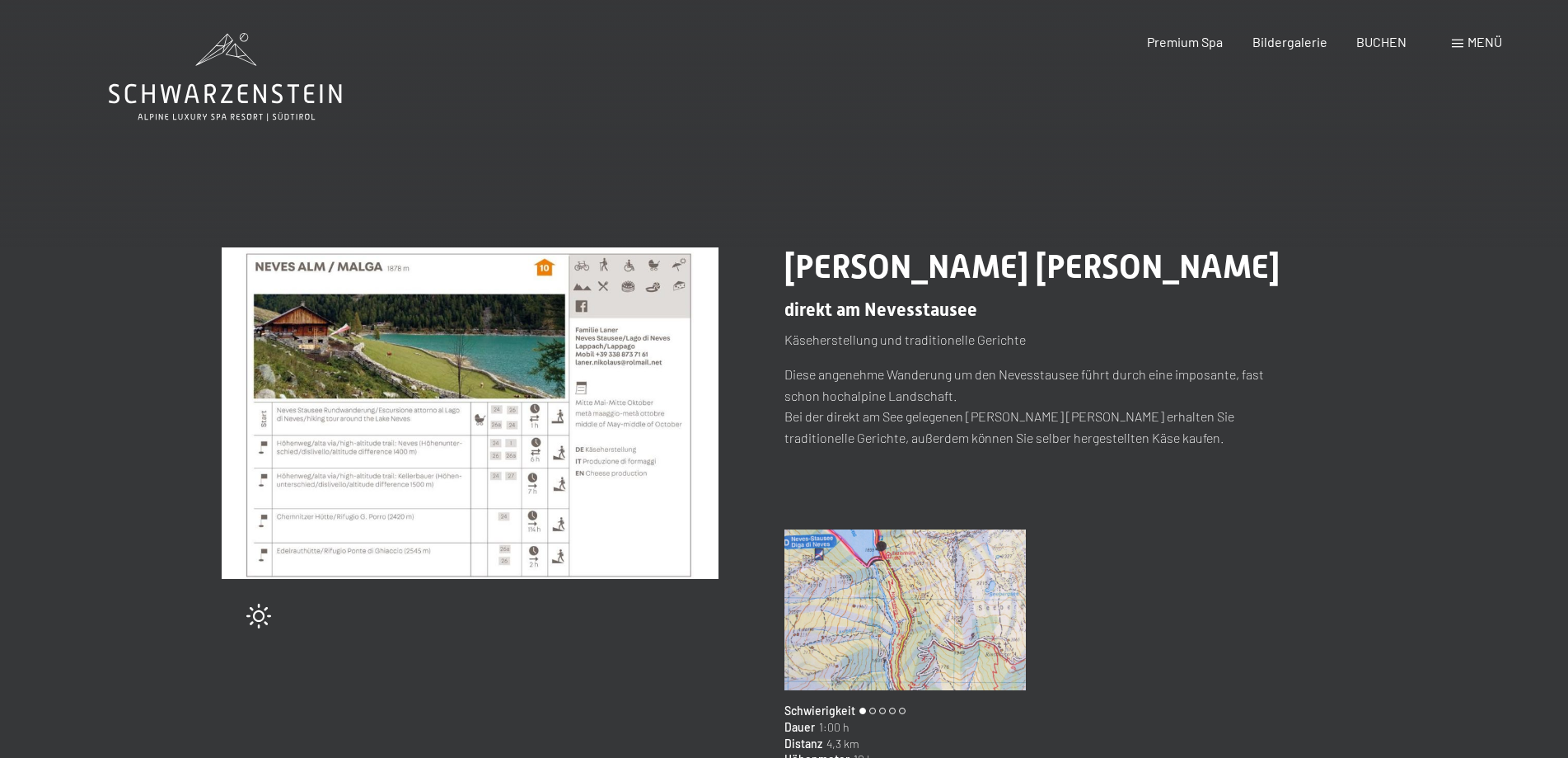
click at [449, 419] on img at bounding box center [470, 412] width 497 height 331
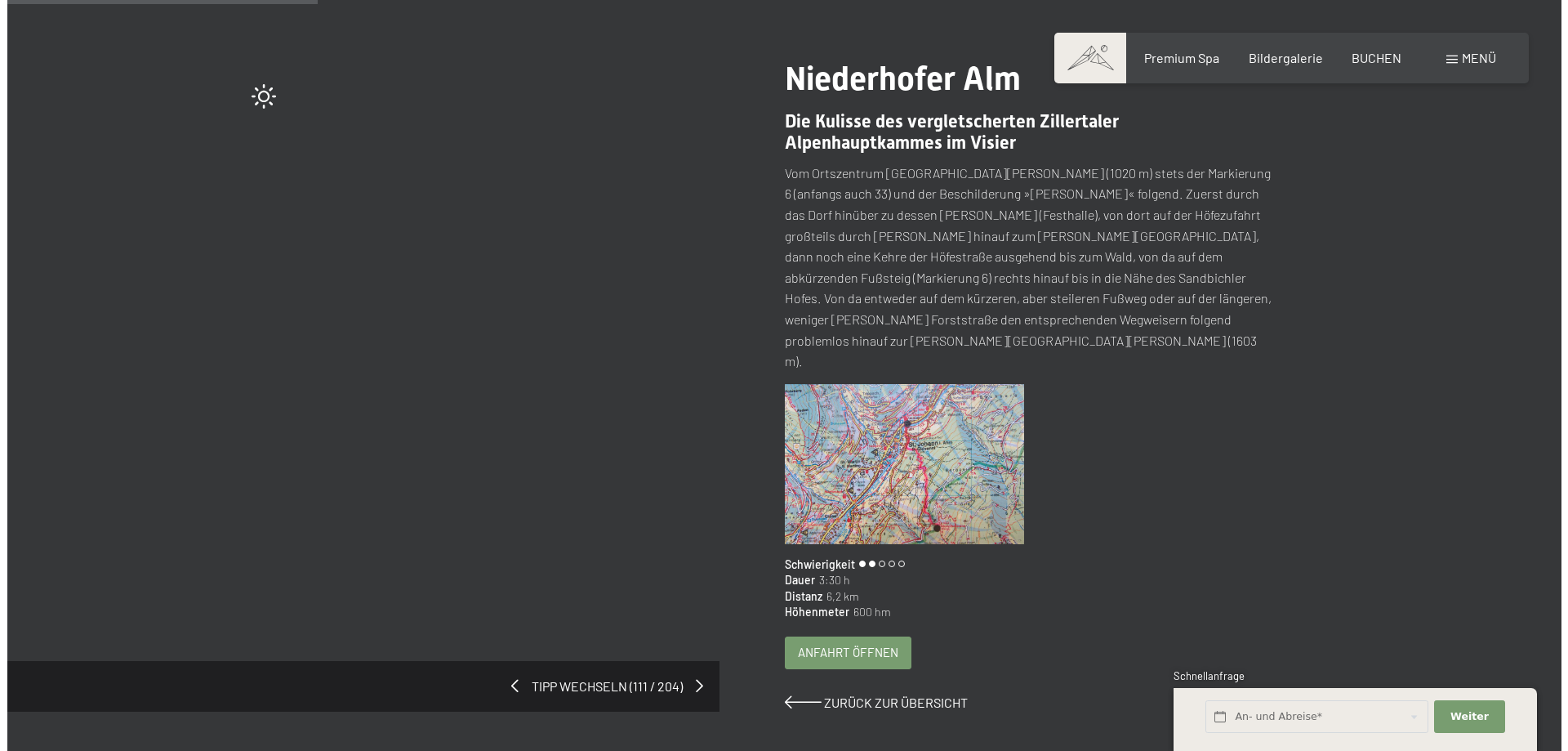
scroll to position [239, 0]
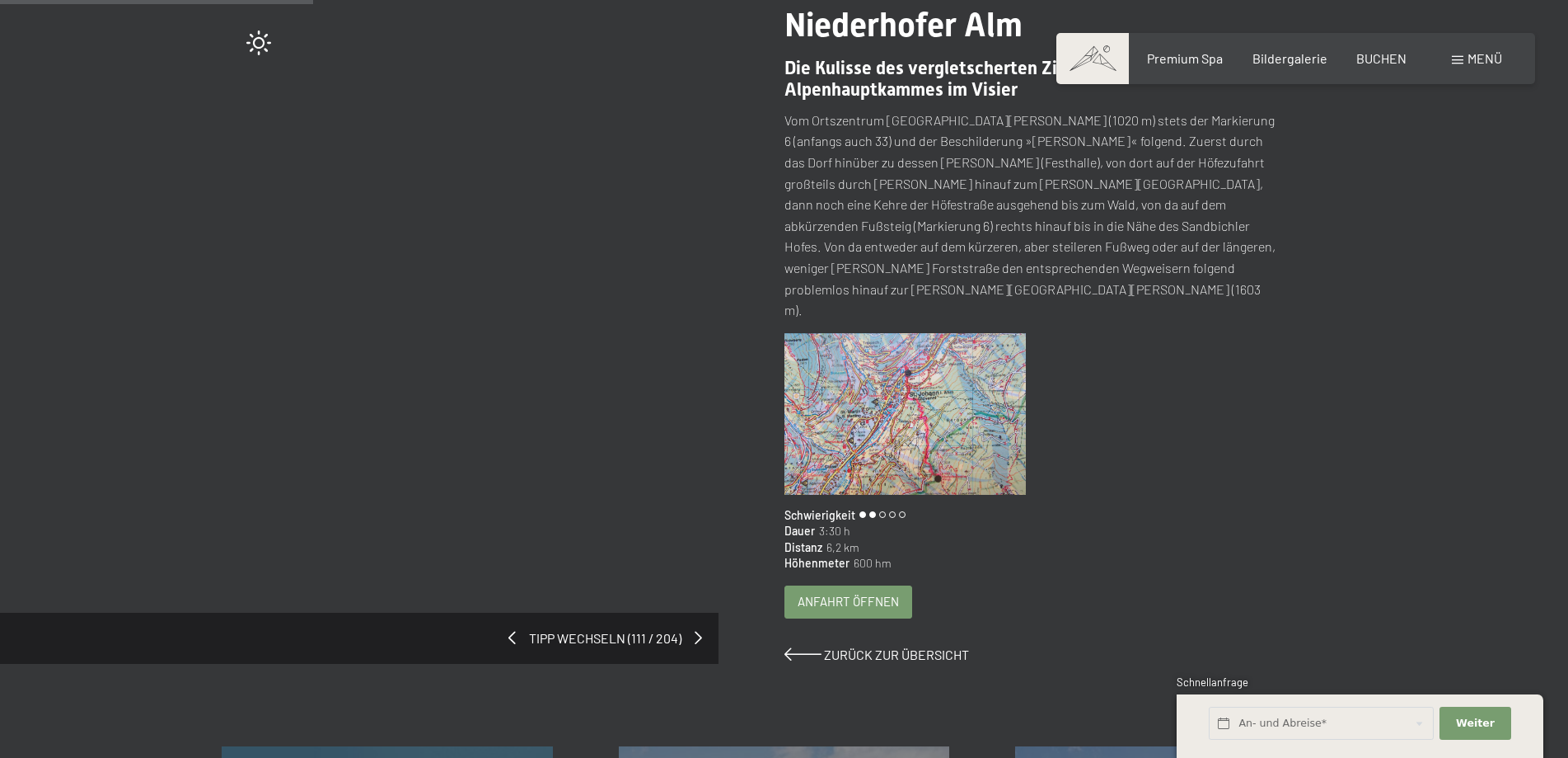
click at [851, 593] on span "Anfahrt öffnen" at bounding box center [848, 601] width 101 height 17
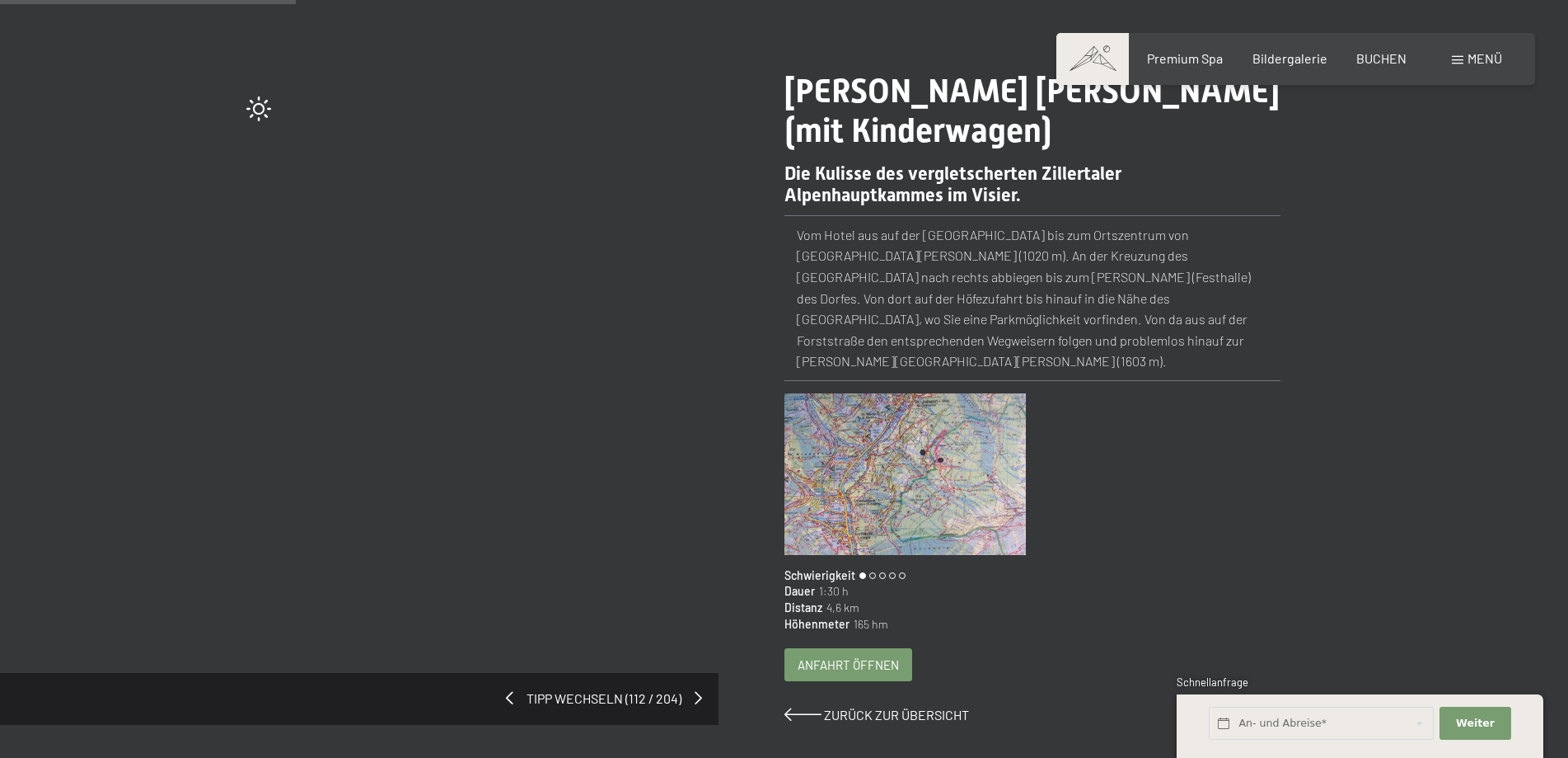
scroll to position [242, 0]
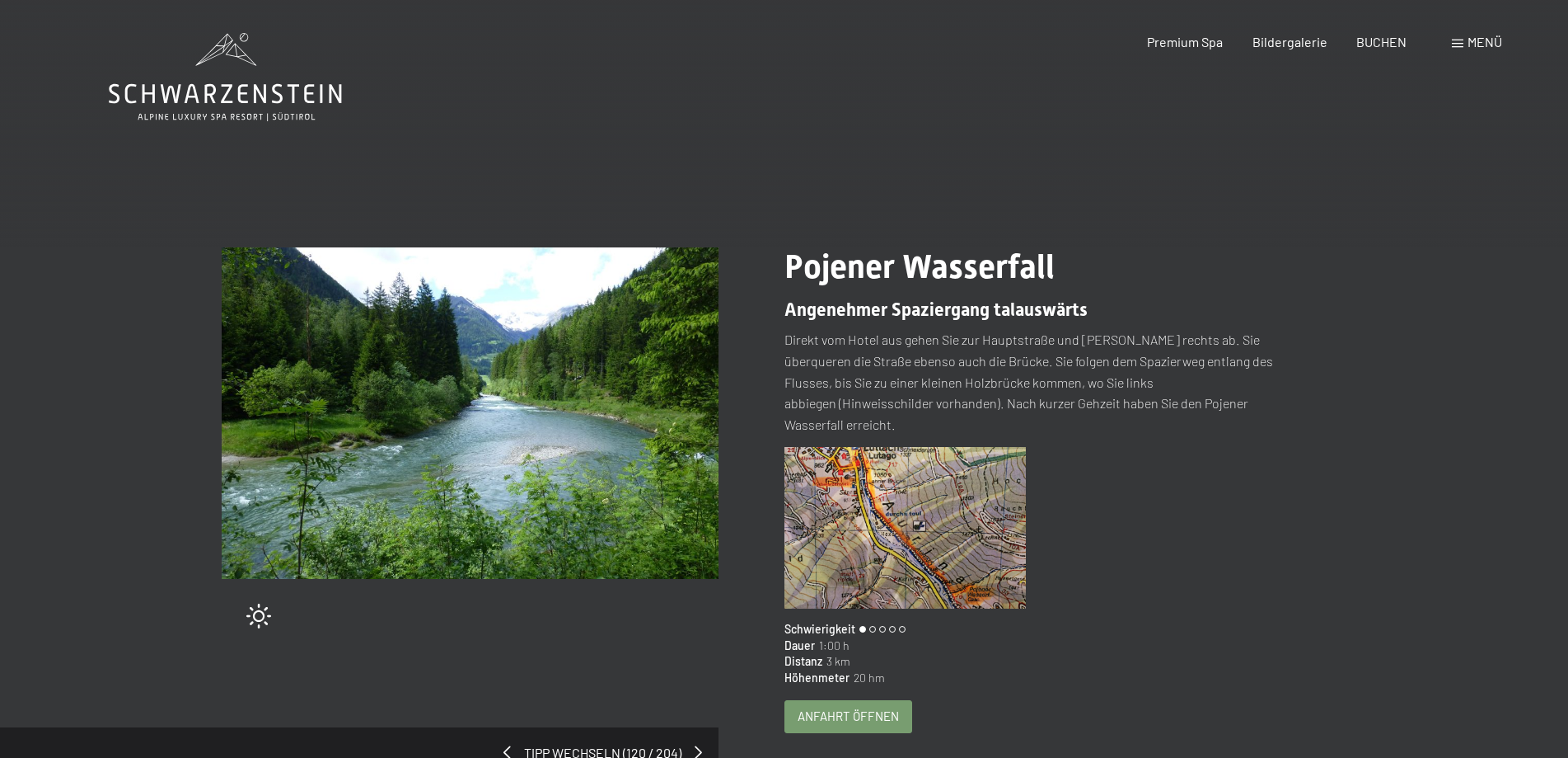
click at [843, 716] on span "Anfahrt öffnen" at bounding box center [848, 716] width 101 height 17
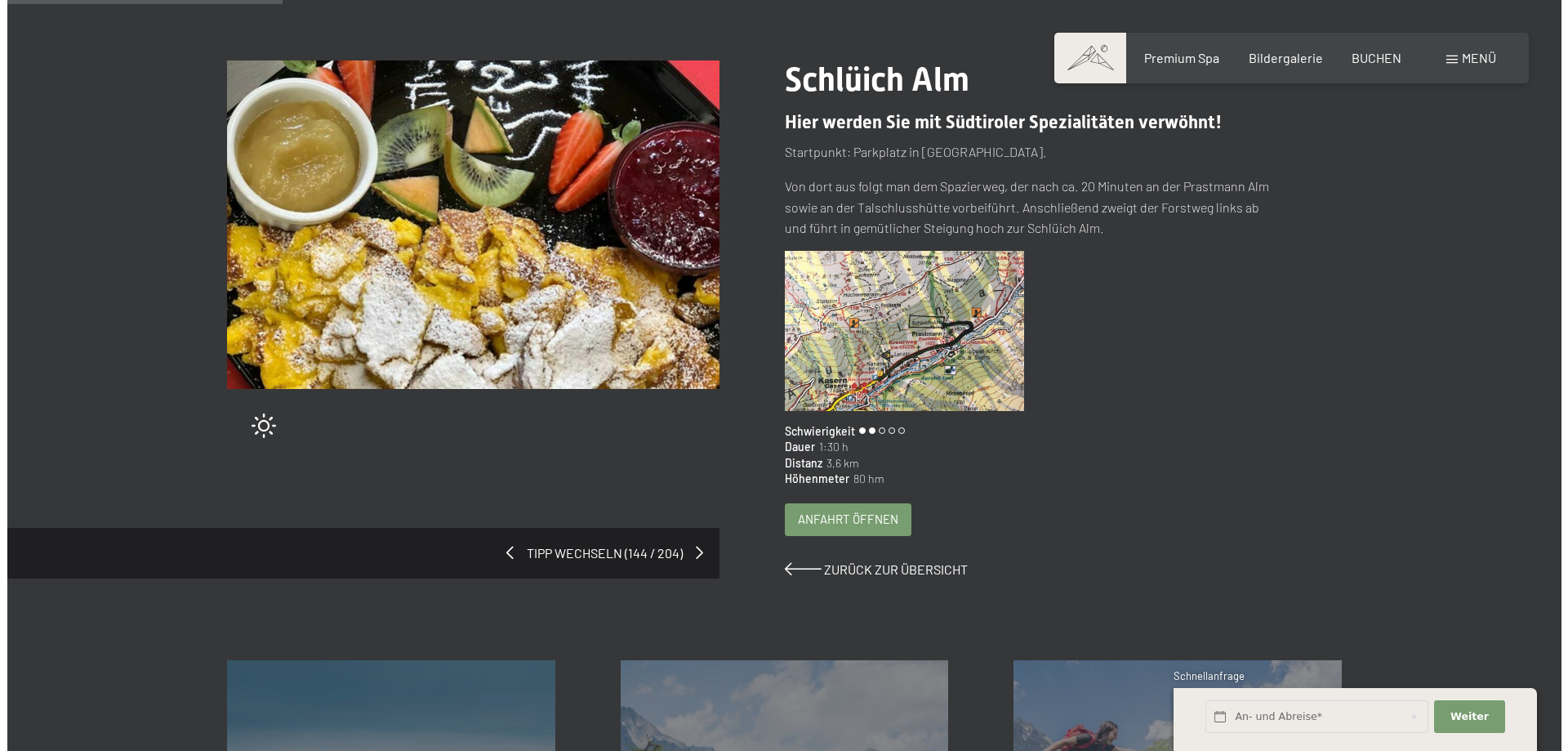
scroll to position [206, 0]
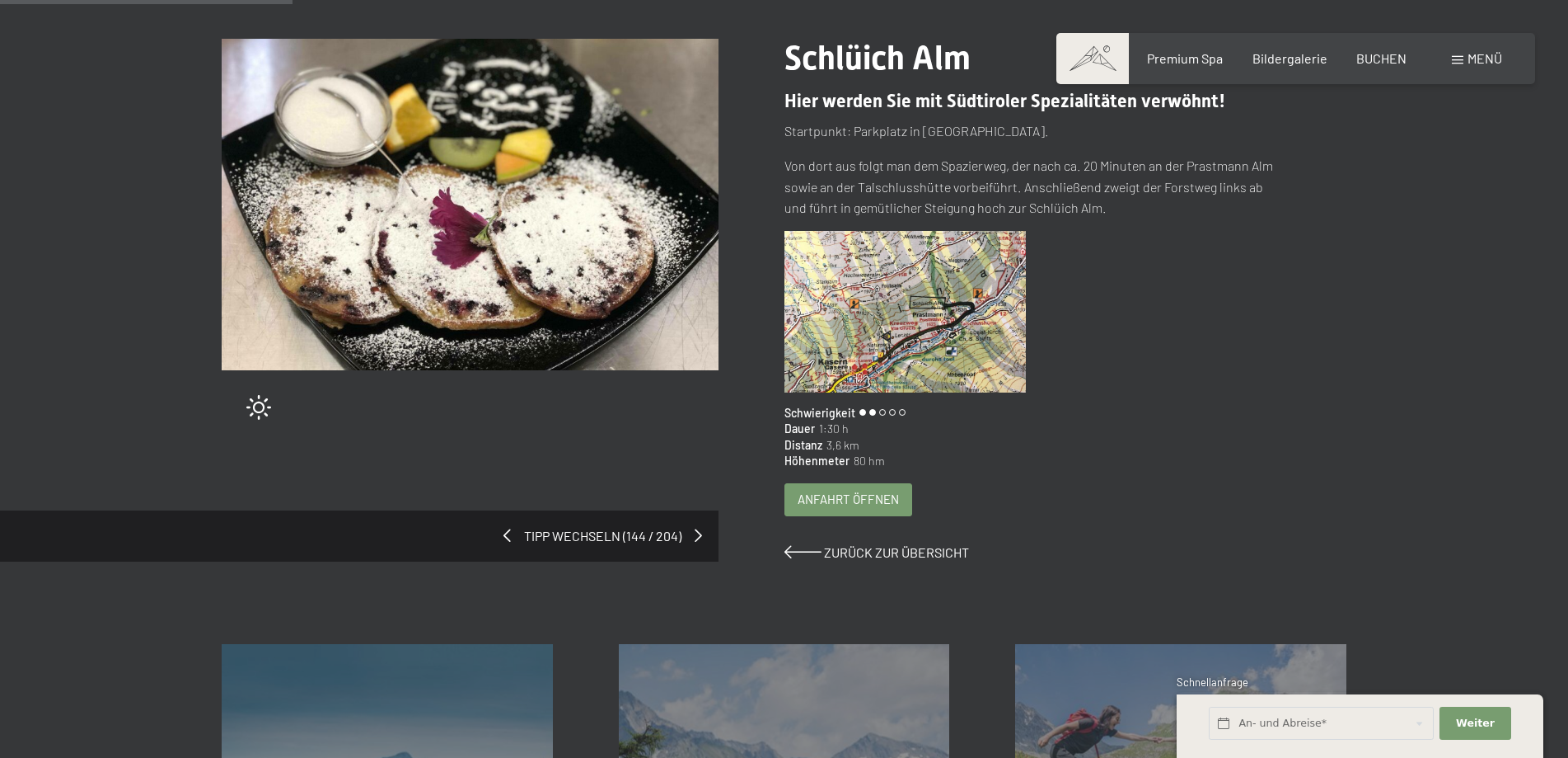
click at [841, 492] on span "Anfahrt öffnen" at bounding box center [848, 499] width 101 height 17
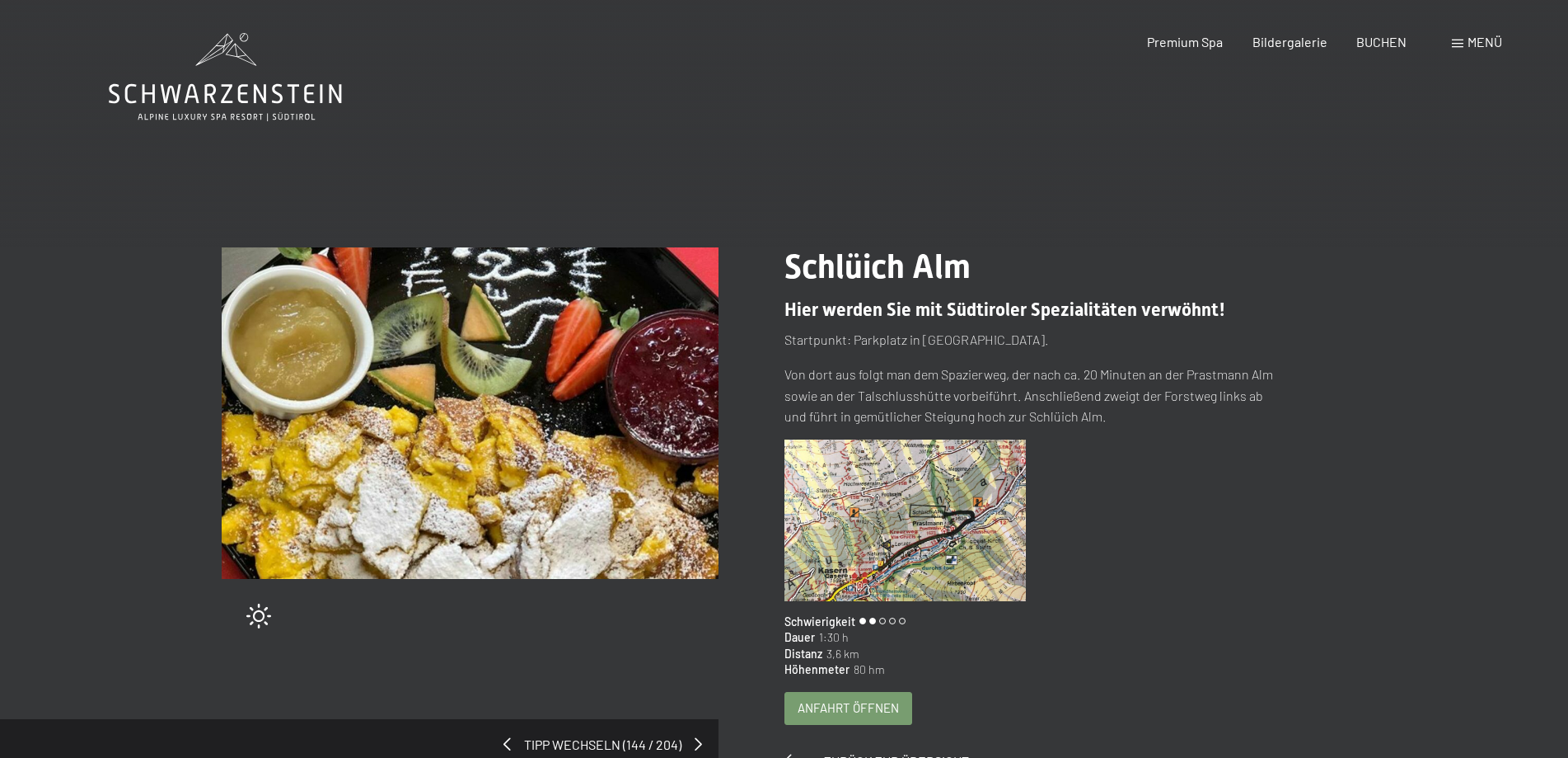
click at [866, 707] on span "Anfahrt öffnen" at bounding box center [848, 707] width 101 height 17
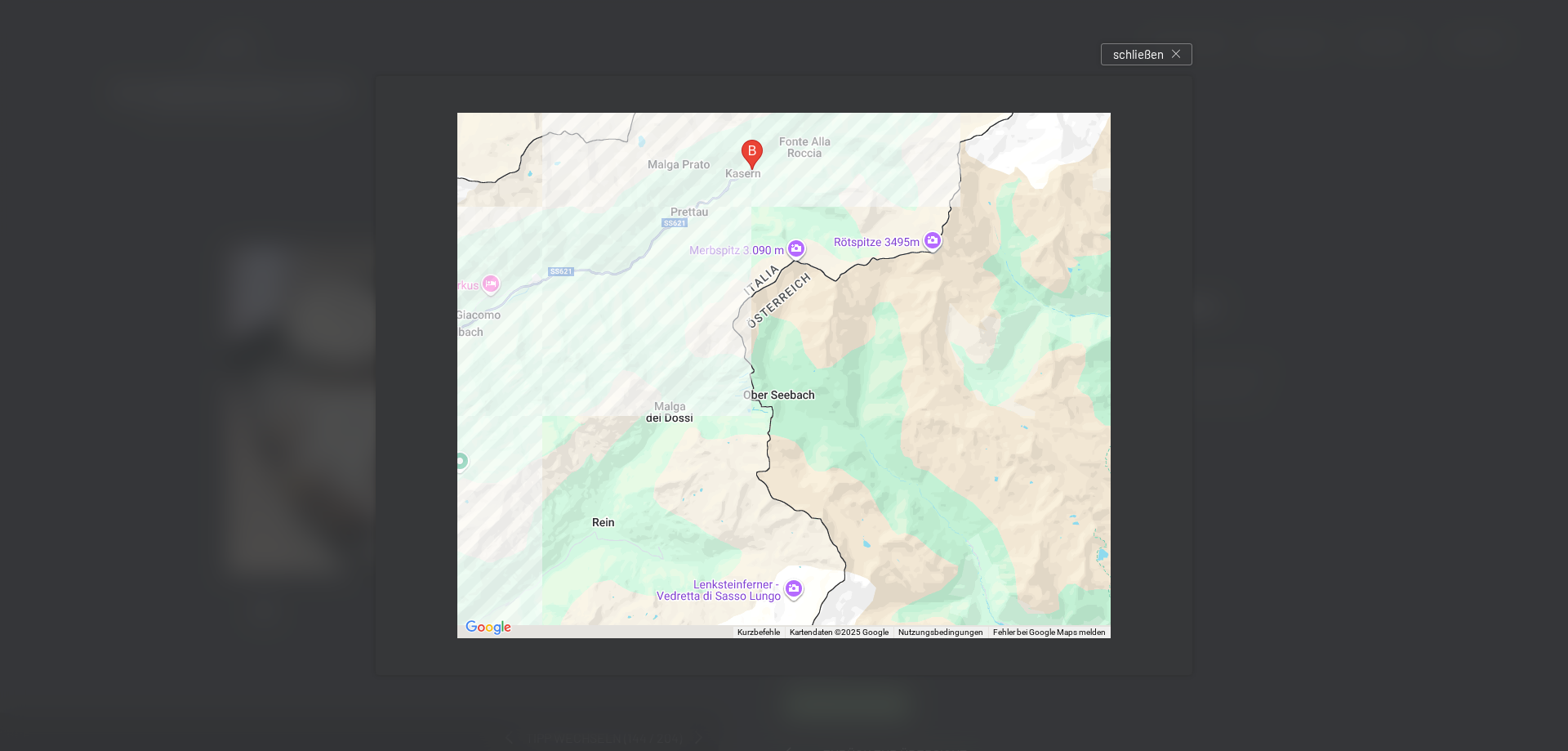
drag, startPoint x: 882, startPoint y: 195, endPoint x: 601, endPoint y: 172, distance: 281.9
click at [601, 172] on div at bounding box center [784, 375] width 653 height 525
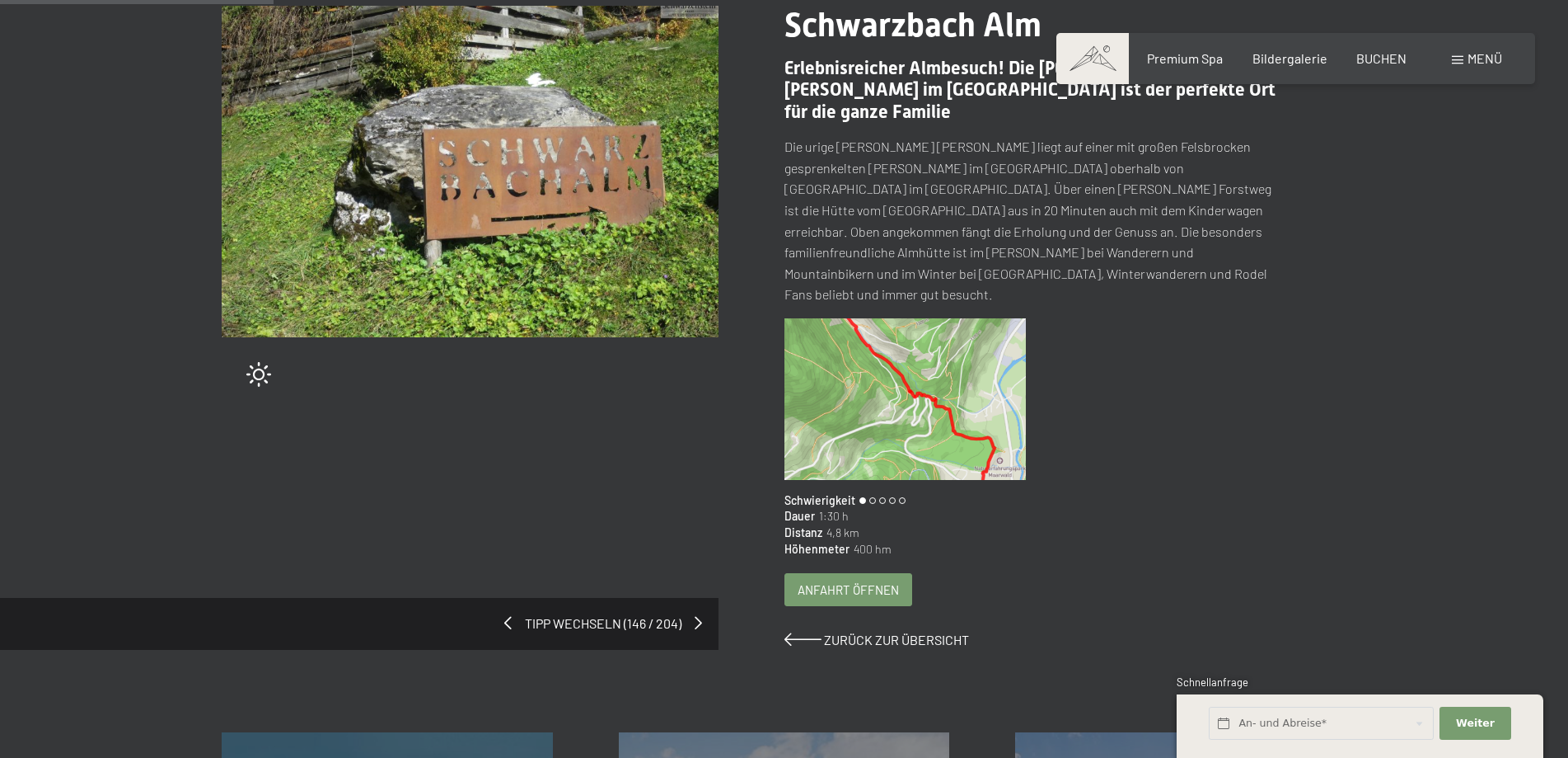
scroll to position [263, 0]
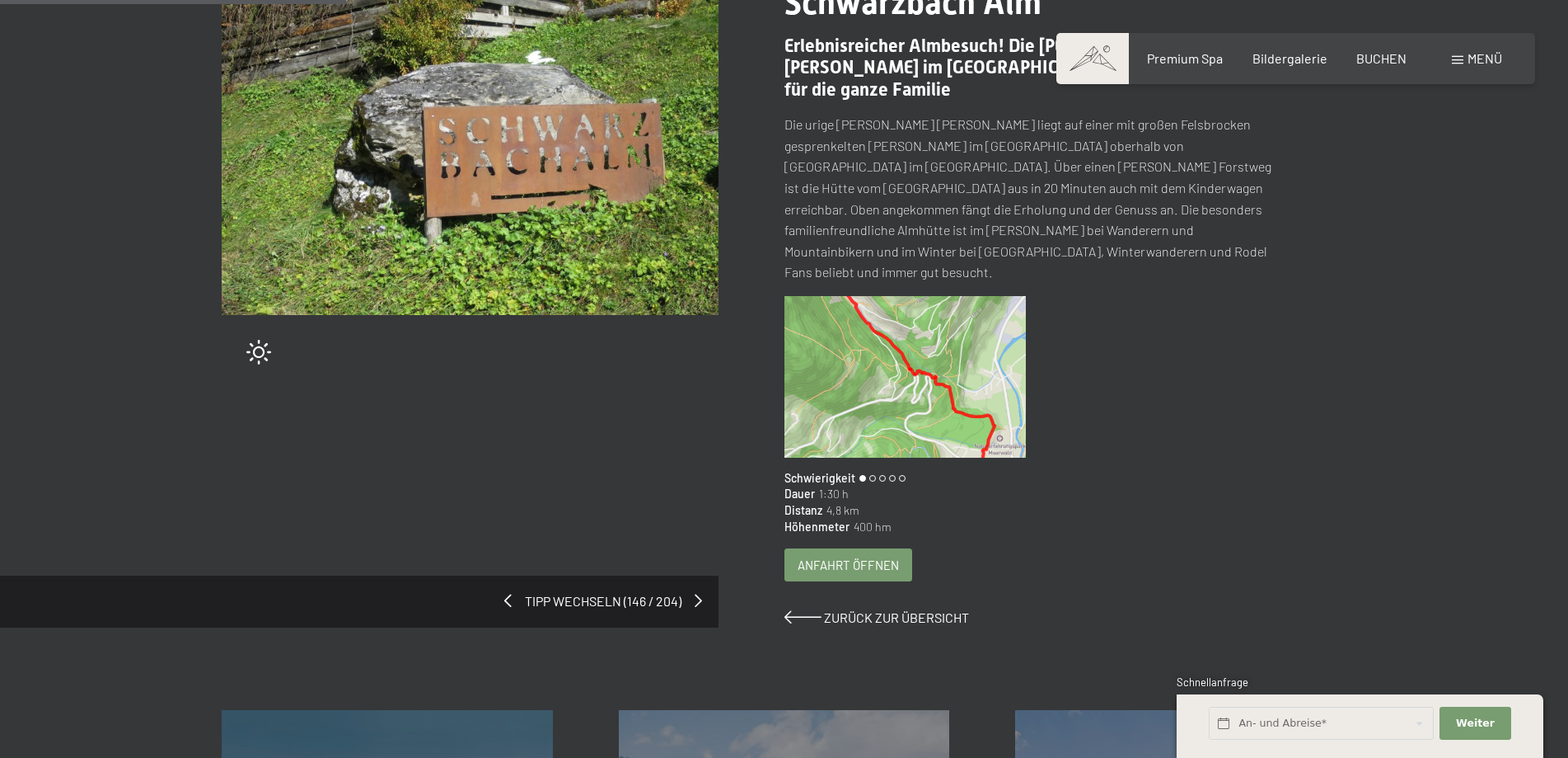
click at [850, 557] on span "Anfahrt öffnen" at bounding box center [848, 565] width 101 height 17
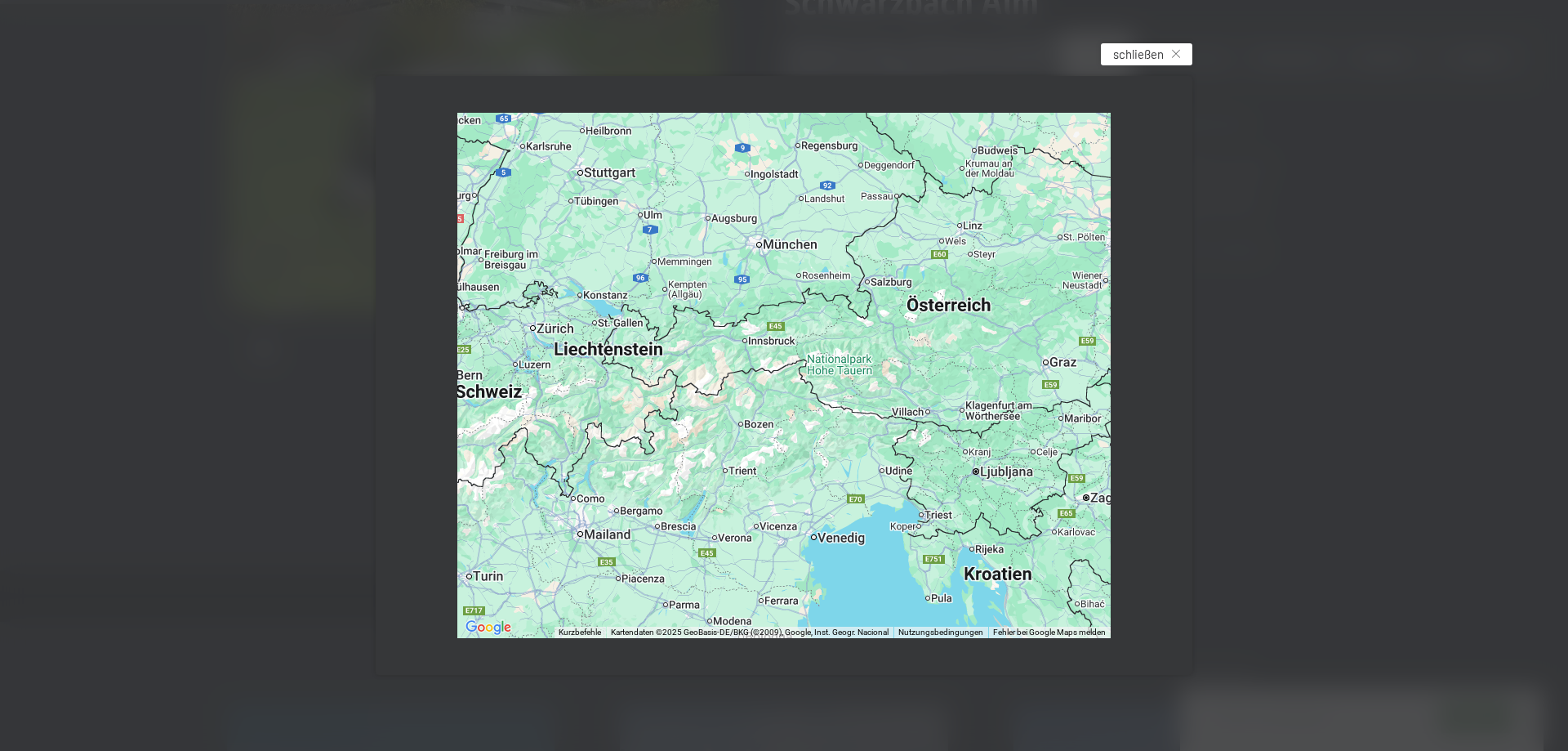
click at [1131, 49] on span "schließen" at bounding box center [1139, 54] width 51 height 17
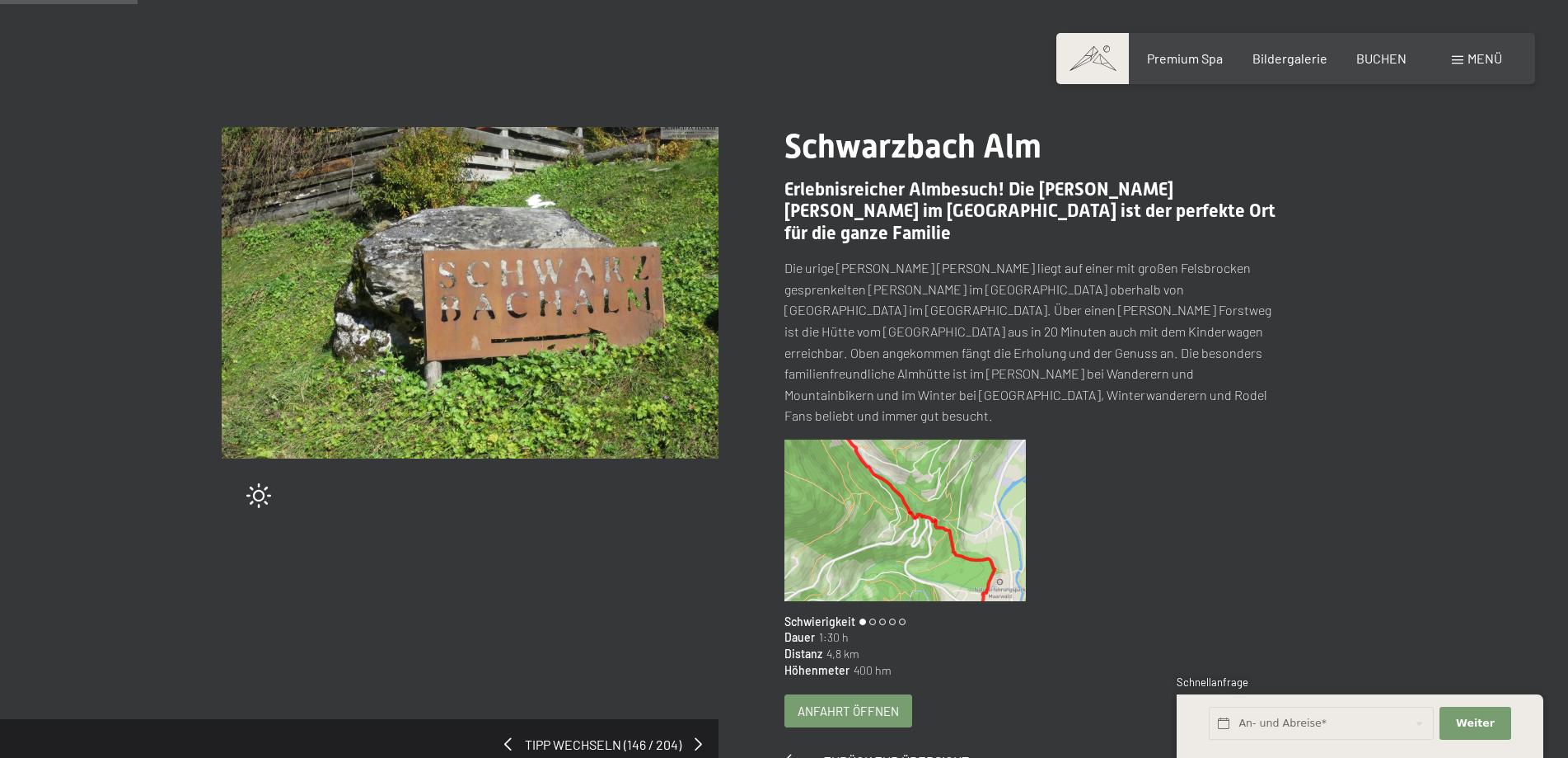
scroll to position [103, 0]
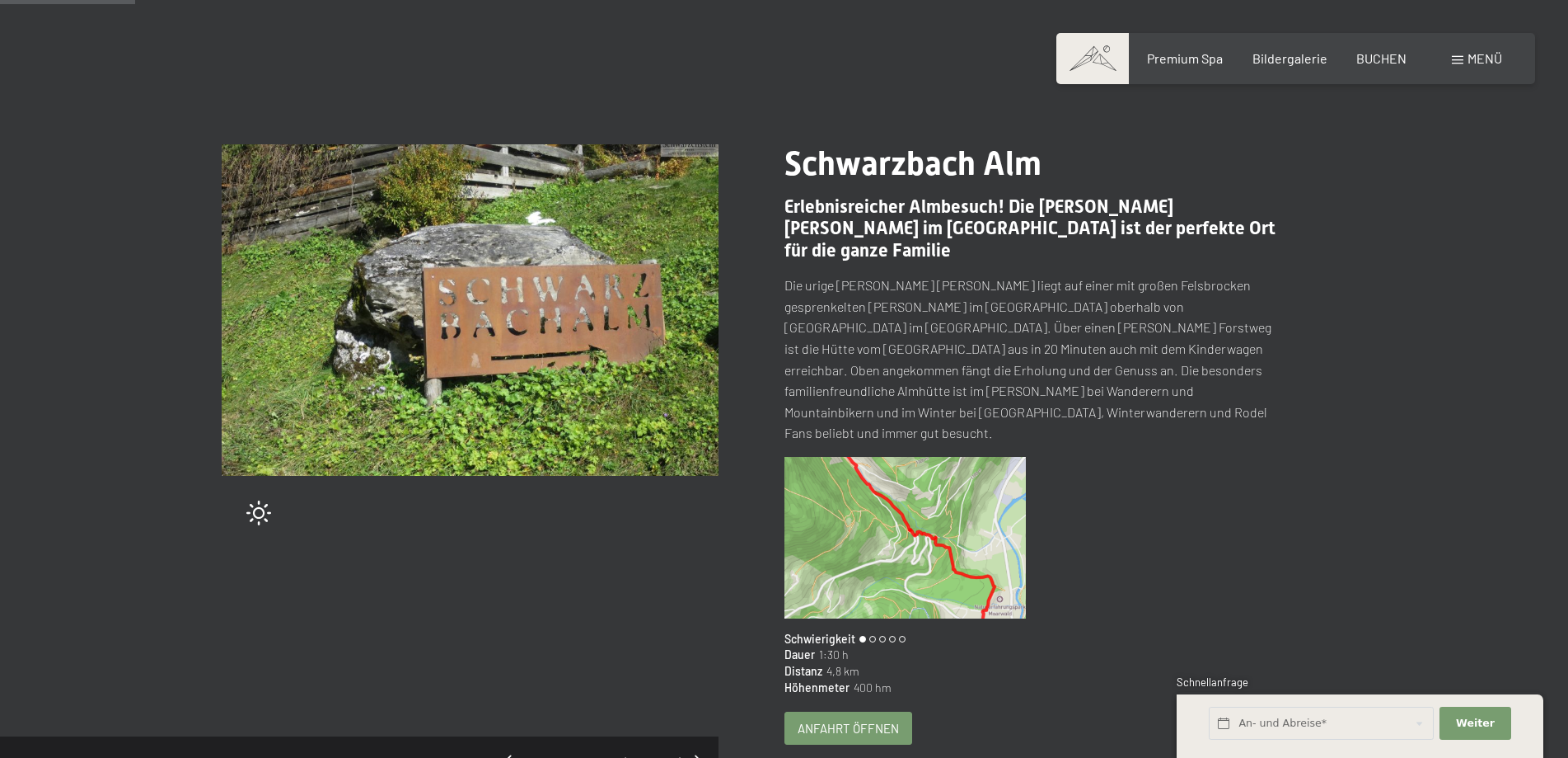
click at [471, 291] on img at bounding box center [470, 309] width 497 height 331
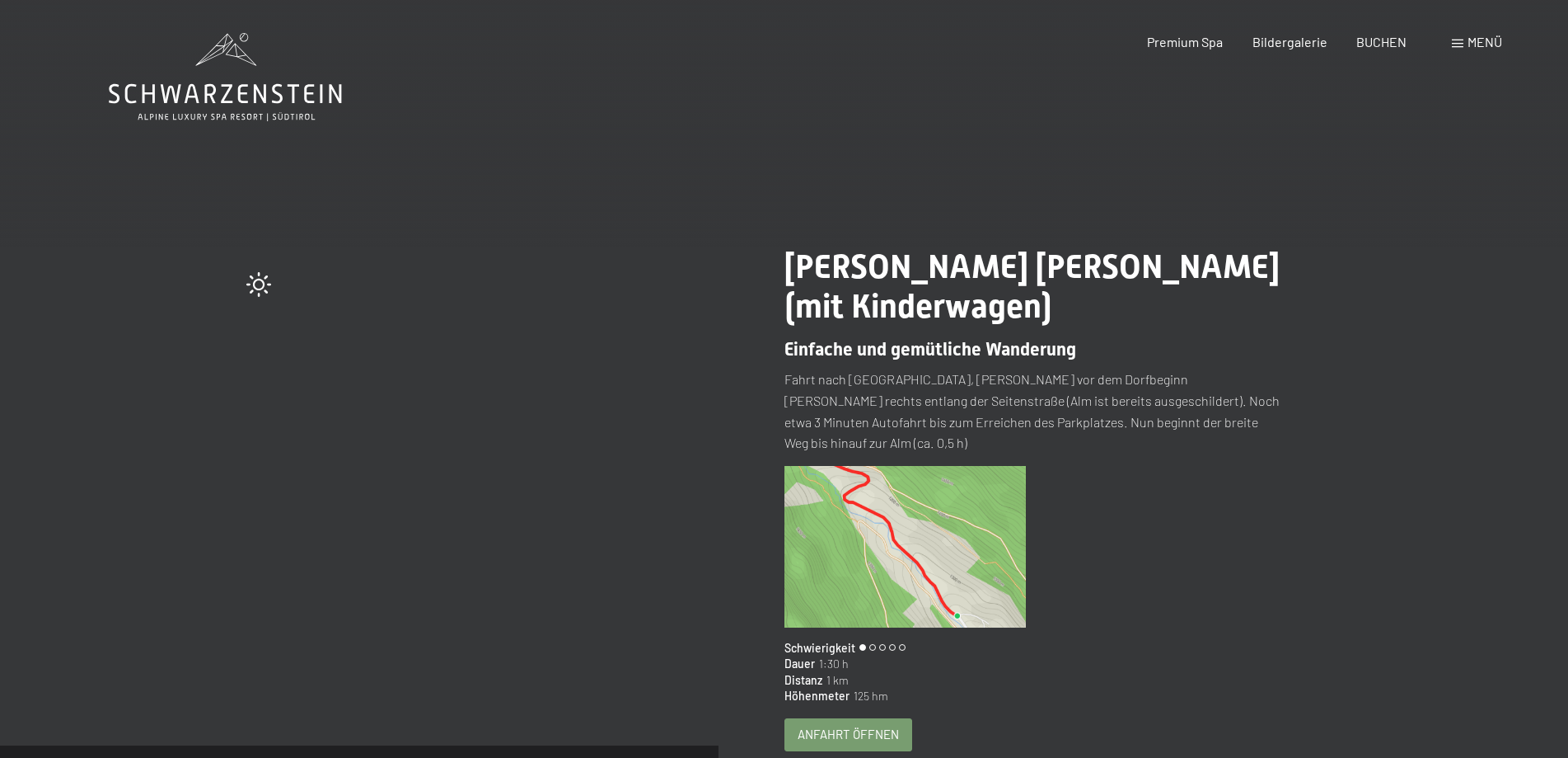
click at [847, 726] on span "Anfahrt öffnen" at bounding box center [848, 734] width 101 height 17
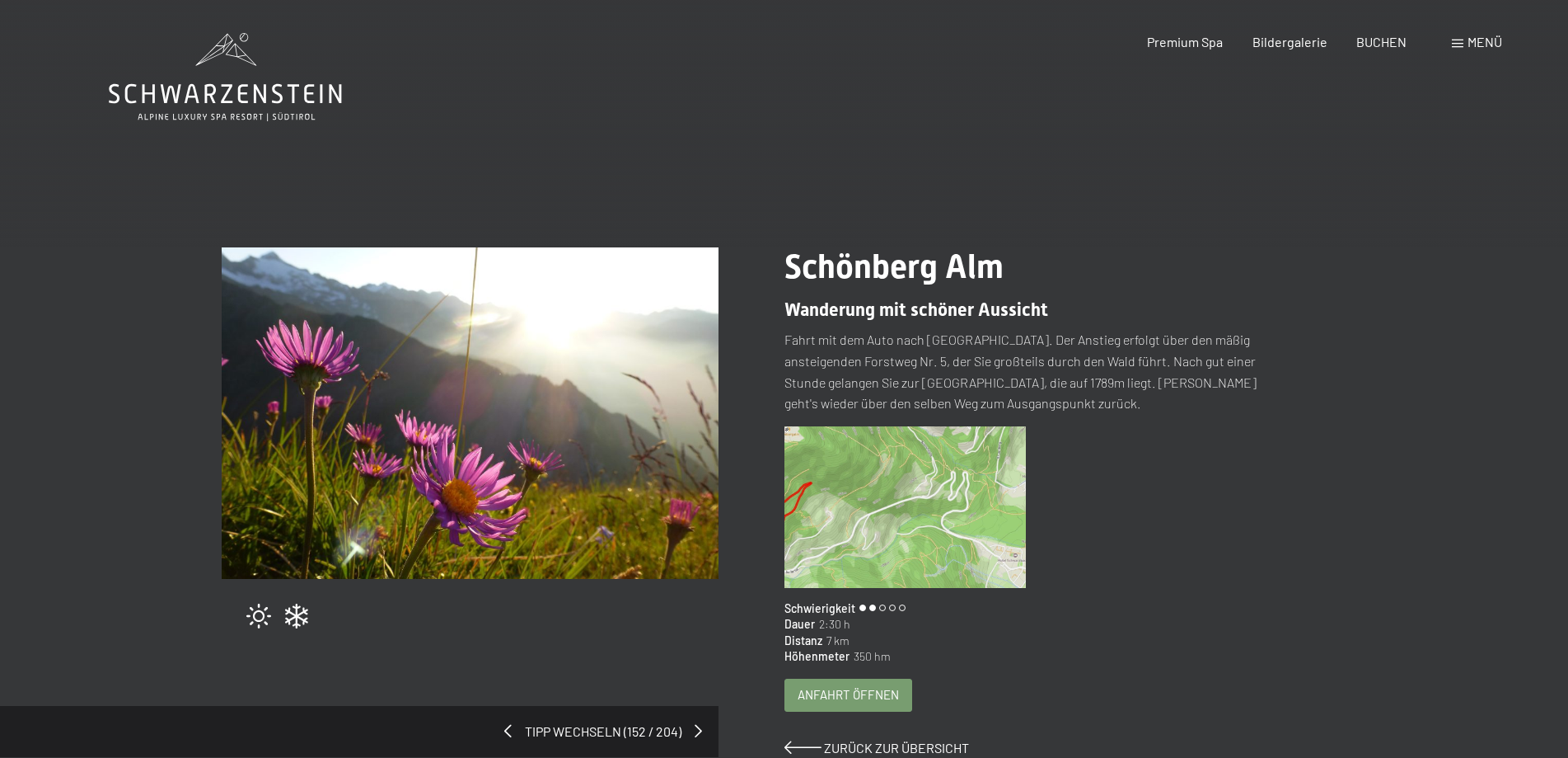
click at [868, 690] on span "Anfahrt öffnen" at bounding box center [848, 694] width 101 height 17
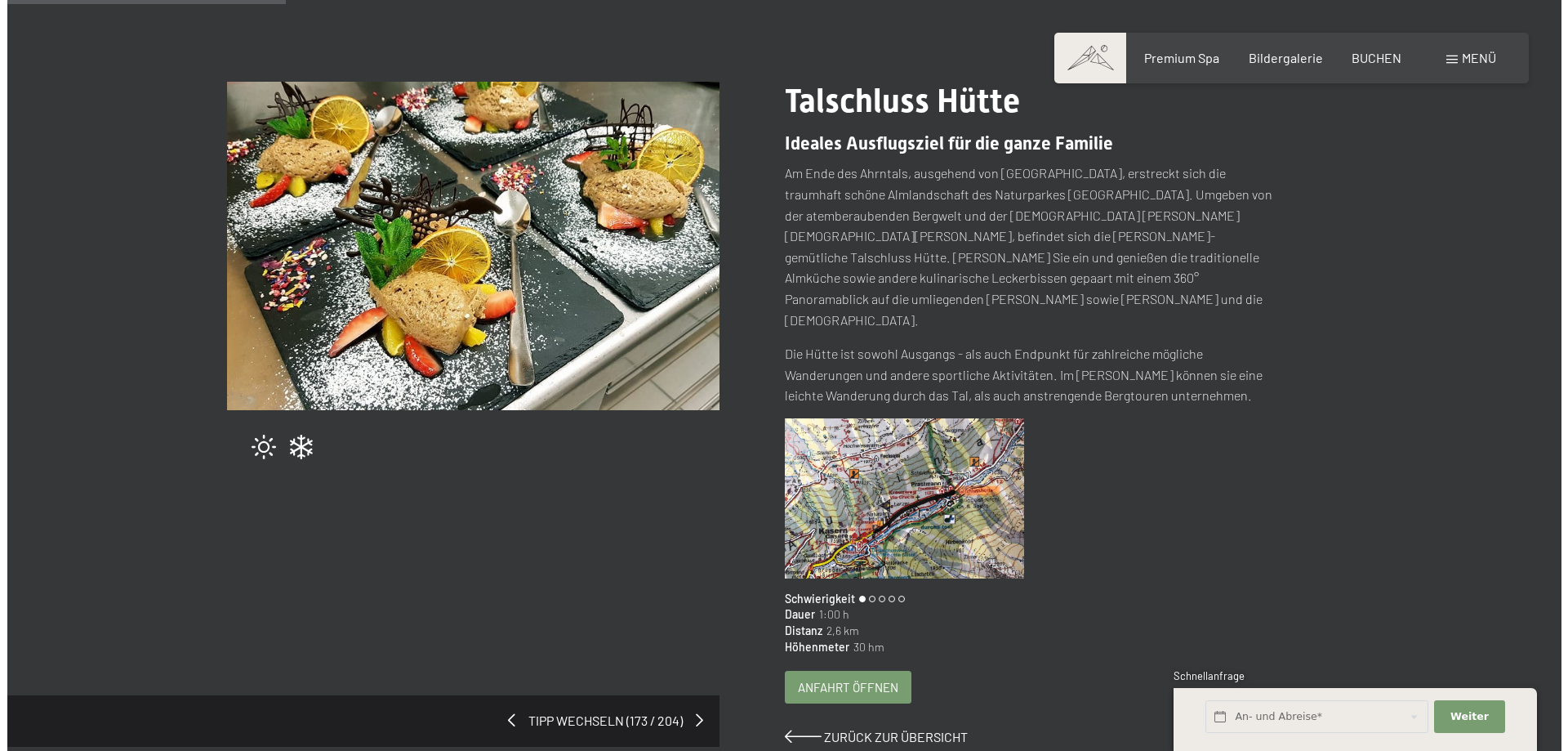
scroll to position [250, 0]
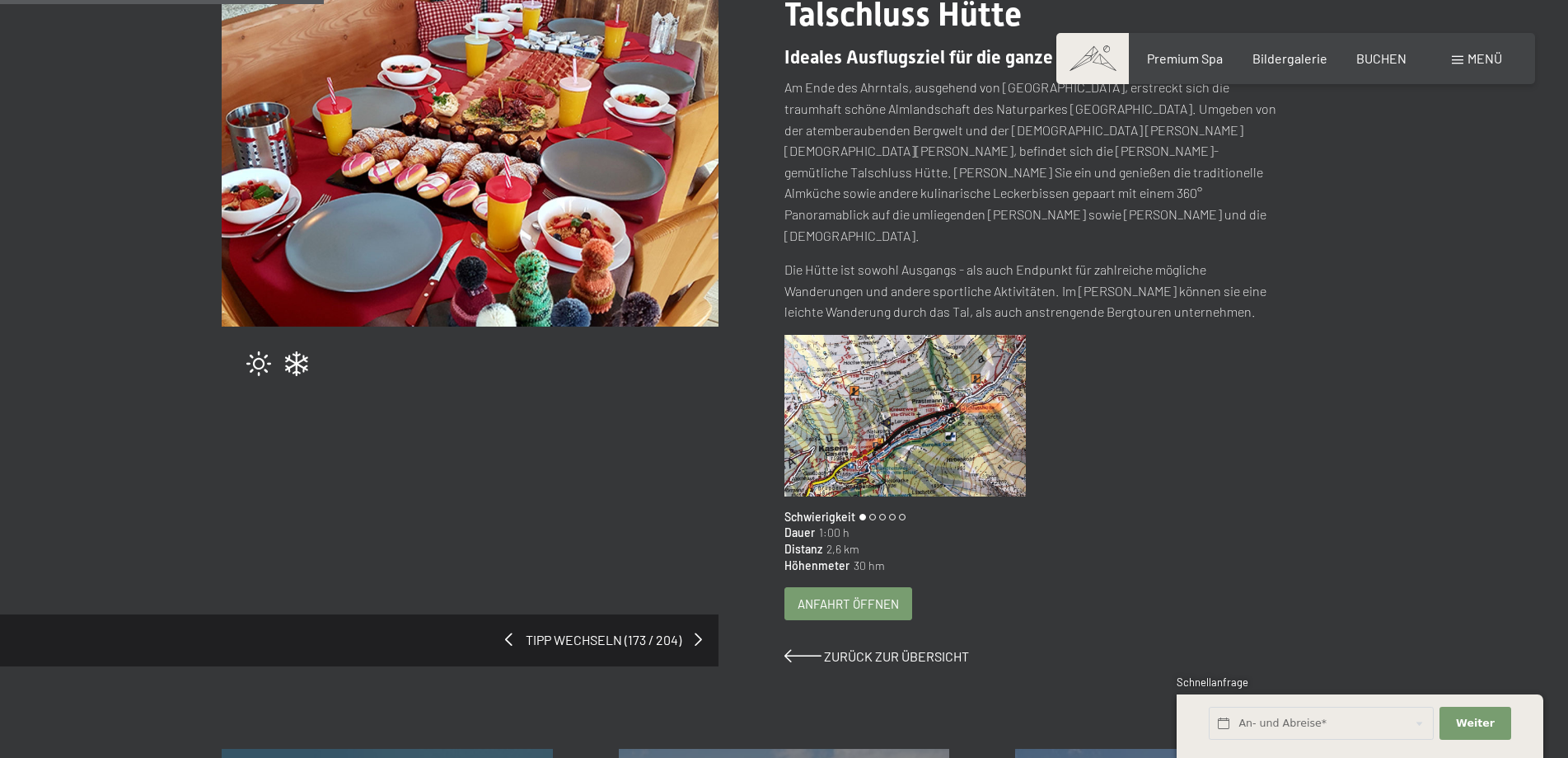
click at [847, 588] on div "Anfahrt öffnen" at bounding box center [848, 603] width 126 height 32
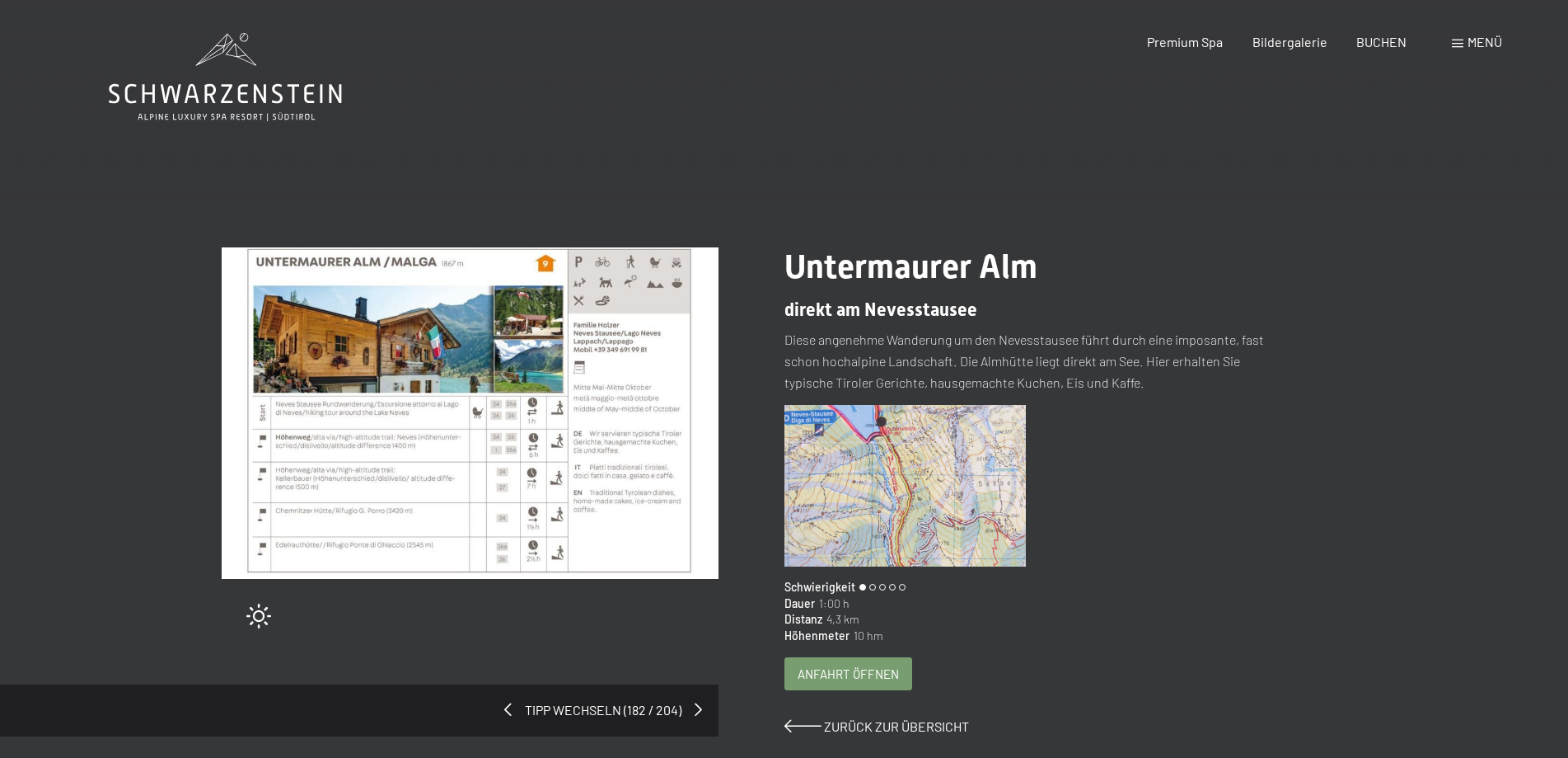
click at [866, 679] on span "Anfahrt öffnen" at bounding box center [848, 674] width 101 height 17
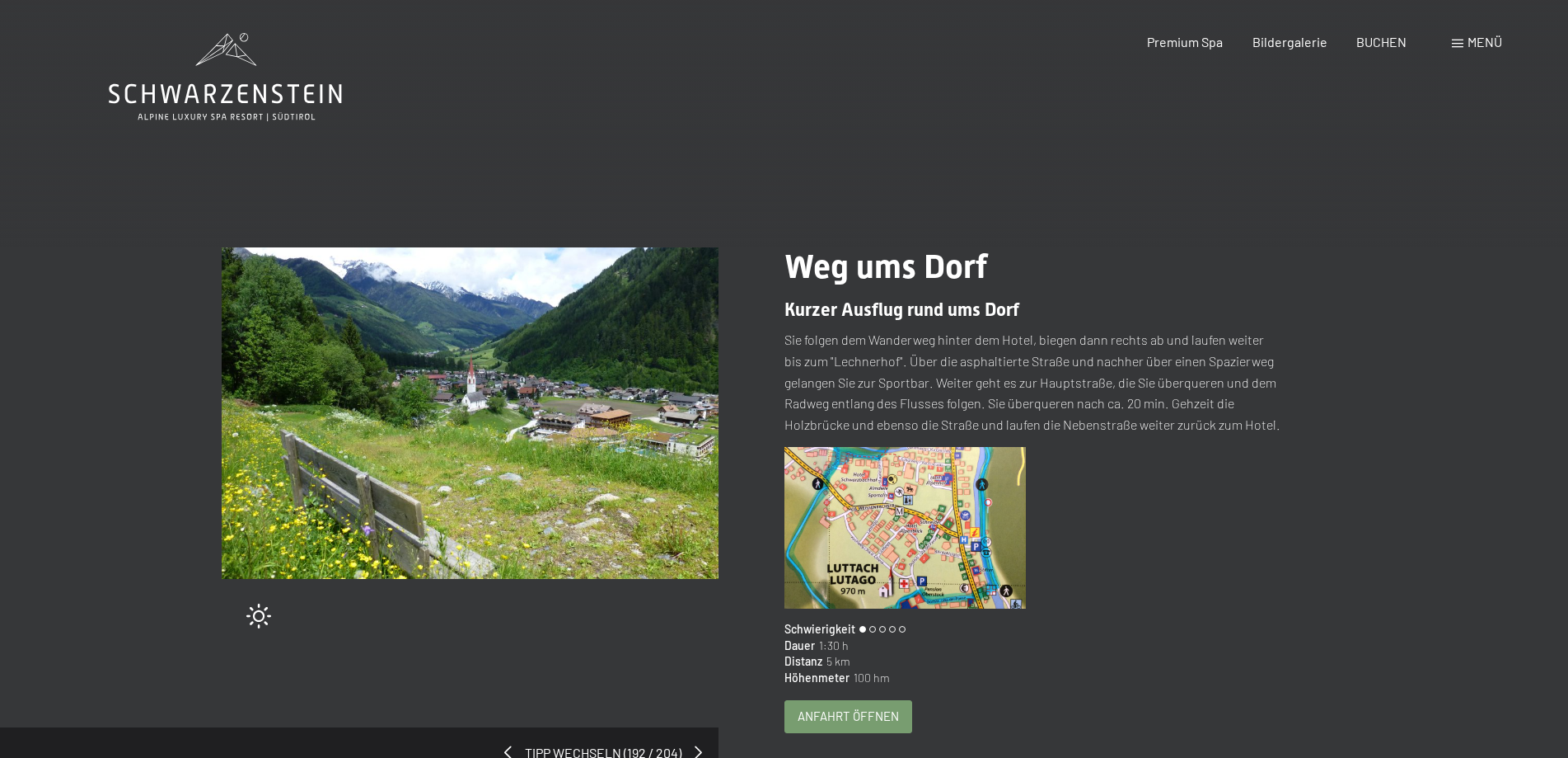
click at [866, 709] on span "Anfahrt öffnen" at bounding box center [848, 716] width 101 height 17
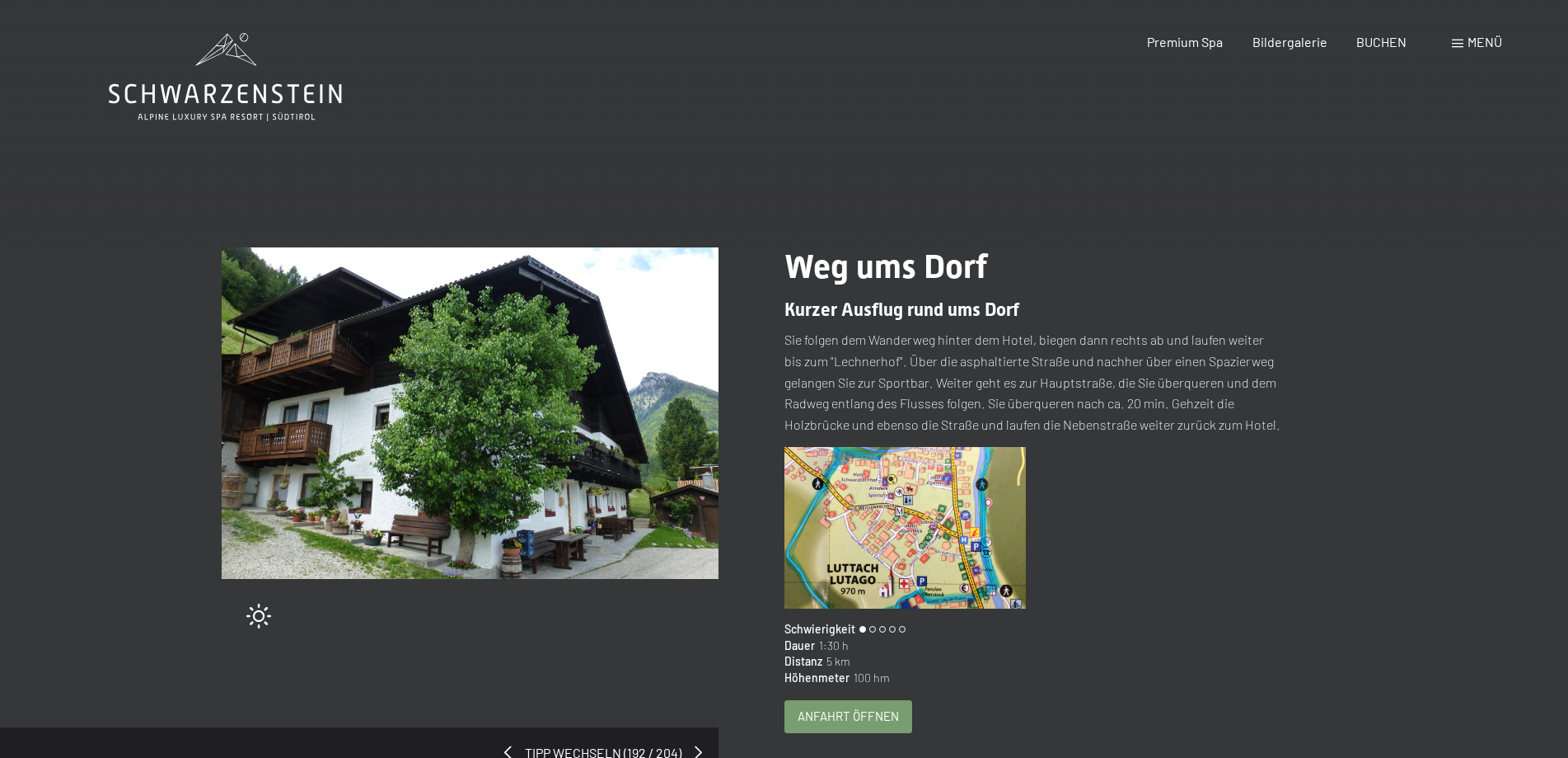
click at [842, 711] on span "Anfahrt öffnen" at bounding box center [848, 716] width 101 height 17
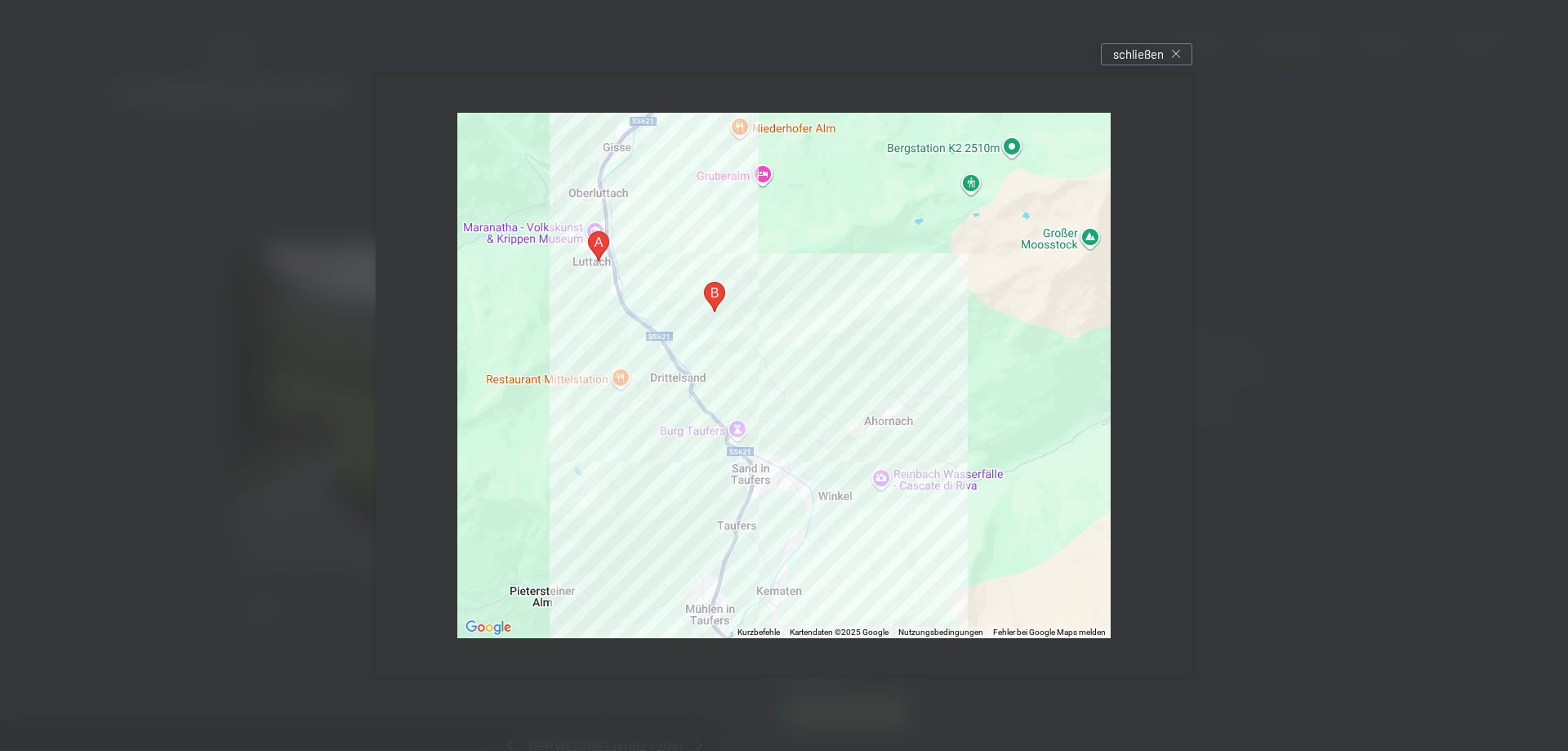
drag, startPoint x: 697, startPoint y: 183, endPoint x: 685, endPoint y: 191, distance: 14.4
click at [685, 191] on div at bounding box center [784, 375] width 653 height 525
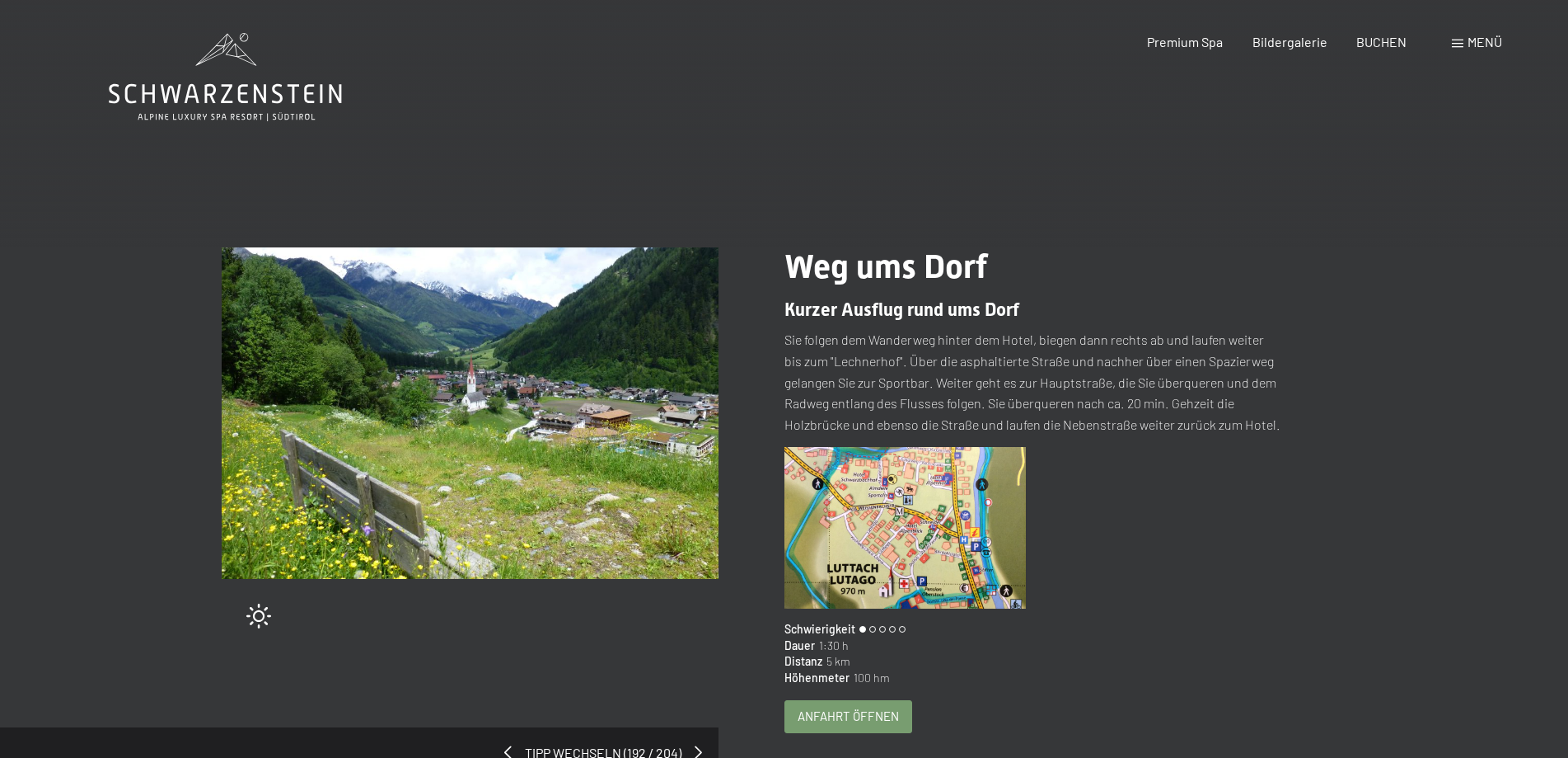
click at [836, 710] on span "Anfahrt öffnen" at bounding box center [848, 716] width 101 height 17
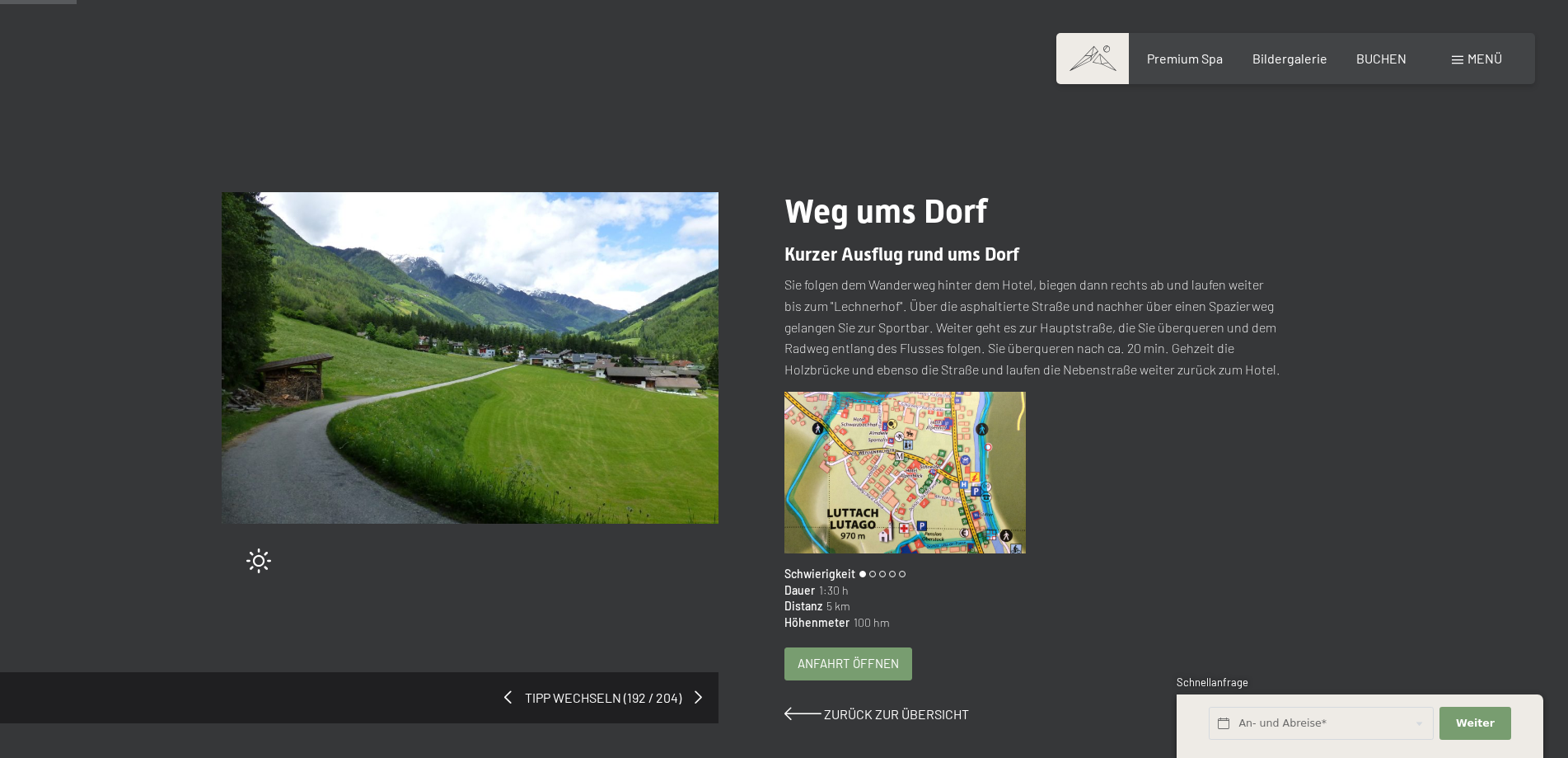
scroll to position [59, 0]
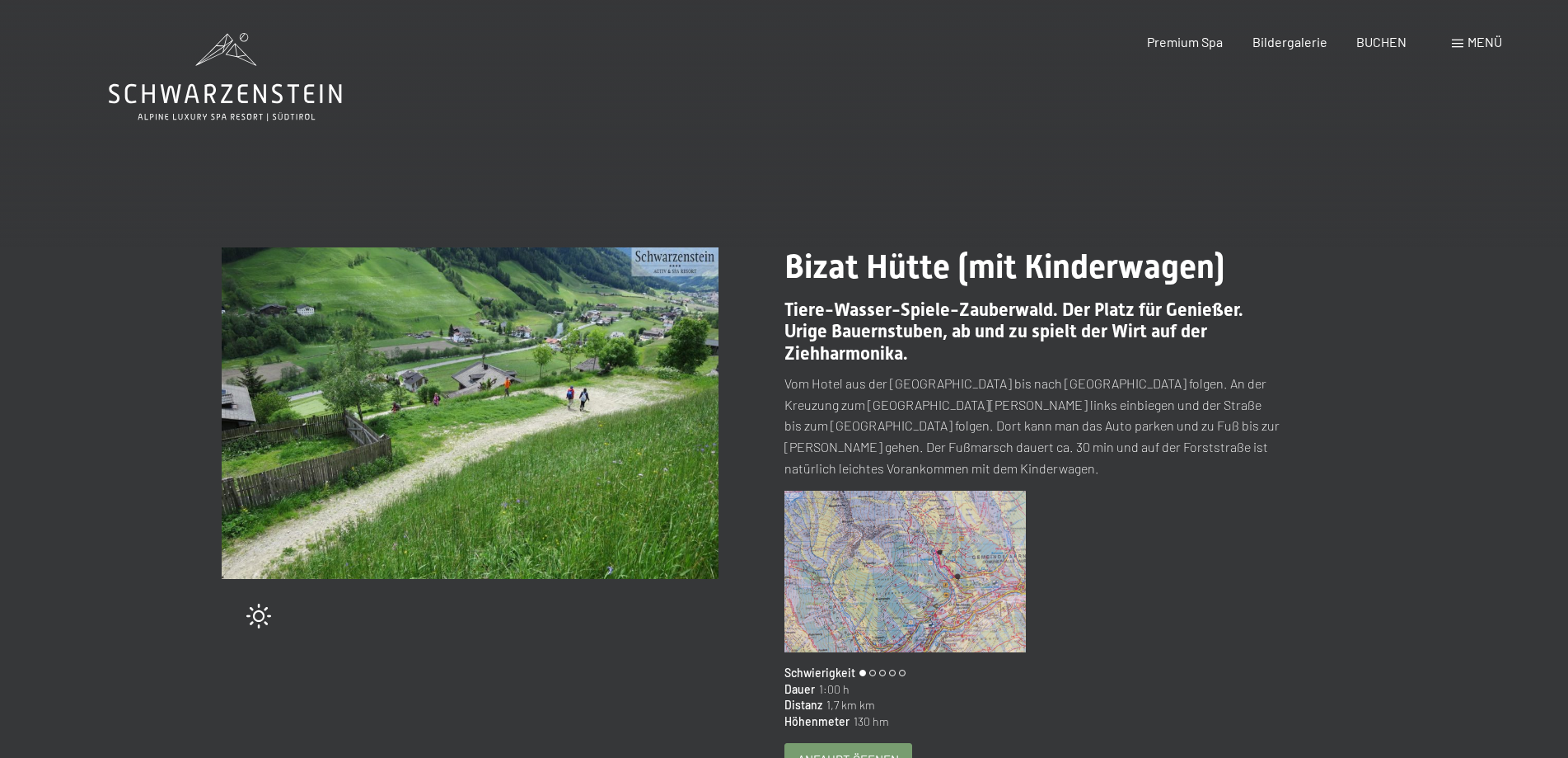
click at [823, 751] on span "Anfahrt öffnen" at bounding box center [848, 760] width 101 height 17
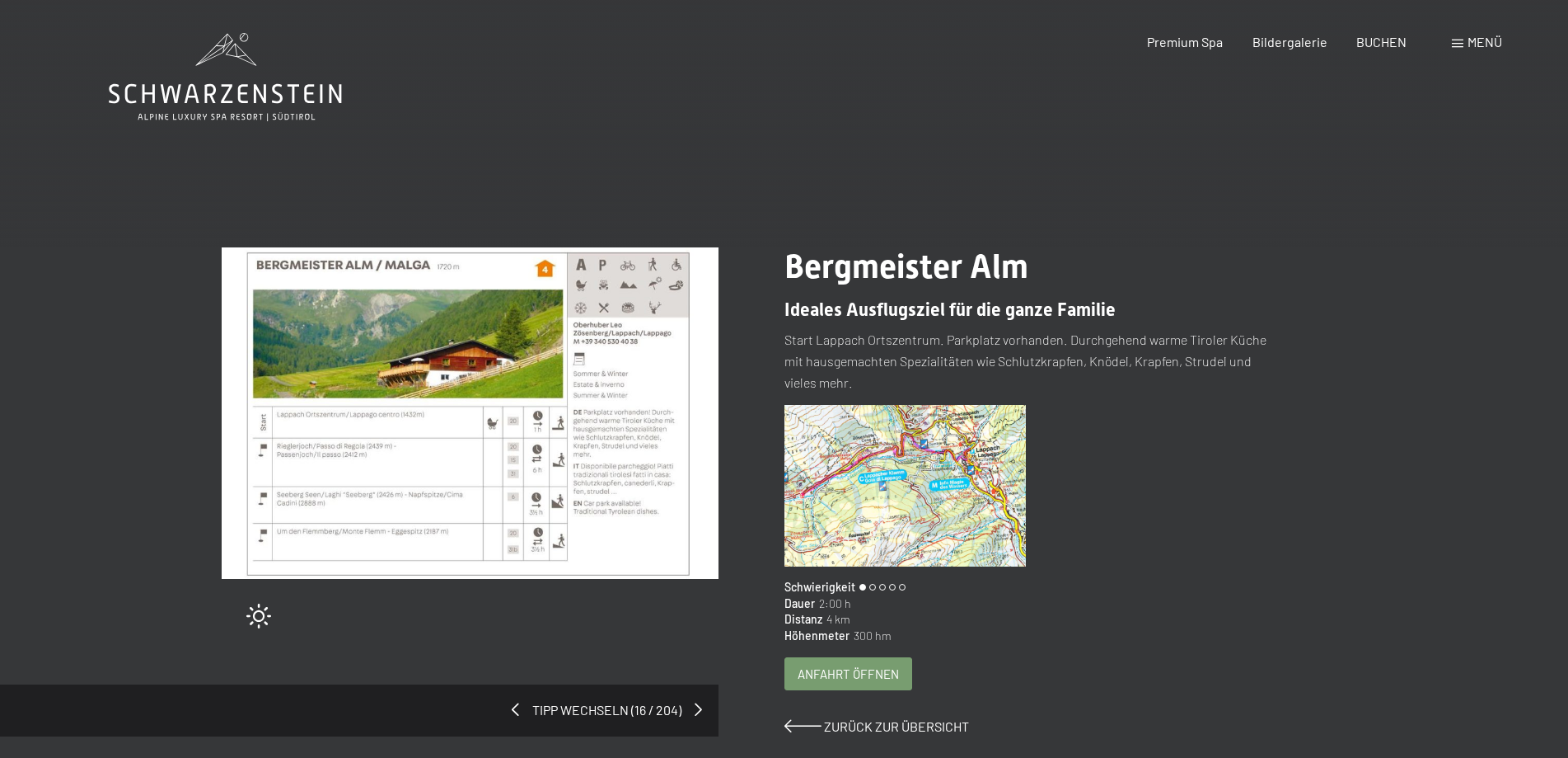
click at [842, 672] on span "Anfahrt öffnen" at bounding box center [848, 674] width 101 height 17
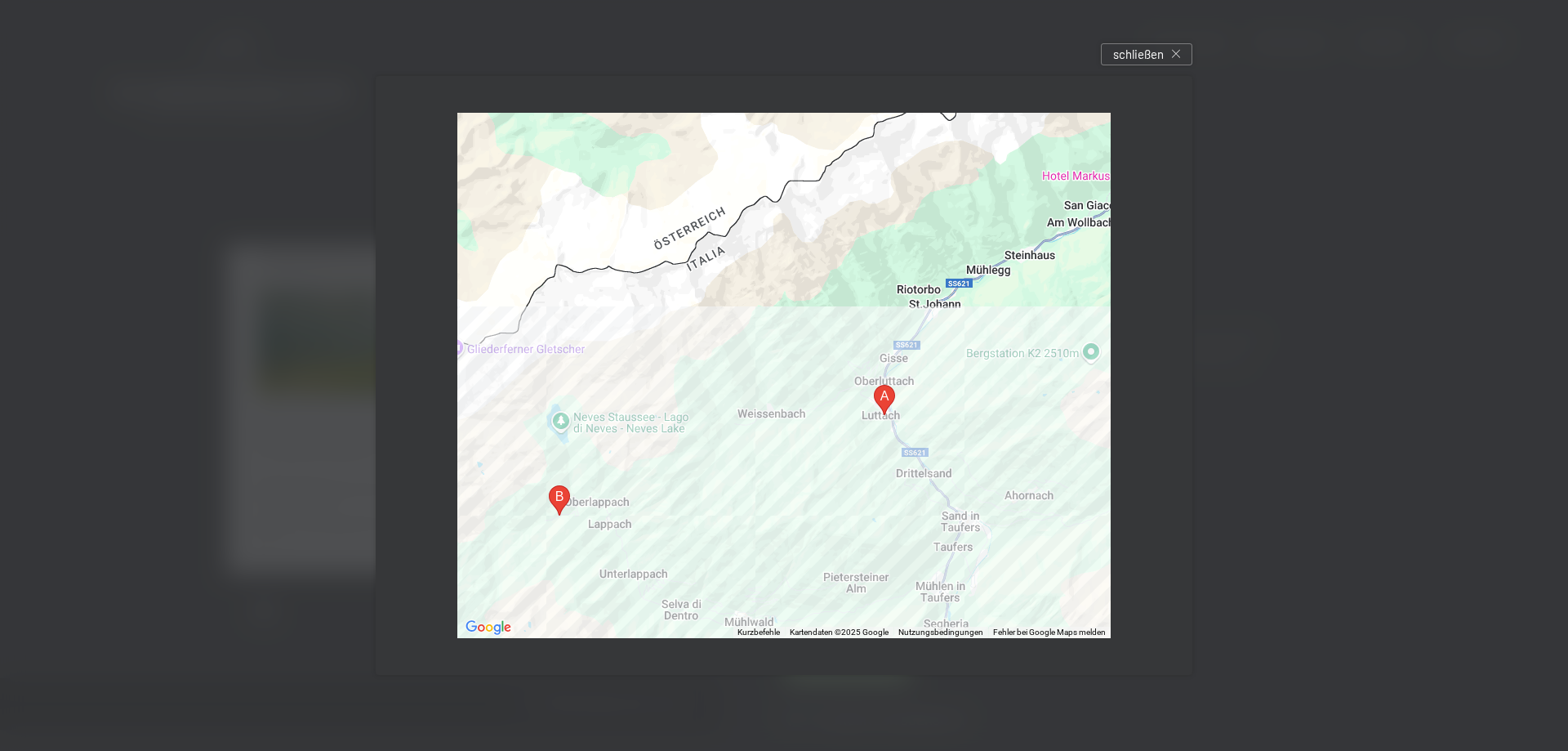
drag, startPoint x: 942, startPoint y: 165, endPoint x: 917, endPoint y: 309, distance: 146.2
click at [917, 309] on div at bounding box center [784, 375] width 653 height 525
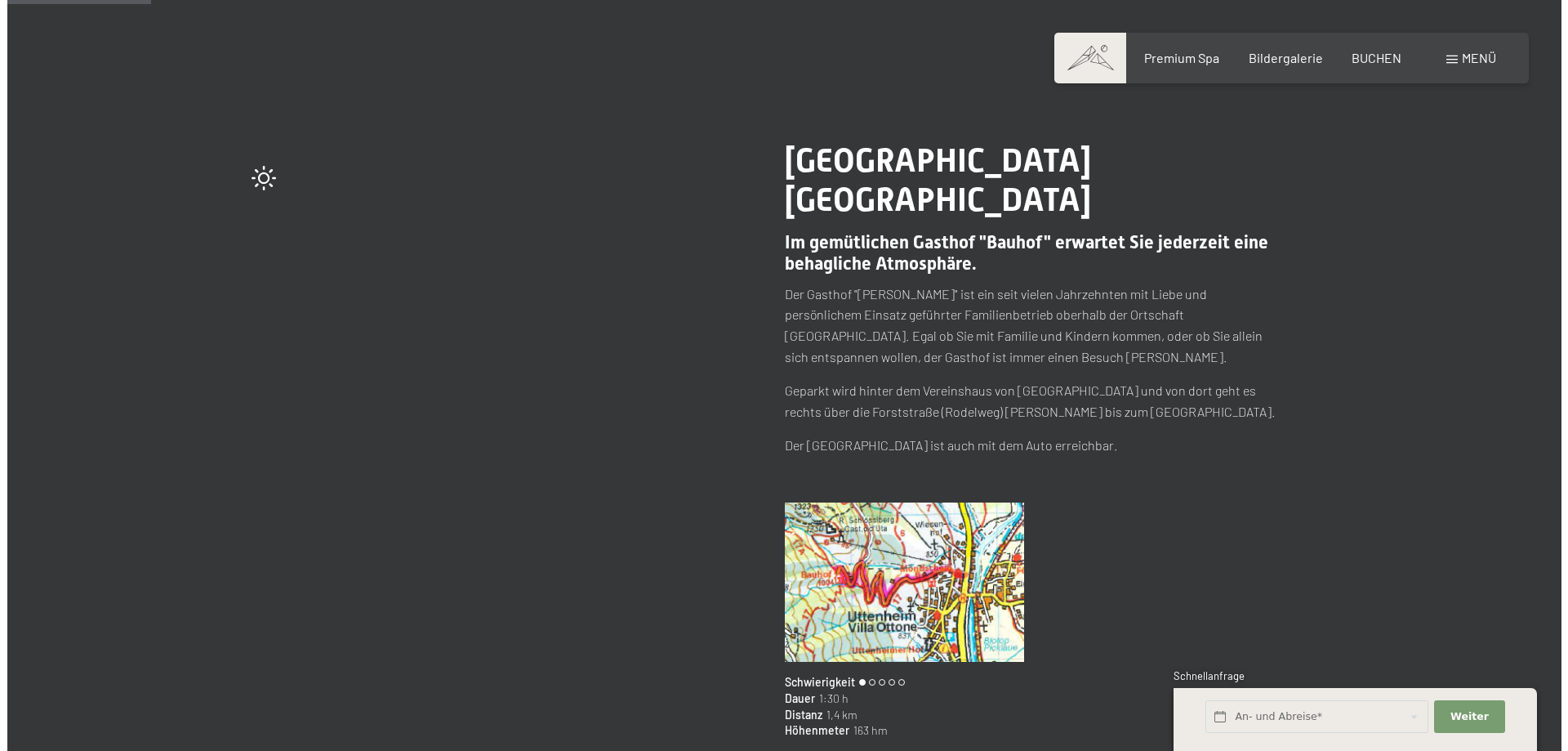
scroll to position [114, 0]
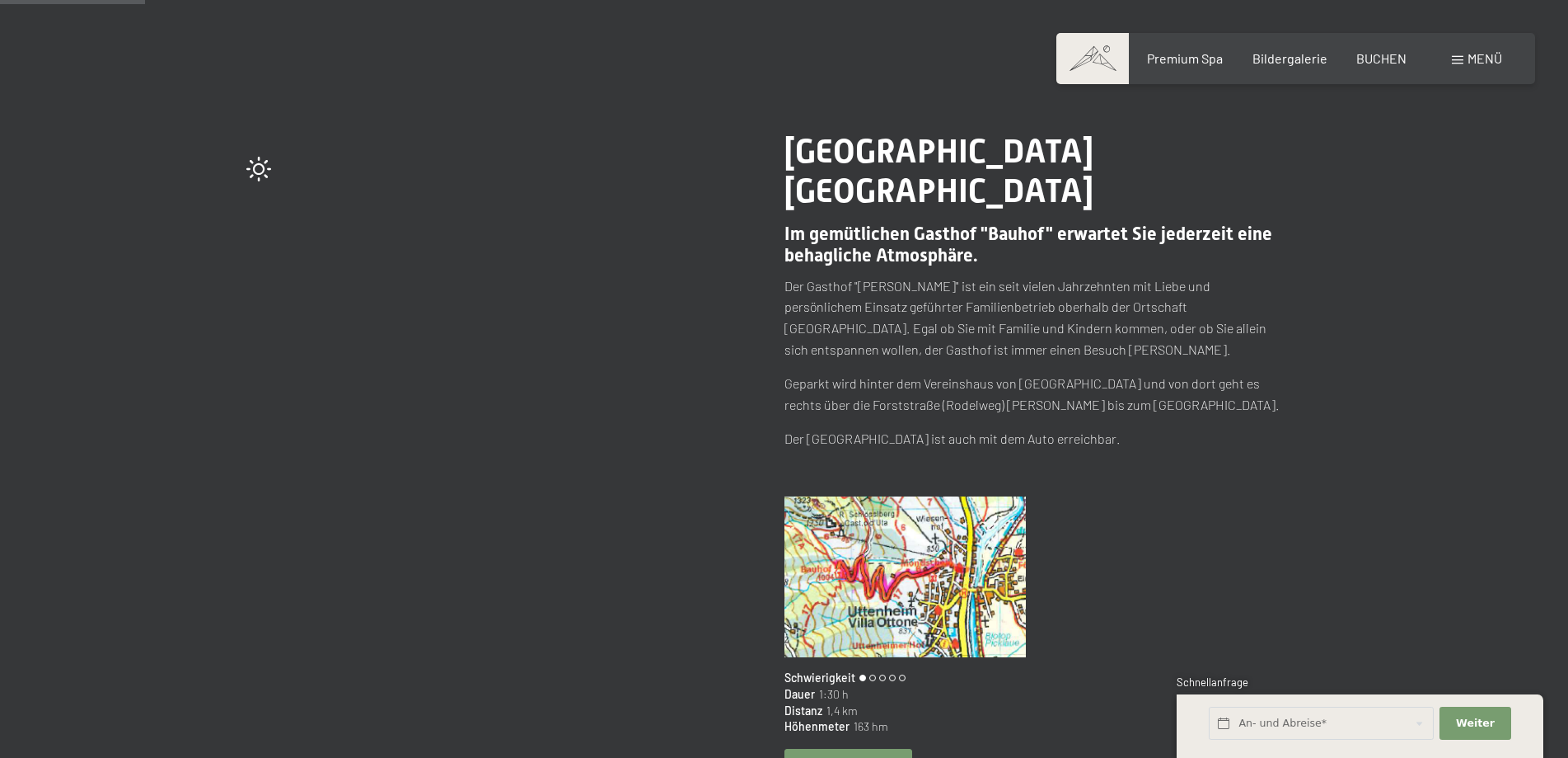
click at [832, 756] on span "Anfahrt öffnen" at bounding box center [848, 765] width 101 height 17
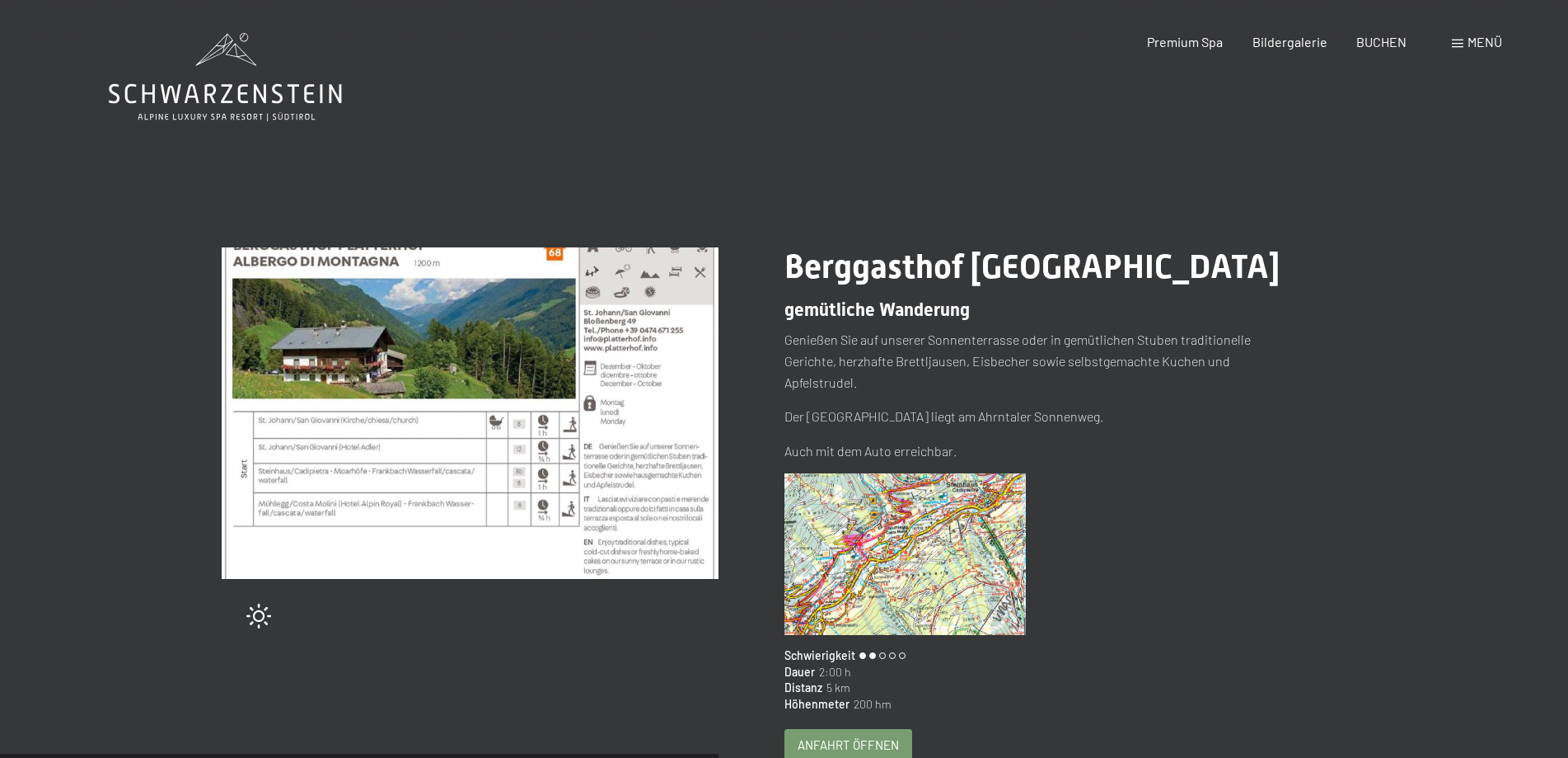
click at [377, 361] on img at bounding box center [470, 412] width 497 height 331
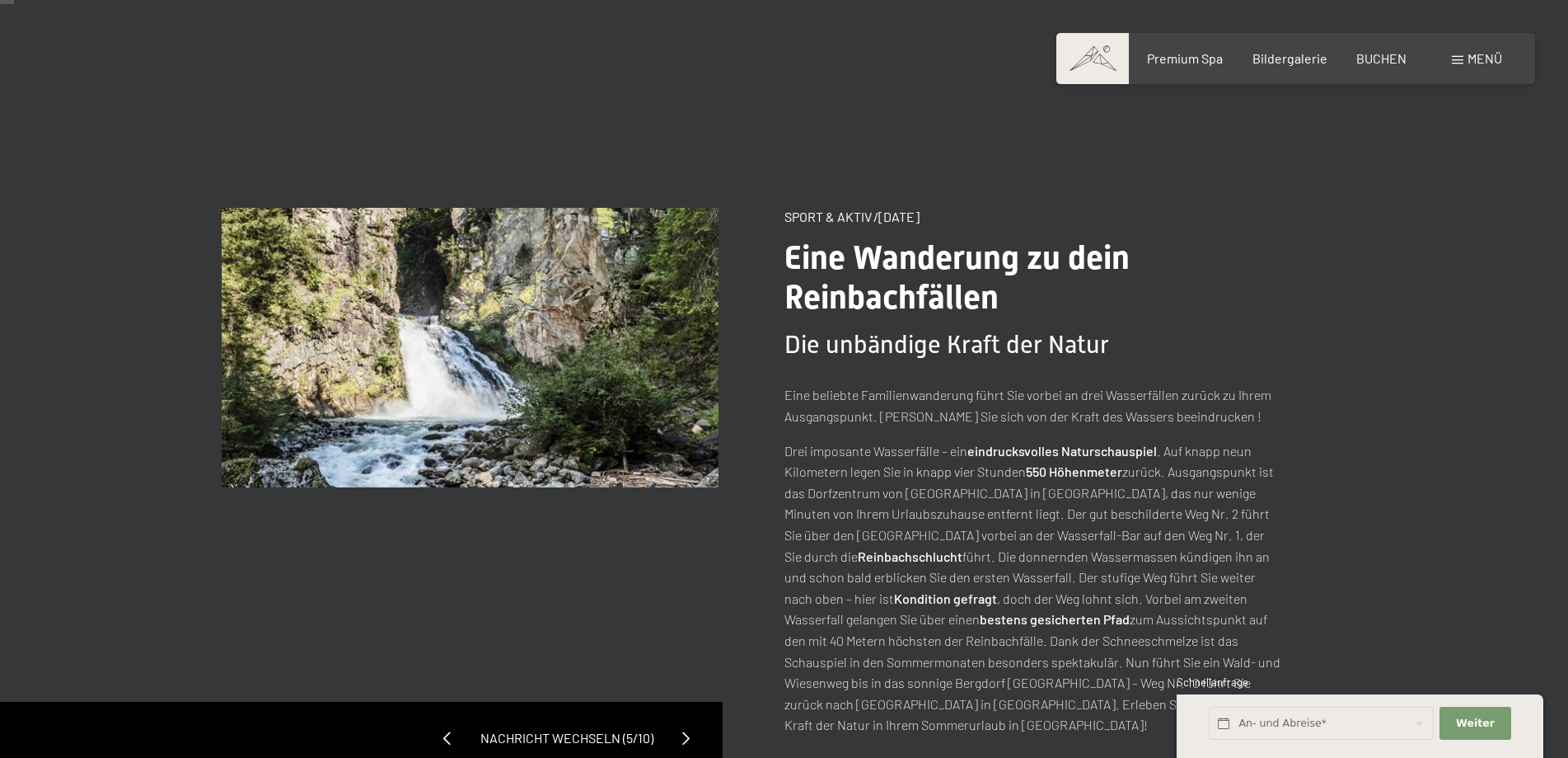
scroll to position [11, 0]
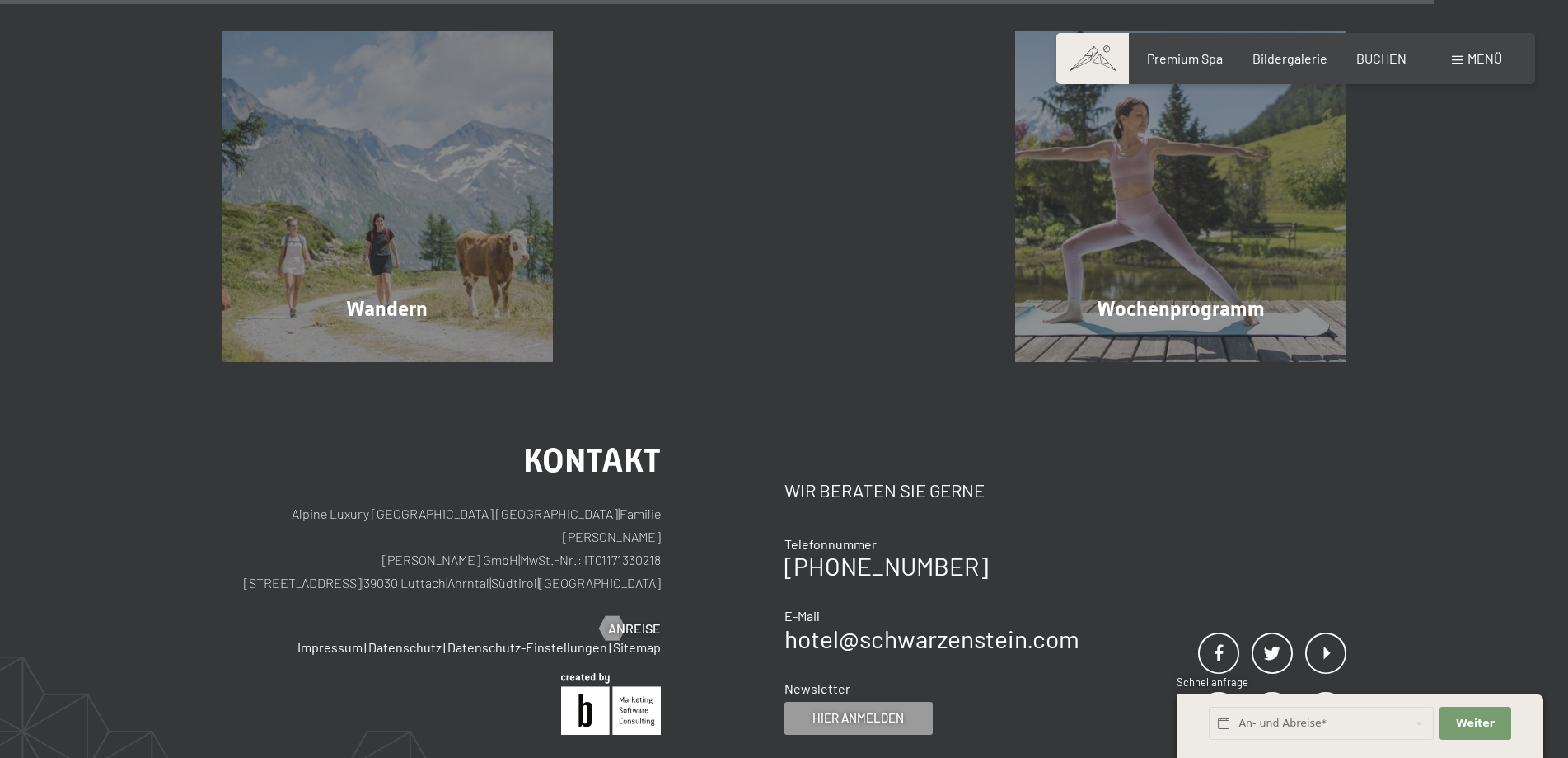
scroll to position [4823, 0]
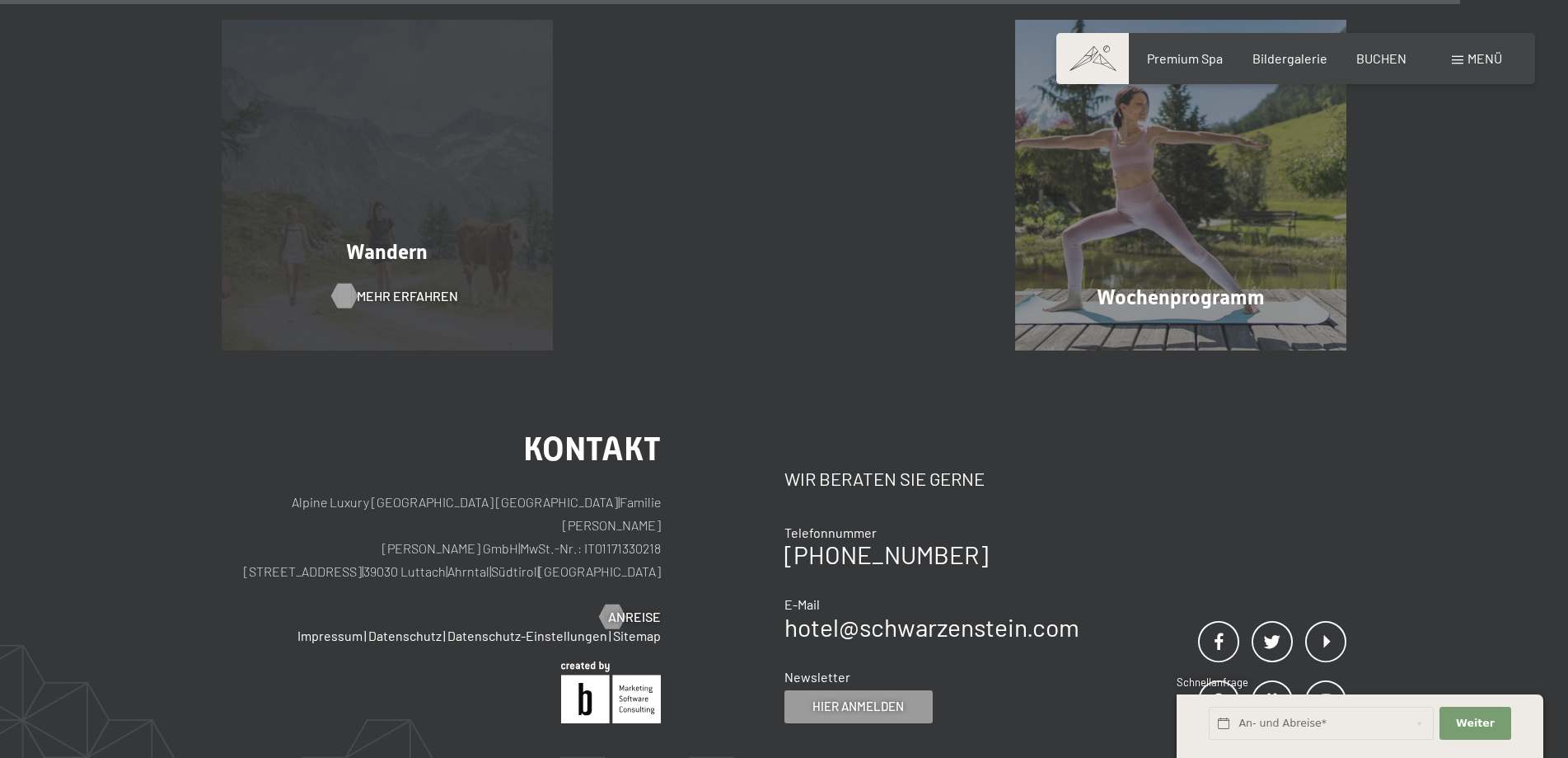
click at [381, 291] on span "Mehr erfahren" at bounding box center [408, 295] width 101 height 18
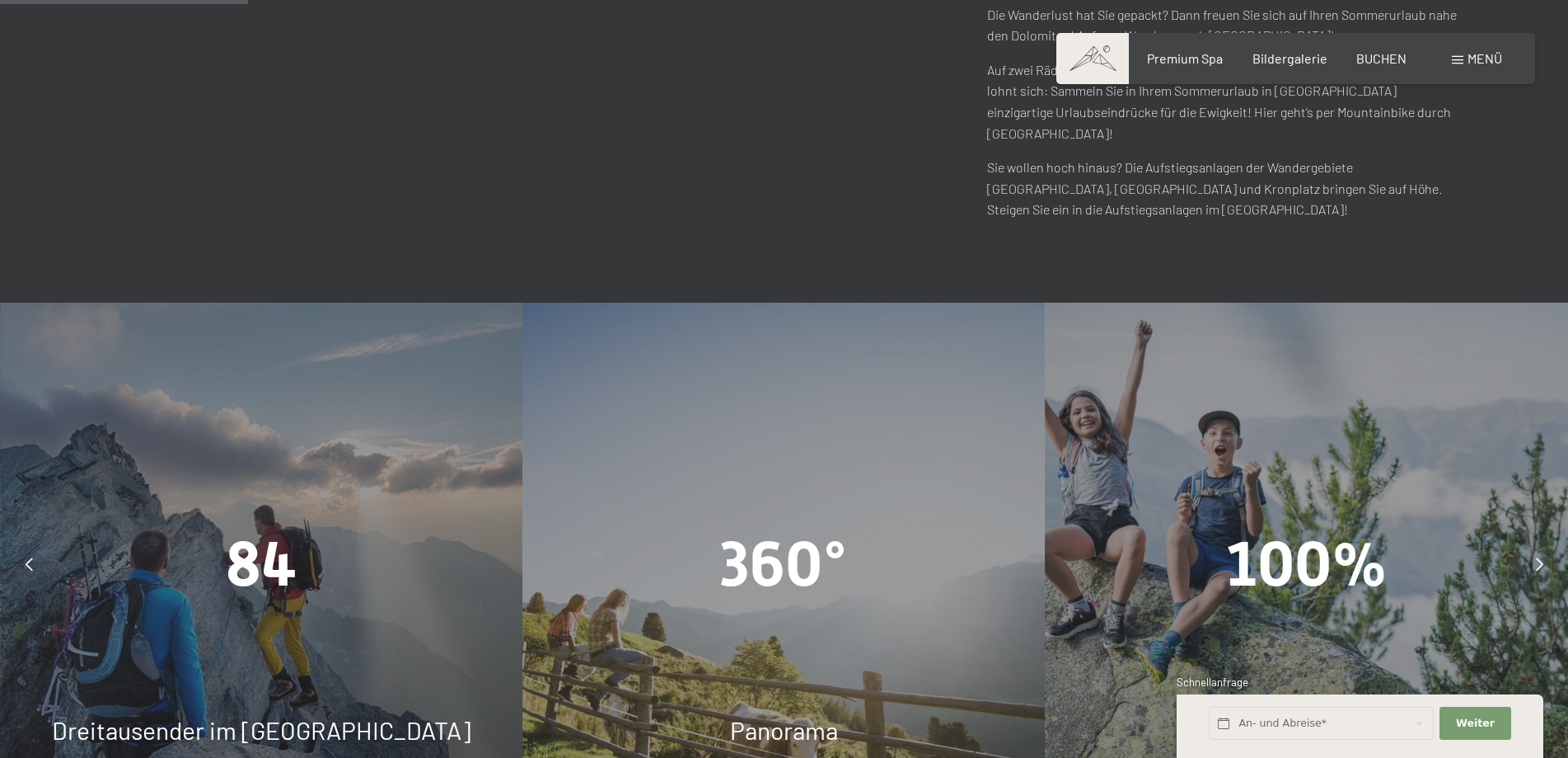
scroll to position [1307, 0]
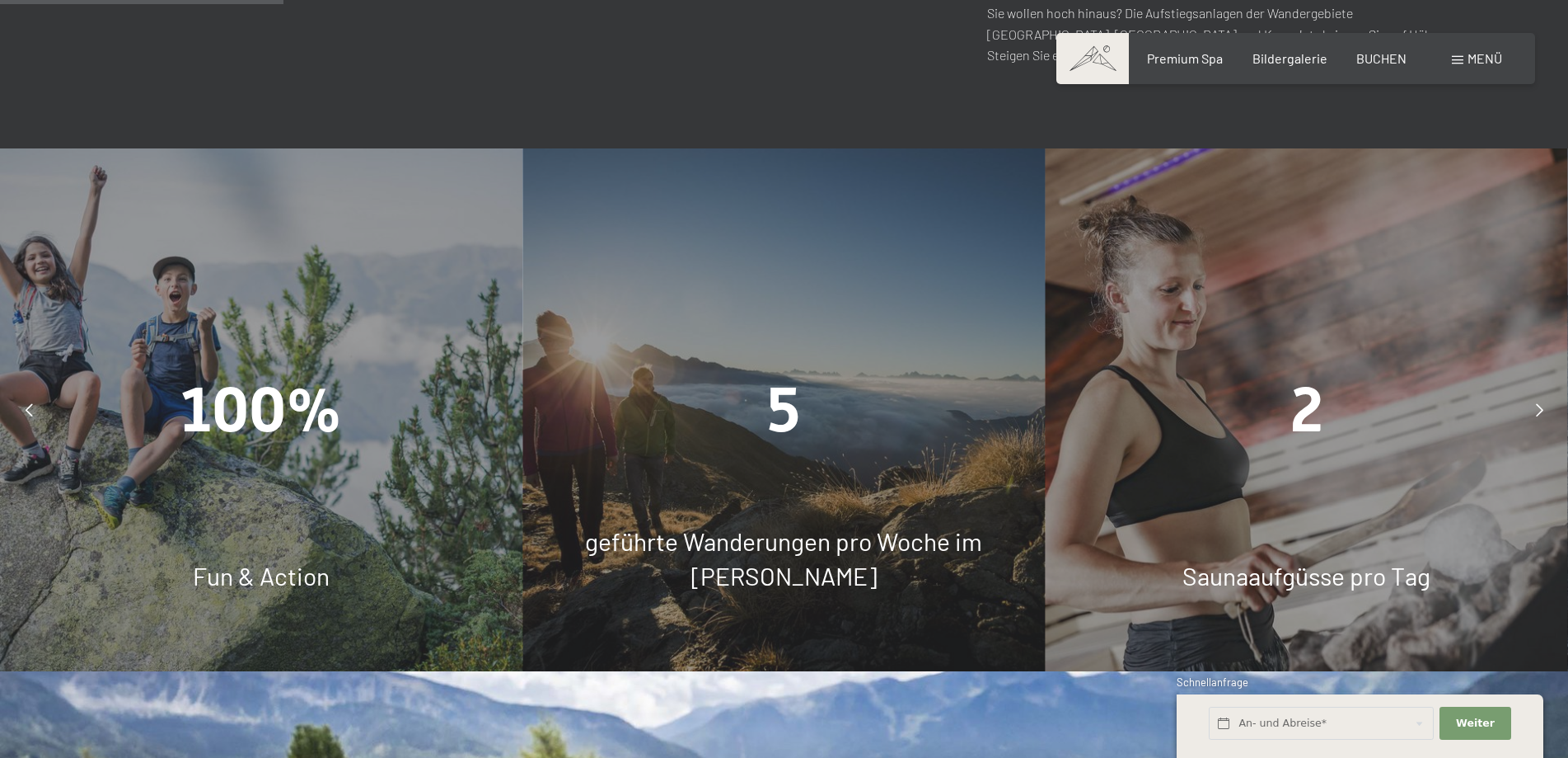
click at [769, 373] on span "5" at bounding box center [784, 410] width 33 height 73
click at [771, 373] on span "5" at bounding box center [784, 410] width 33 height 73
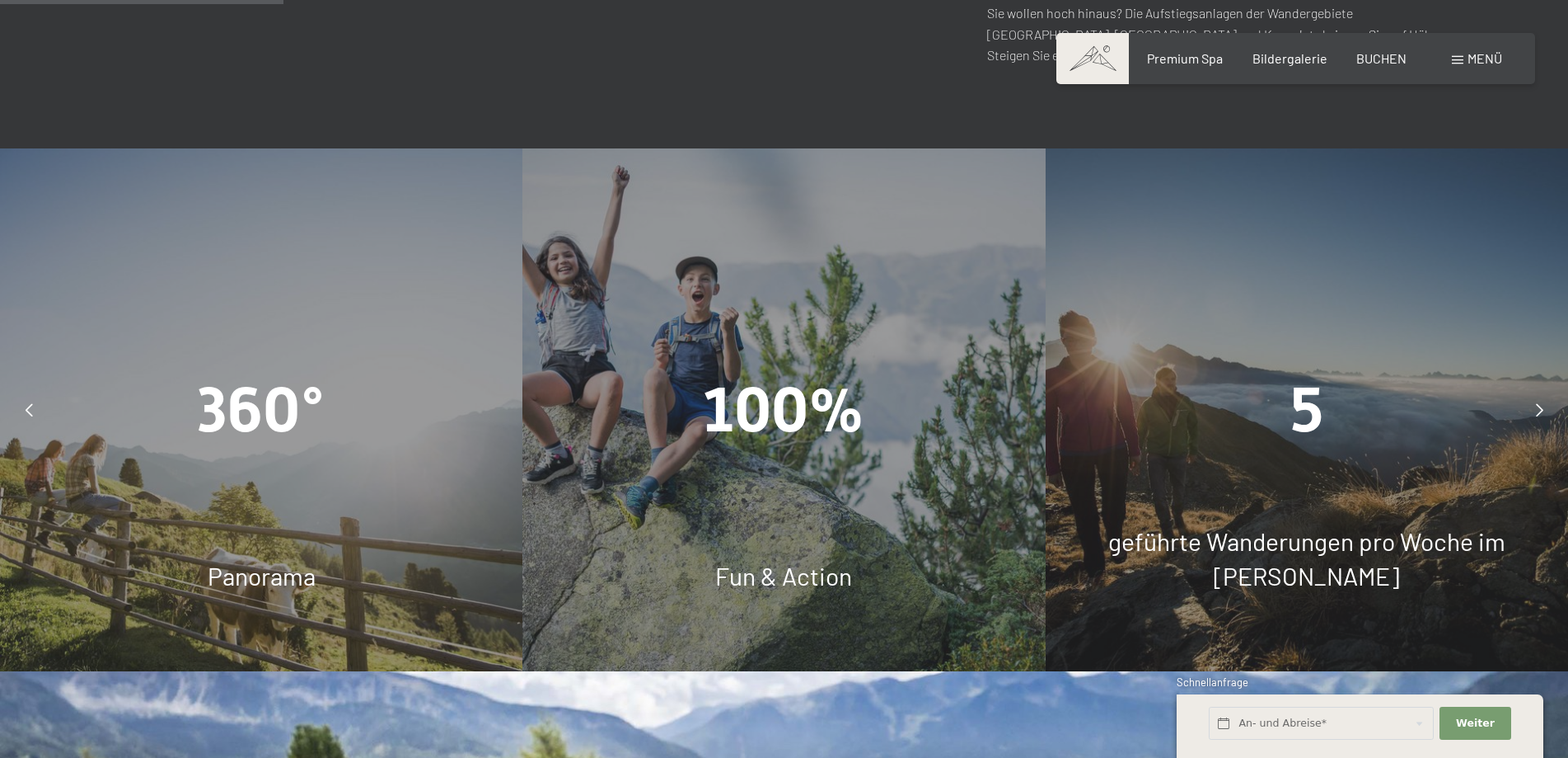
click at [1342, 390] on div "5 geführte Wanderungen pro Woche im [PERSON_NAME]" at bounding box center [1307, 409] width 522 height 522
